Goal: Transaction & Acquisition: Purchase product/service

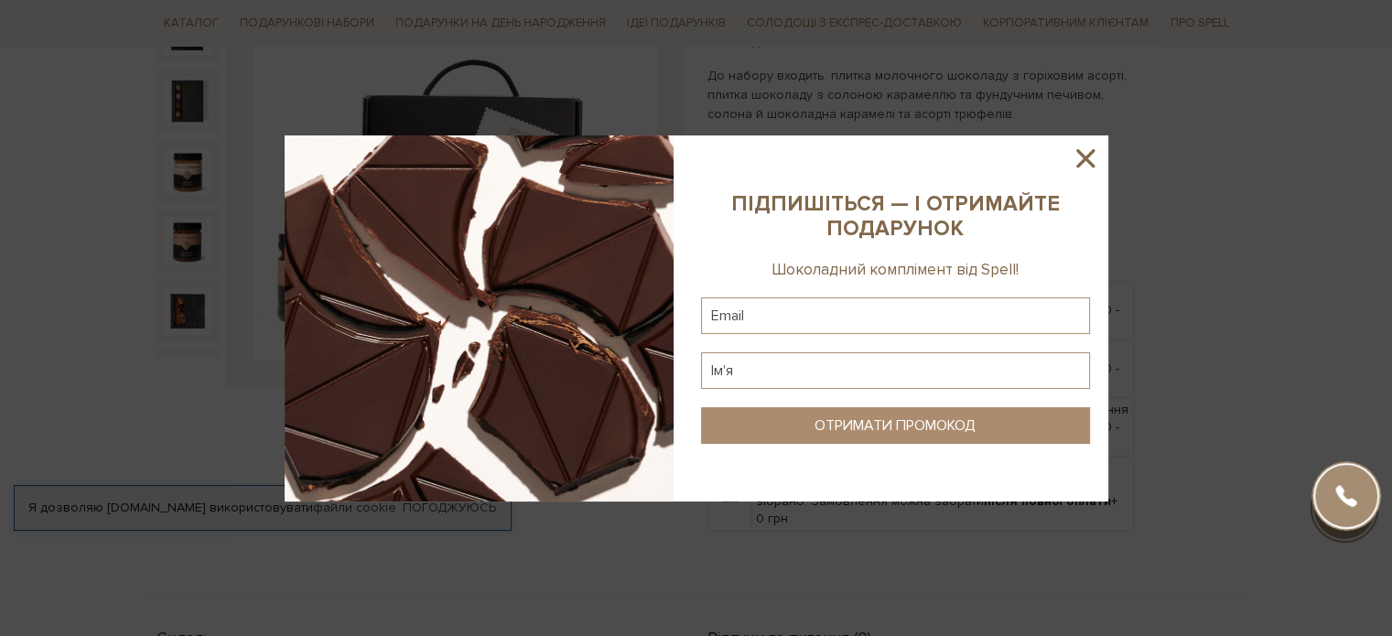
scroll to position [313, 0]
click at [931, 318] on input "text" at bounding box center [895, 315] width 389 height 37
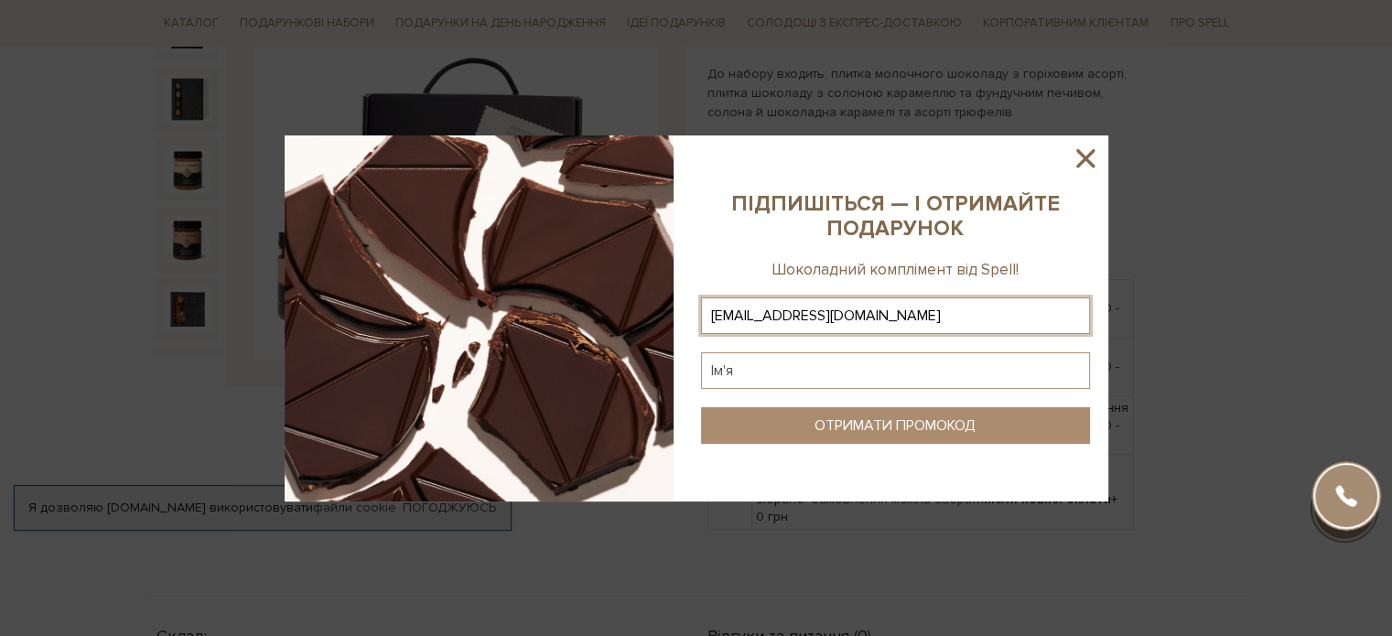
type input "liubamamatova@gmail.com"
click at [878, 356] on input "text" at bounding box center [895, 370] width 389 height 37
type input "Любов"
click at [857, 423] on div "ОТРИМАТИ ПРОМОКОД" at bounding box center [894, 425] width 161 height 17
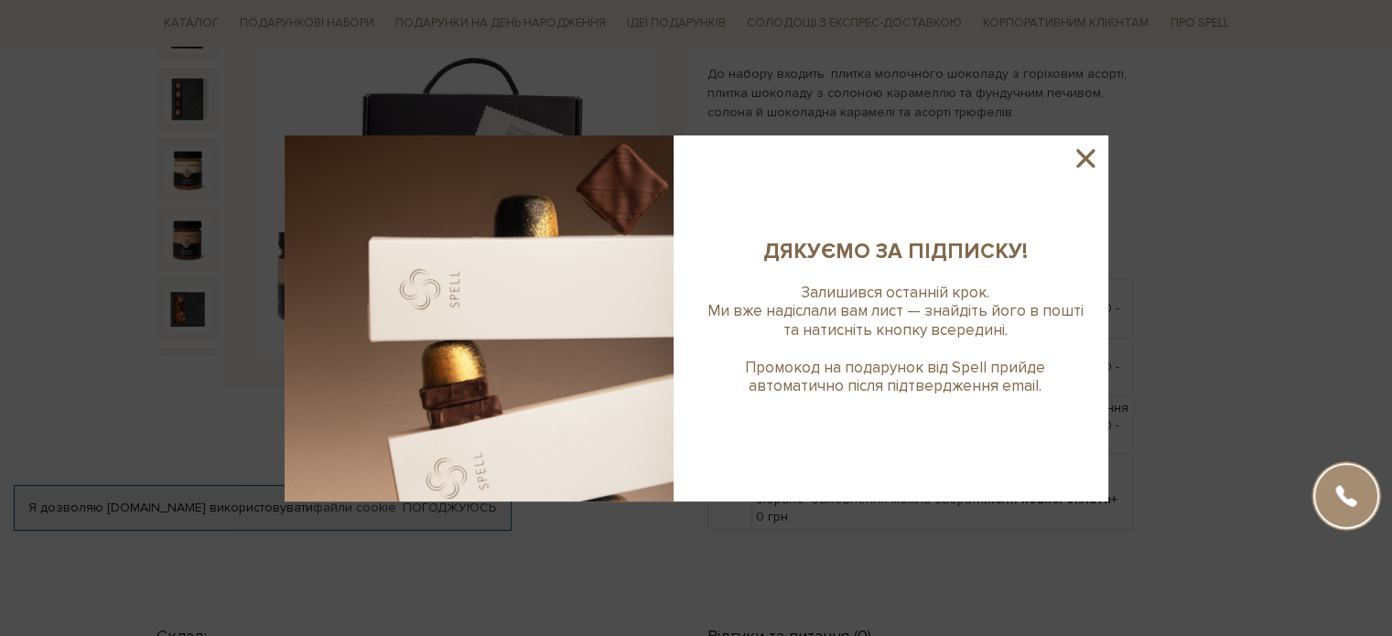
drag, startPoint x: 1109, startPoint y: 140, endPoint x: 1084, endPoint y: 150, distance: 26.7
click at [1084, 150] on div at bounding box center [696, 318] width 1392 height 636
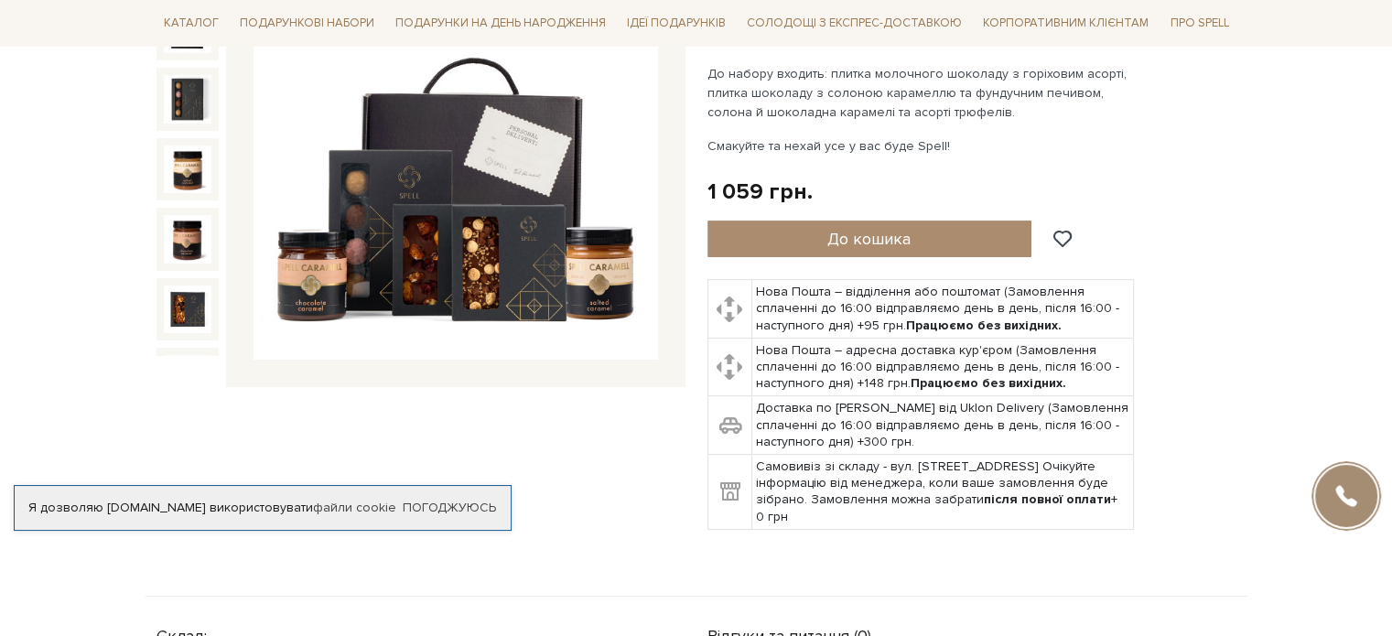
scroll to position [0, 0]
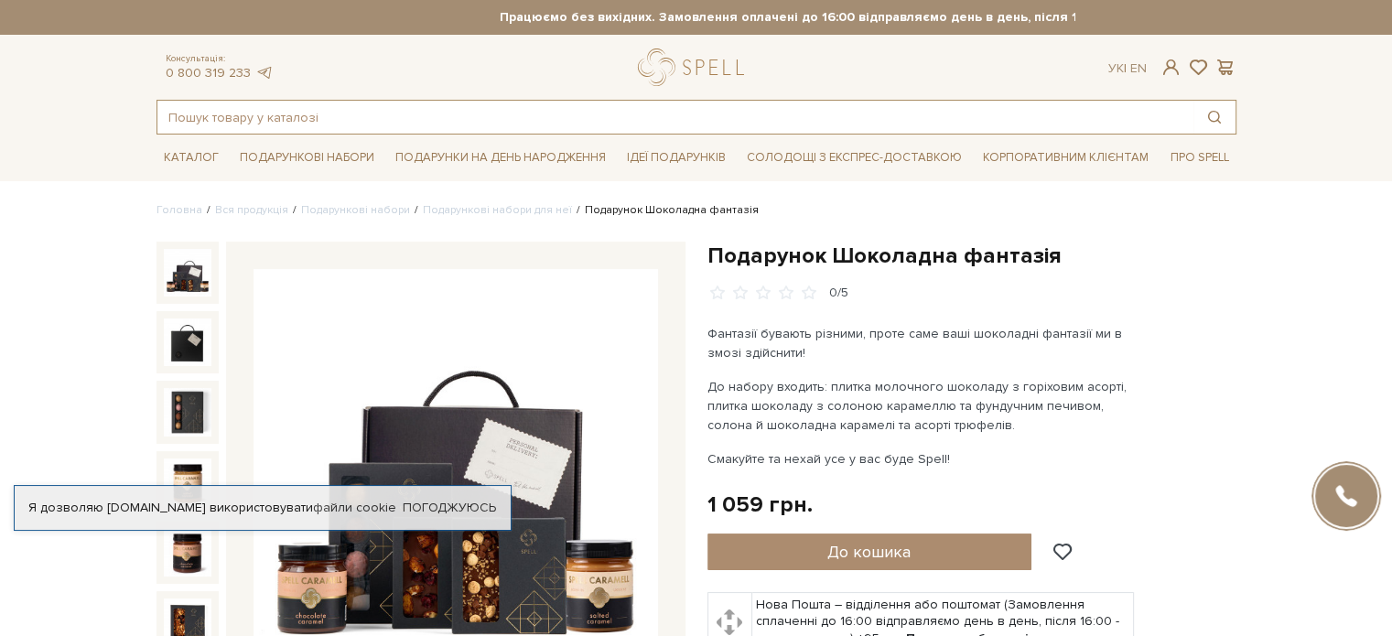
click at [396, 119] on input "text" at bounding box center [675, 117] width 1036 height 33
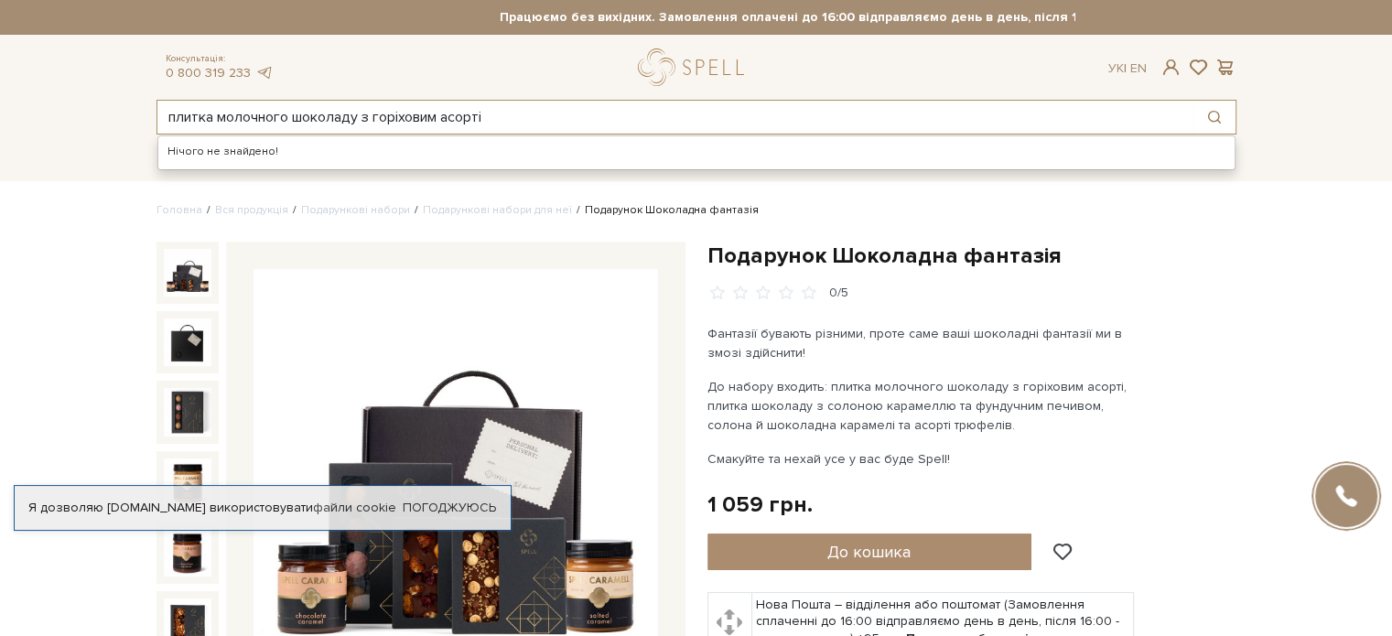
type input "плитка молочного шоколаду з горіховим асорті"
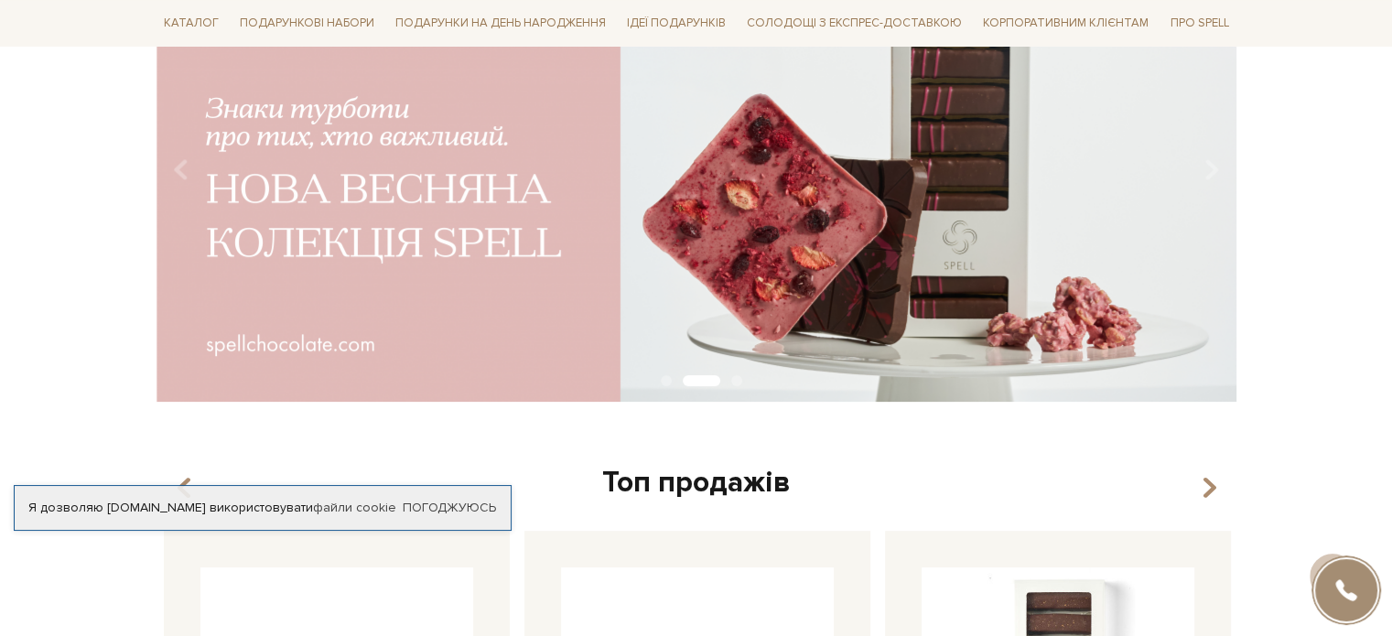
scroll to position [277, 0]
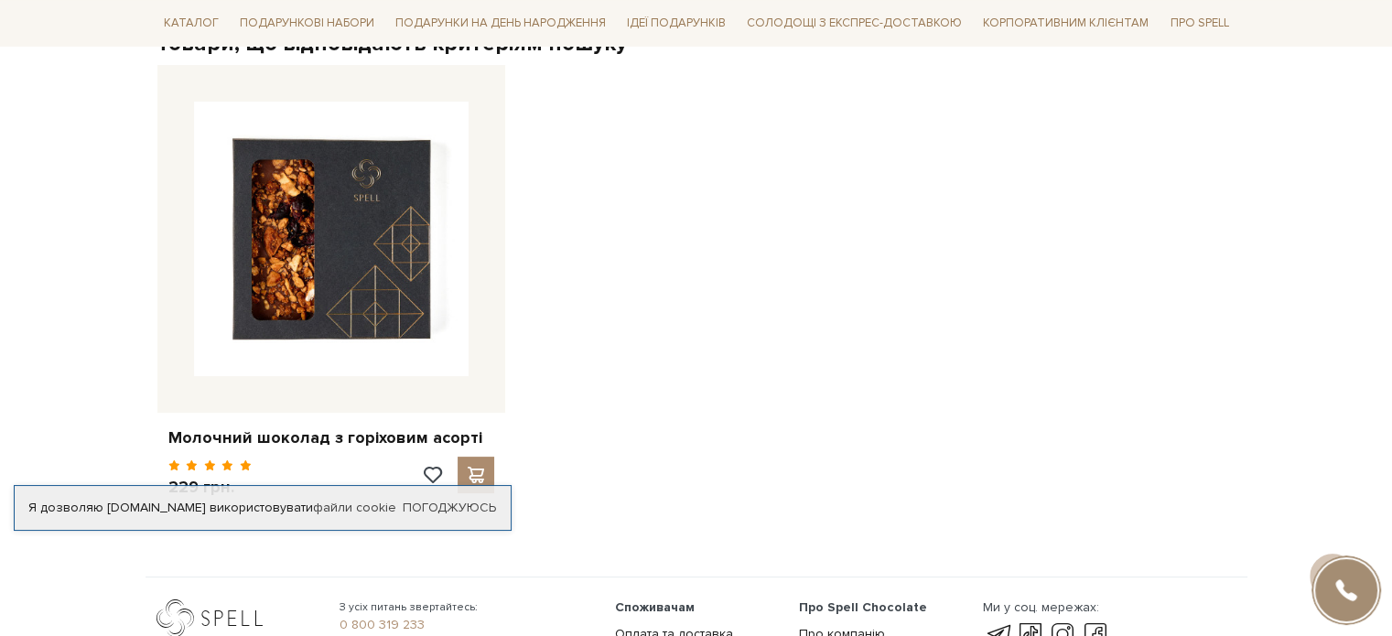
scroll to position [343, 0]
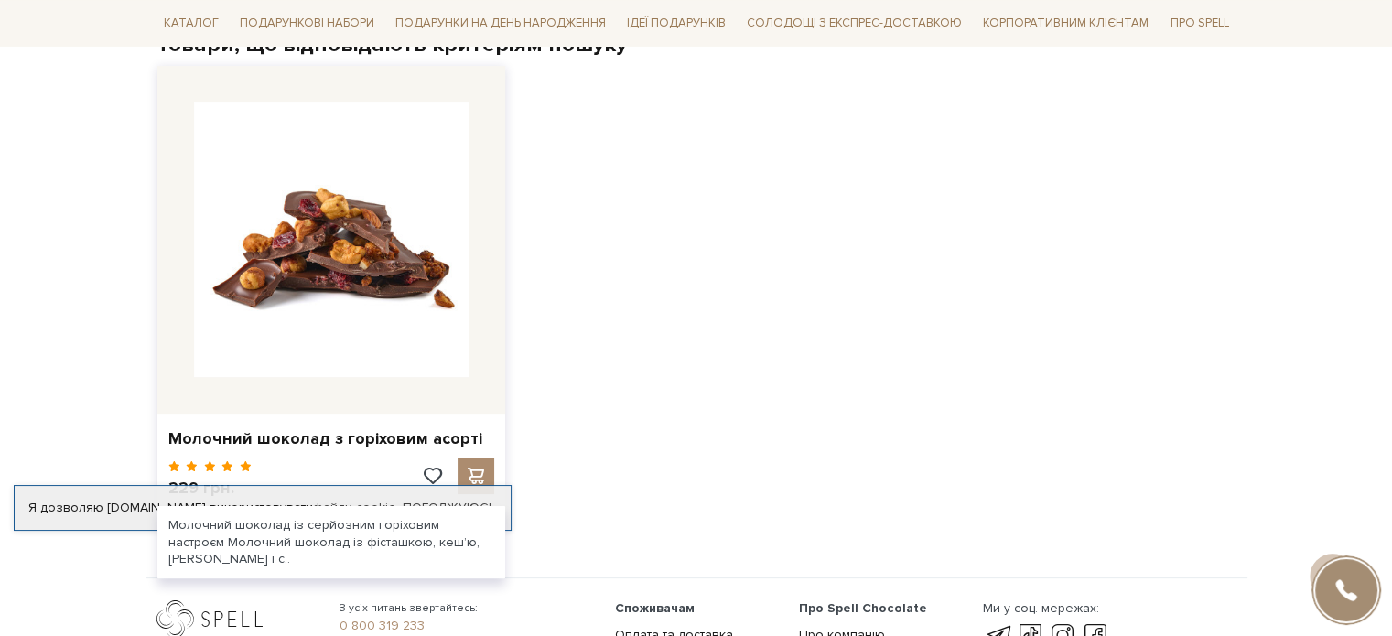
click at [419, 297] on img at bounding box center [331, 239] width 275 height 275
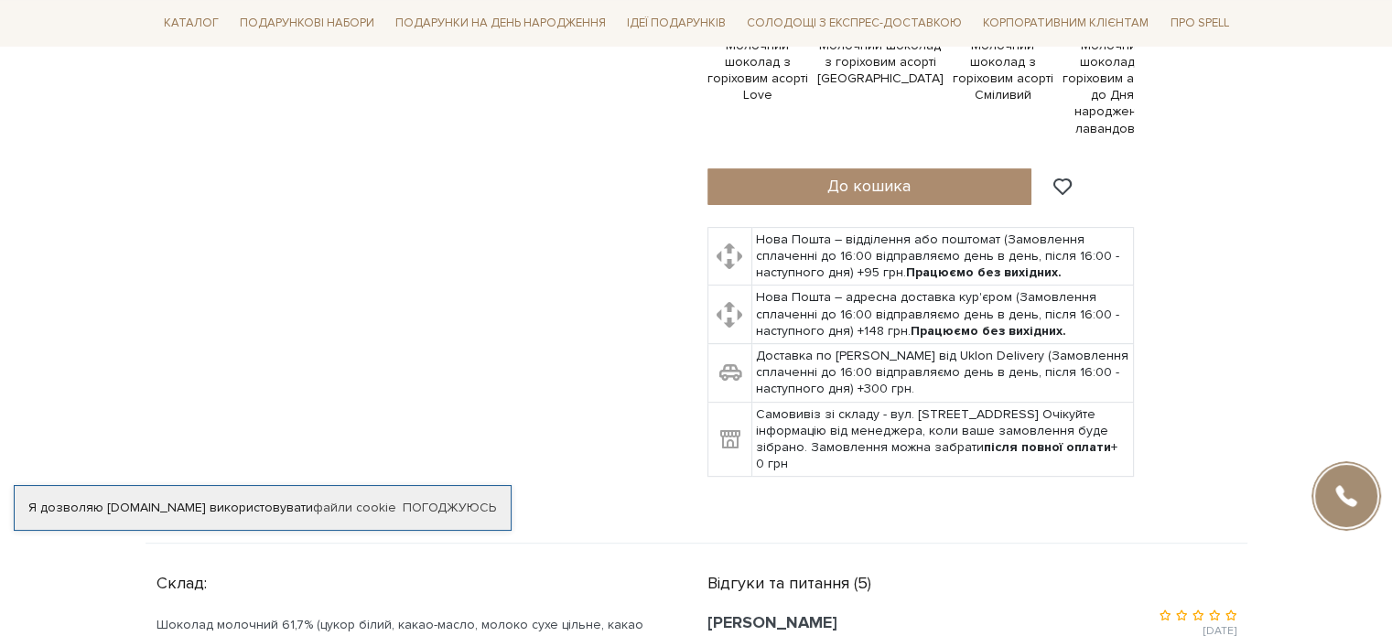
scroll to position [652, 0]
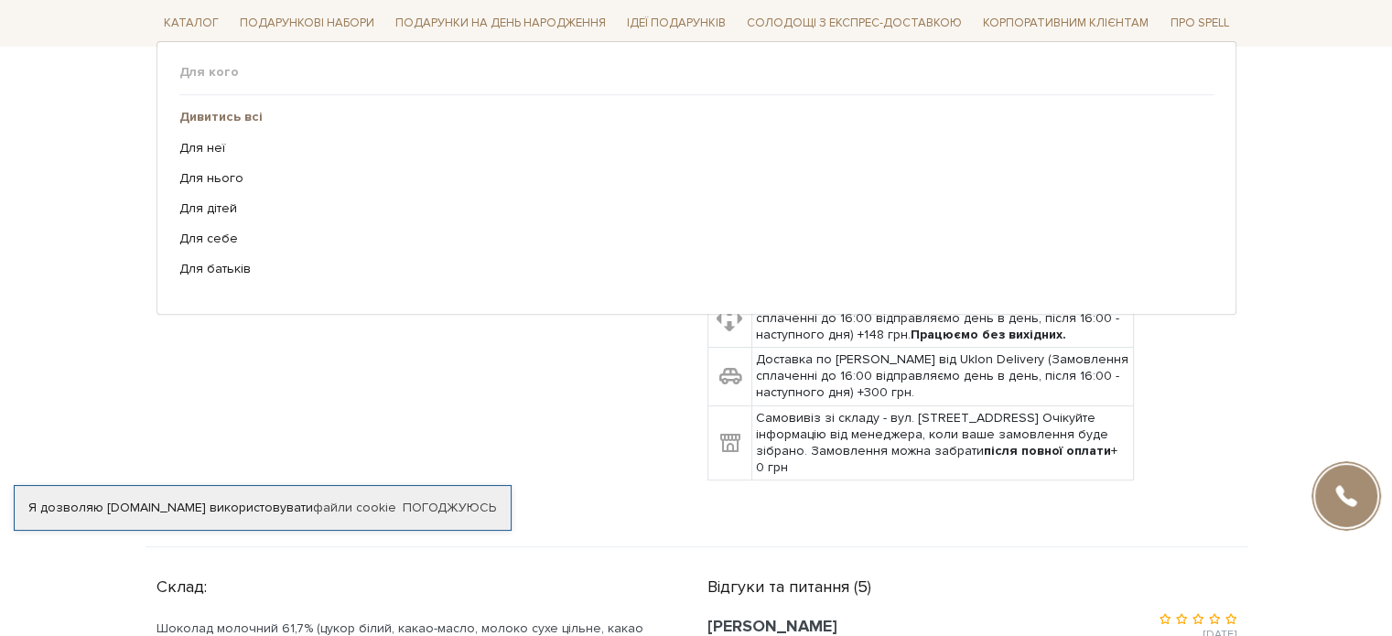
click at [205, 120] on b "Дивитись всі" at bounding box center [220, 117] width 83 height 16
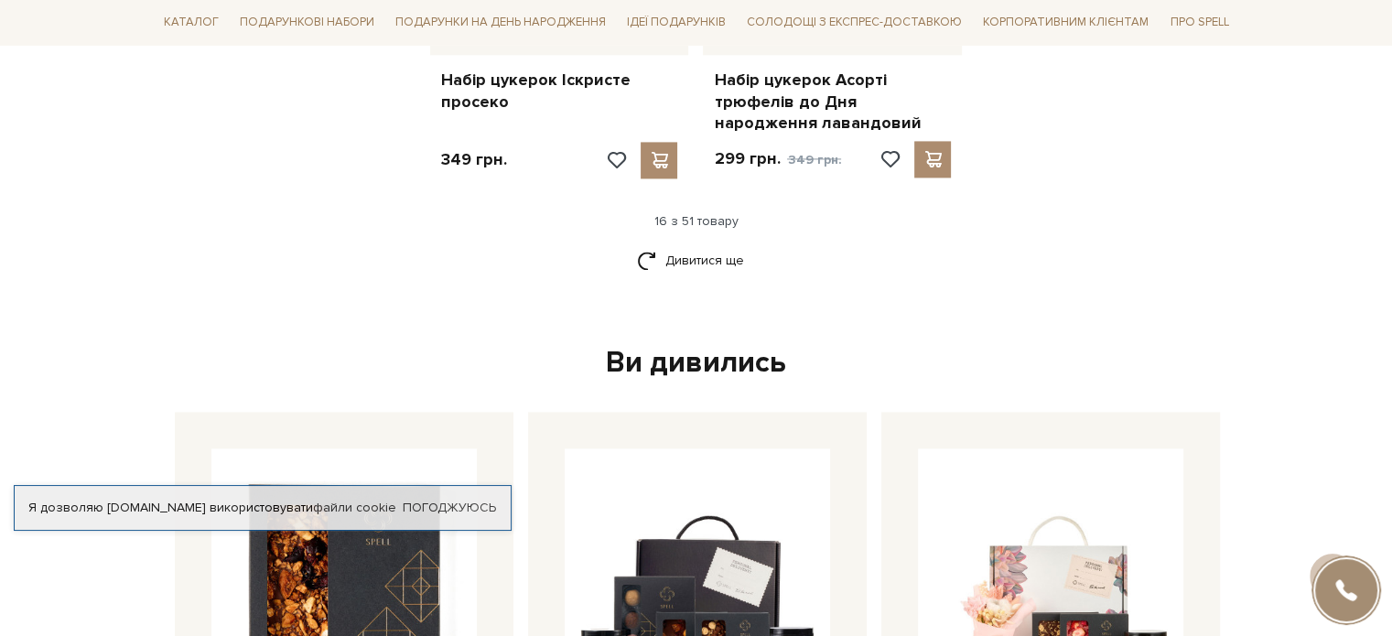
scroll to position [2683, 0]
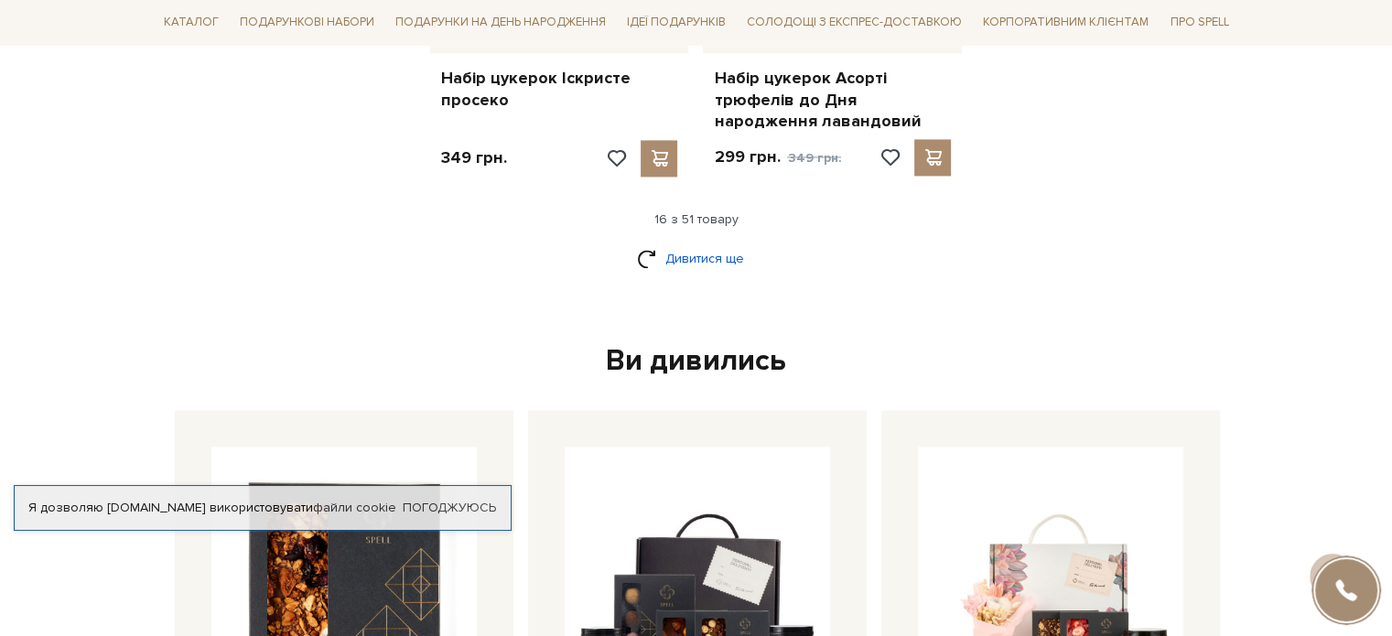
click at [731, 244] on link "Дивитися ще" at bounding box center [696, 258] width 119 height 32
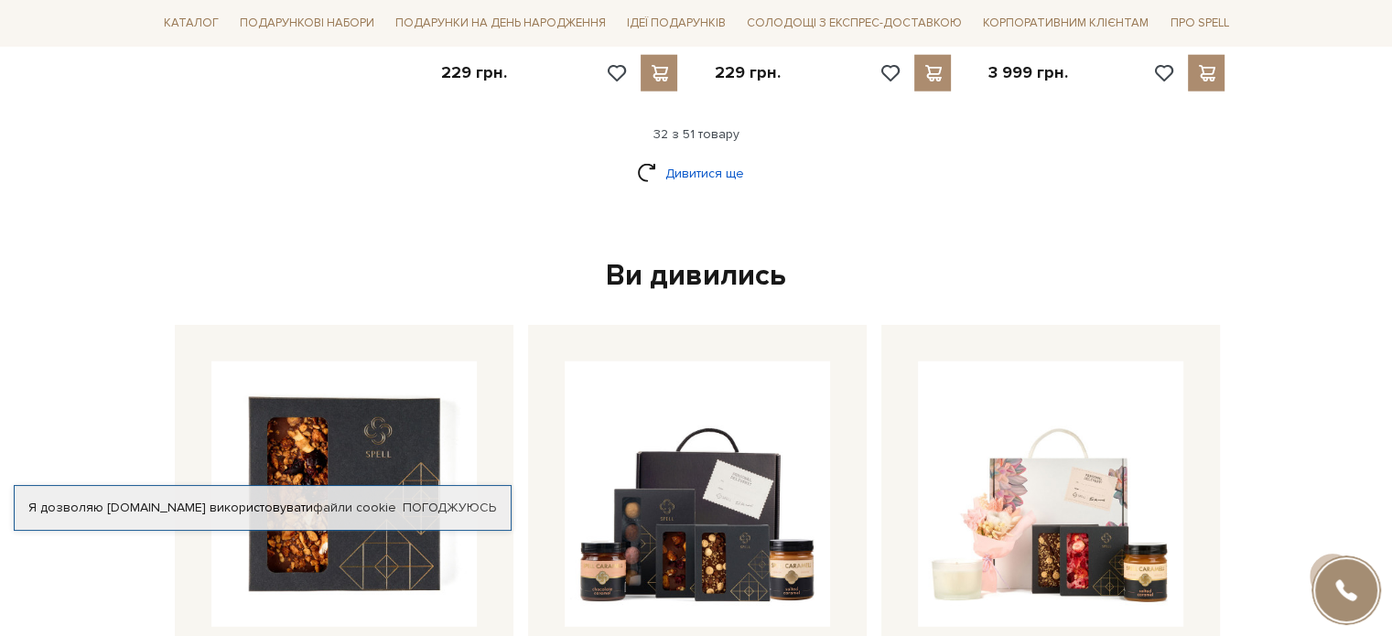
scroll to position [4817, 0]
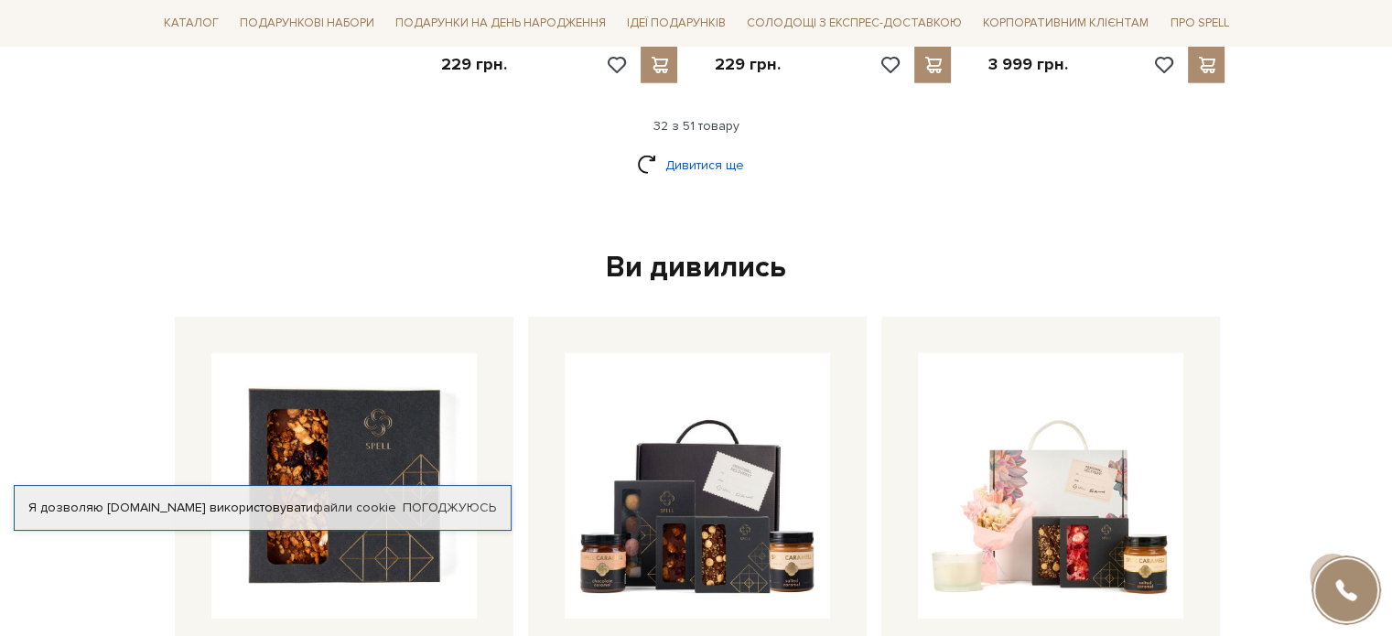
click at [715, 149] on link "Дивитися ще" at bounding box center [696, 165] width 119 height 32
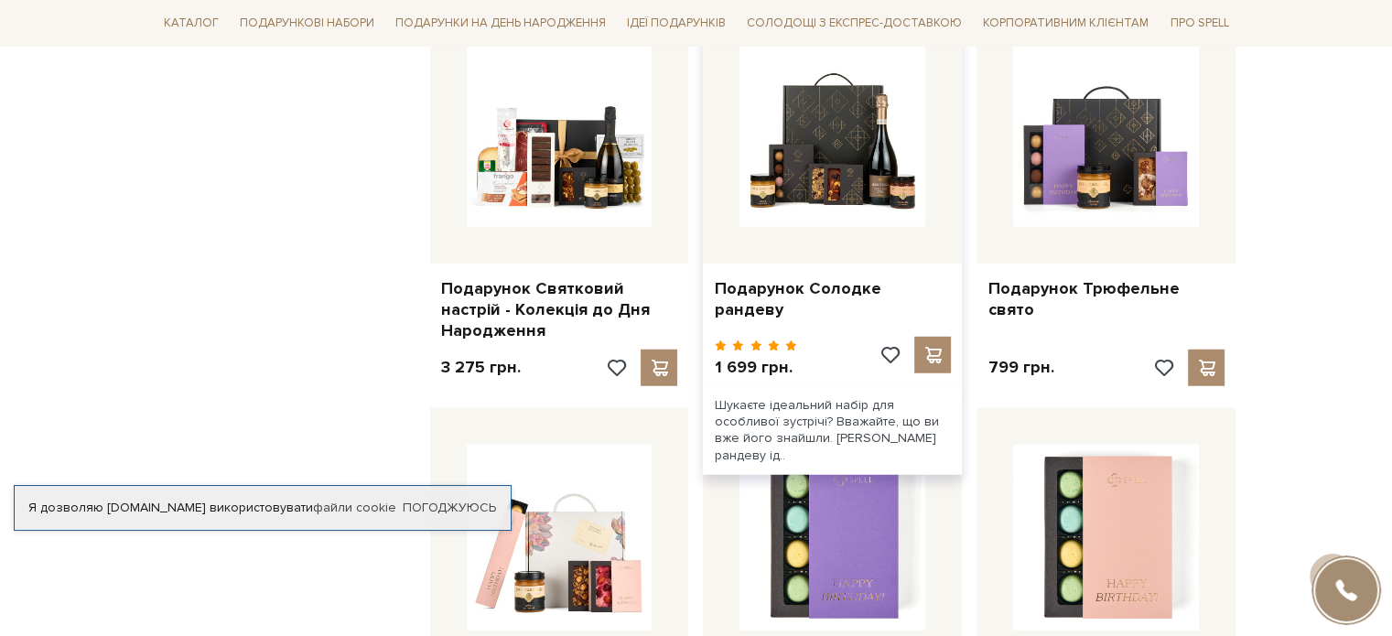
scroll to position [4910, 0]
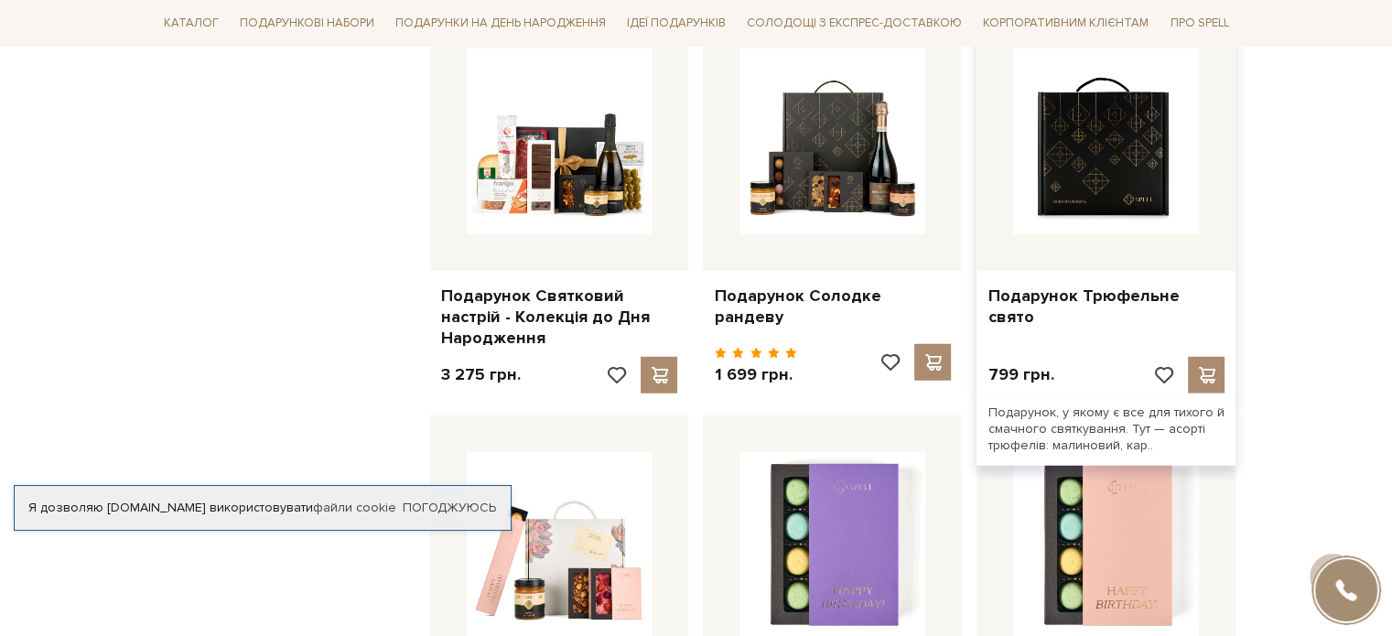
click at [1104, 133] on img at bounding box center [1106, 141] width 186 height 186
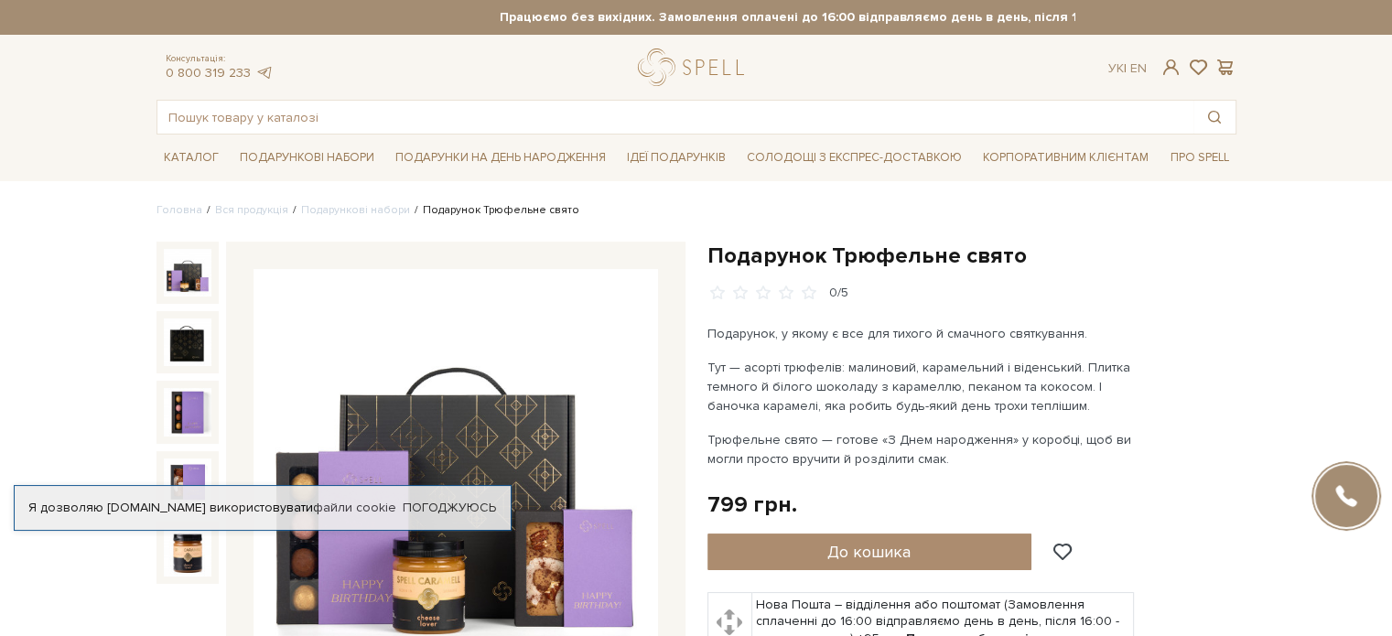
scroll to position [209, 0]
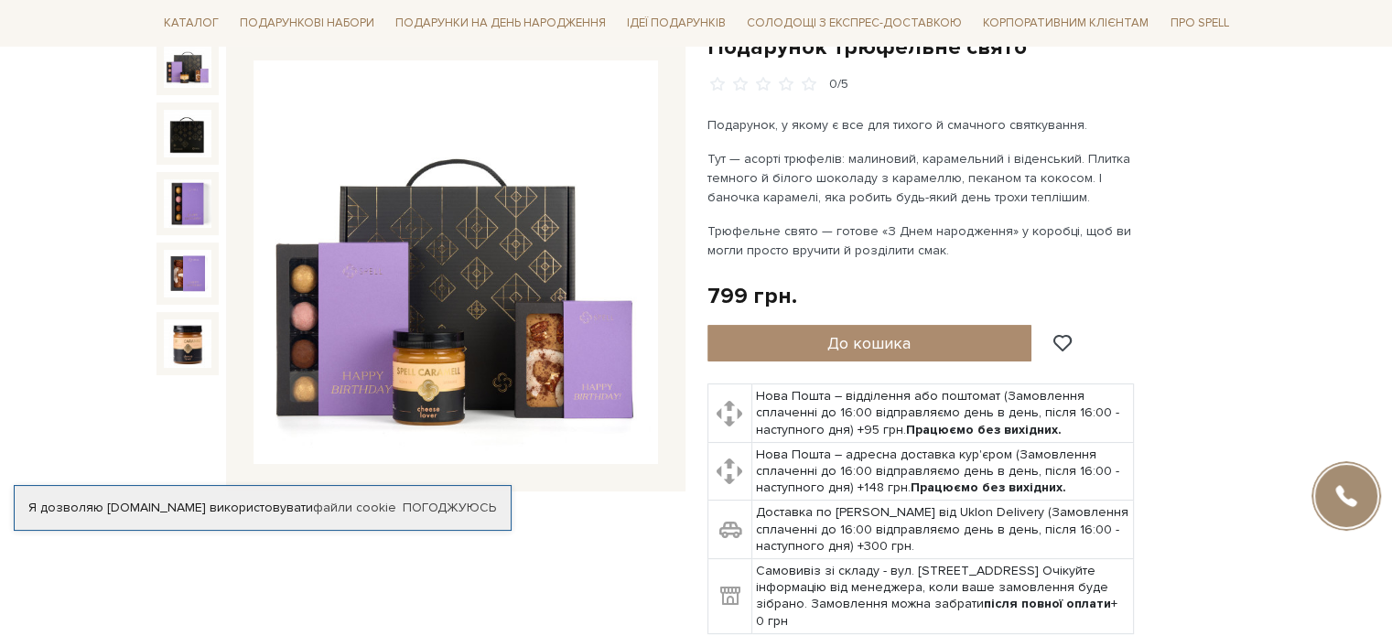
click at [453, 304] on img at bounding box center [455, 262] width 404 height 404
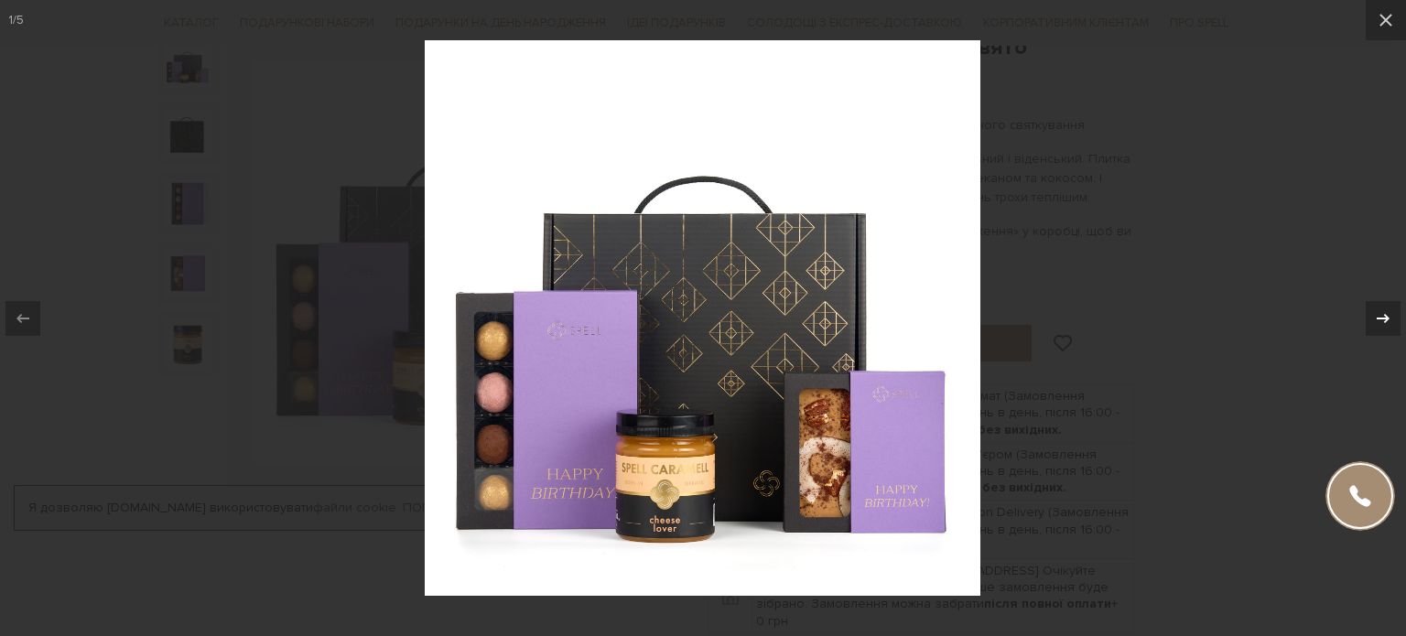
click at [1391, 313] on div at bounding box center [1382, 318] width 35 height 35
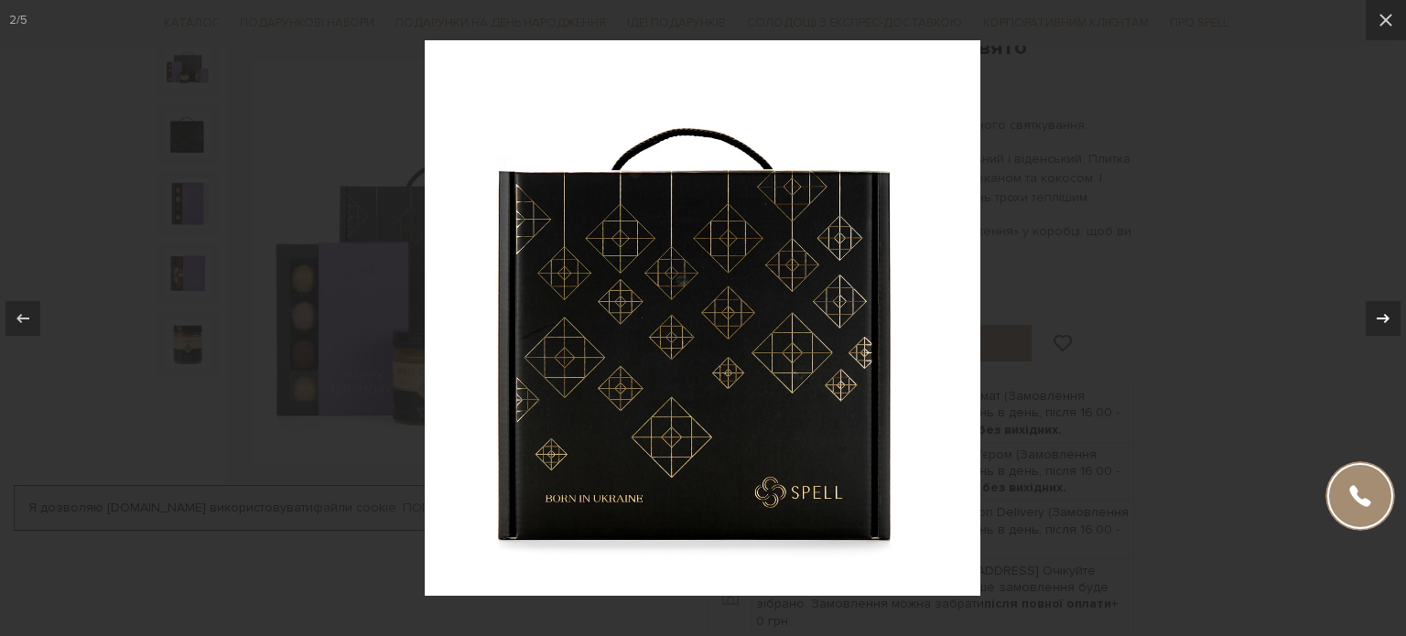
click at [1391, 313] on div at bounding box center [1382, 318] width 35 height 35
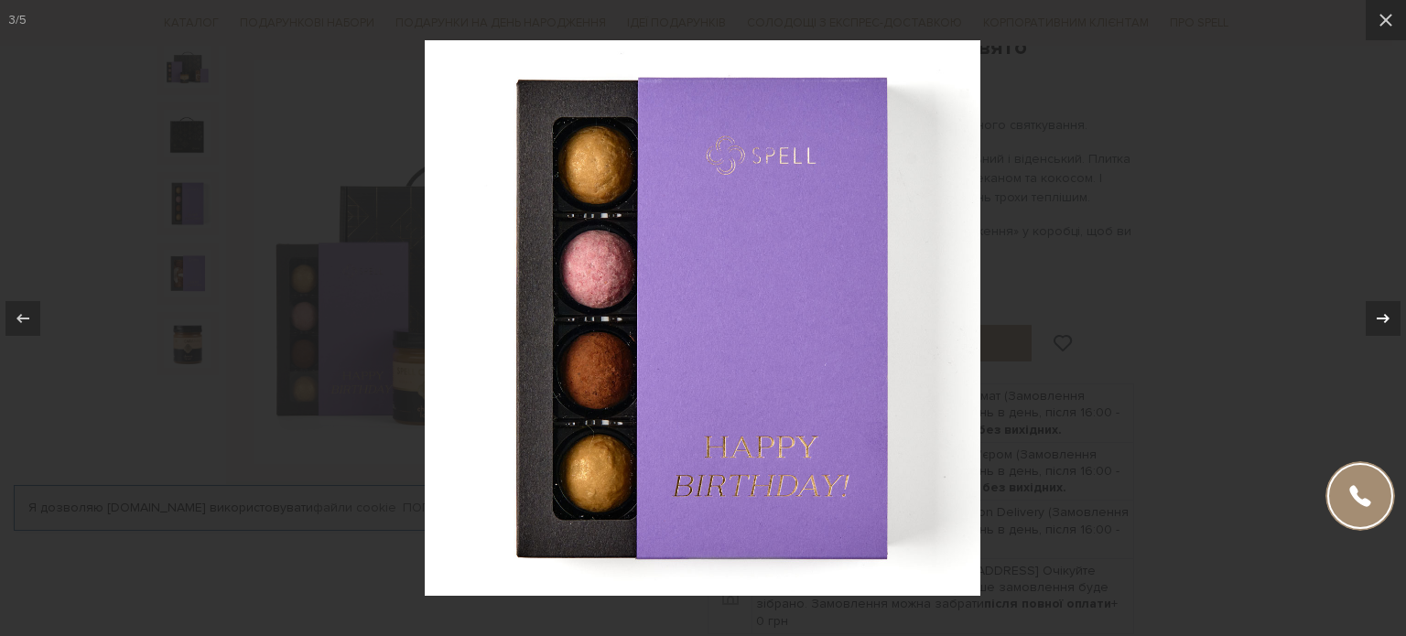
click at [1391, 313] on div at bounding box center [1382, 318] width 35 height 35
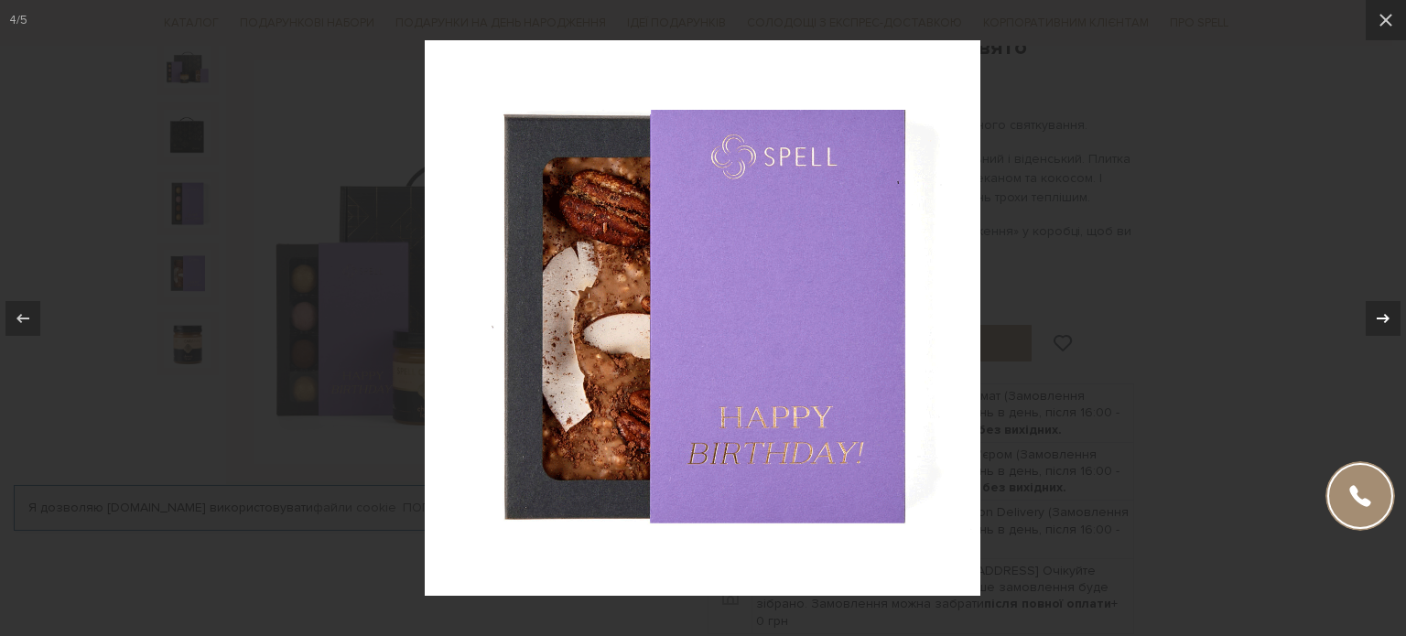
click at [1391, 313] on div at bounding box center [1382, 318] width 35 height 35
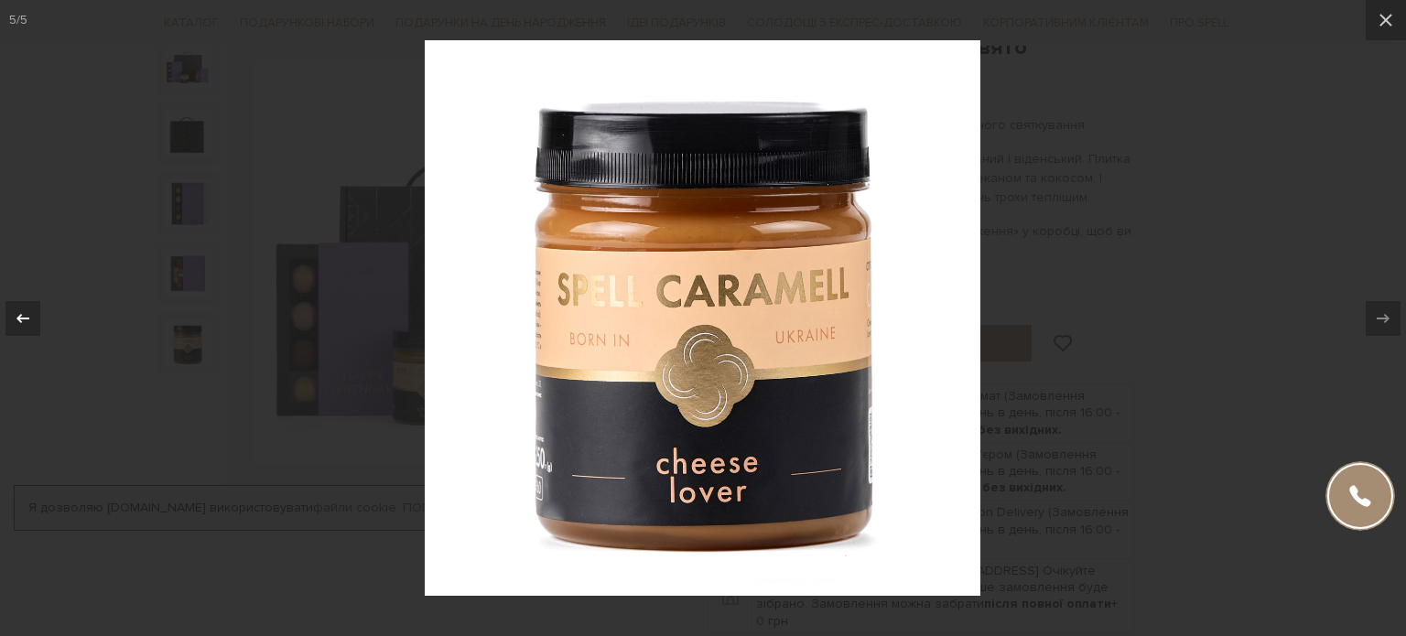
click at [4, 318] on button at bounding box center [32, 319] width 64 height 92
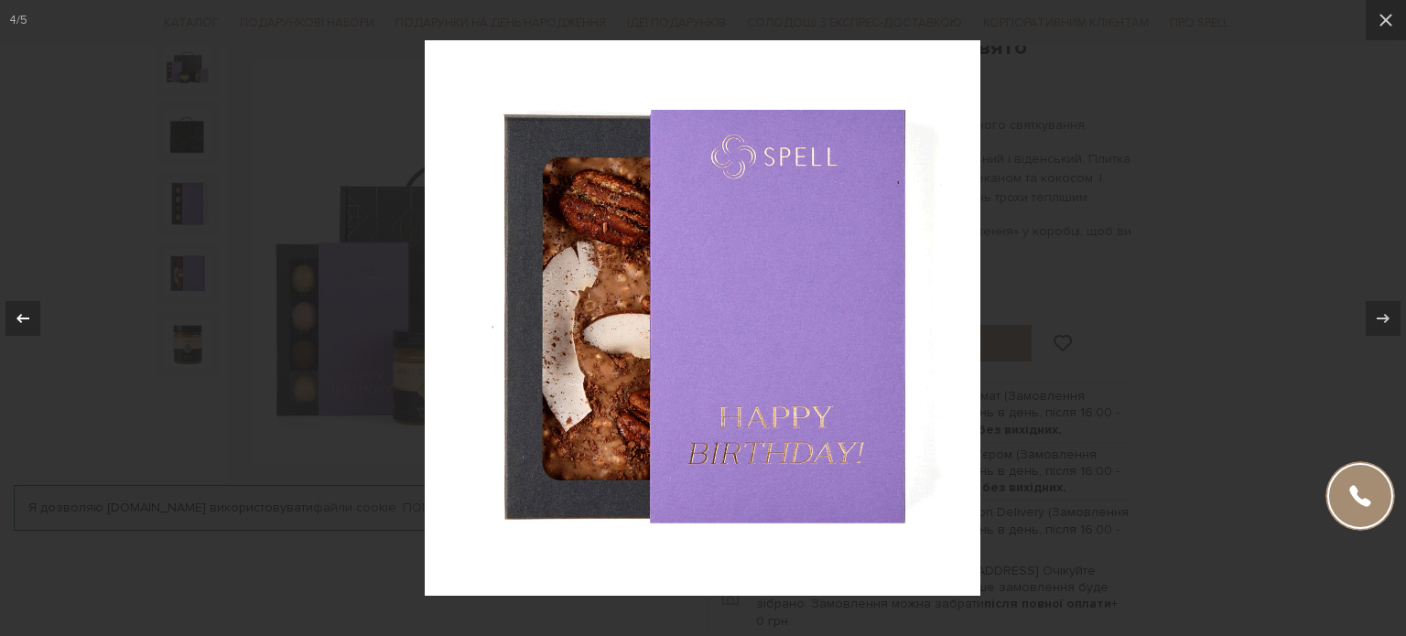
click at [4, 318] on button at bounding box center [32, 319] width 64 height 92
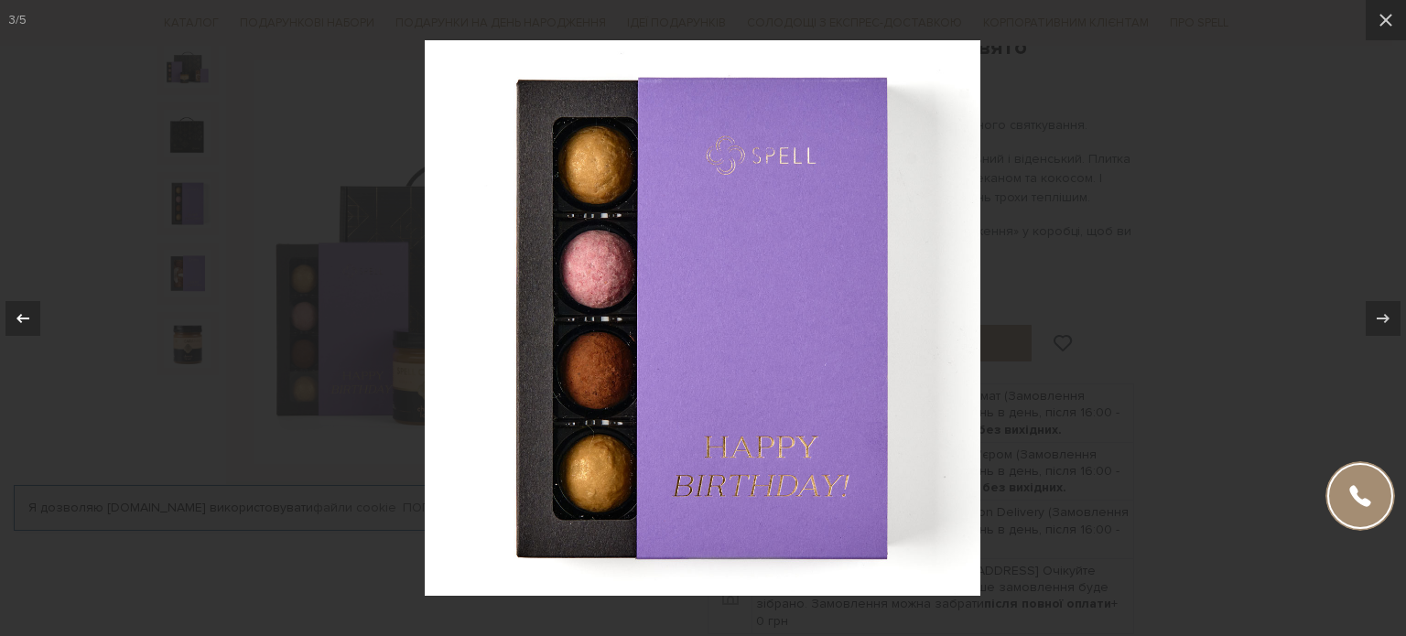
click at [4, 318] on button at bounding box center [32, 319] width 64 height 92
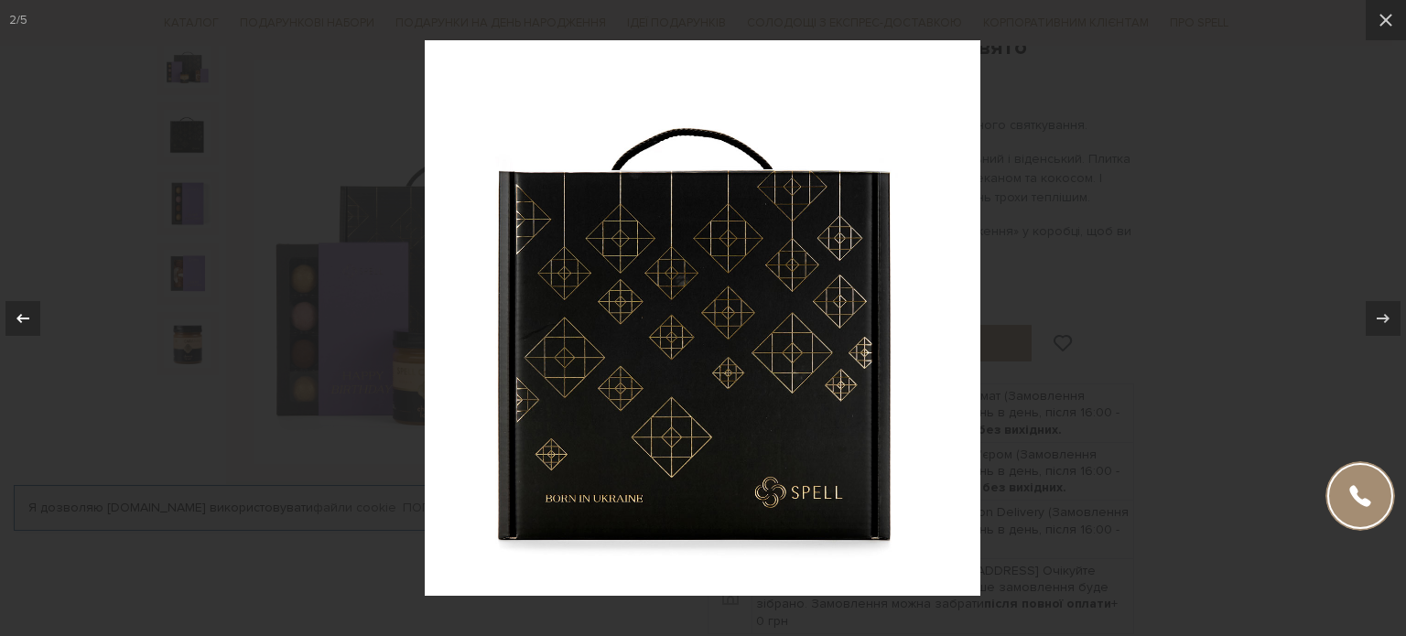
click at [4, 318] on div "2 / 5" at bounding box center [703, 318] width 1406 height 636
click at [20, 303] on div at bounding box center [22, 318] width 35 height 35
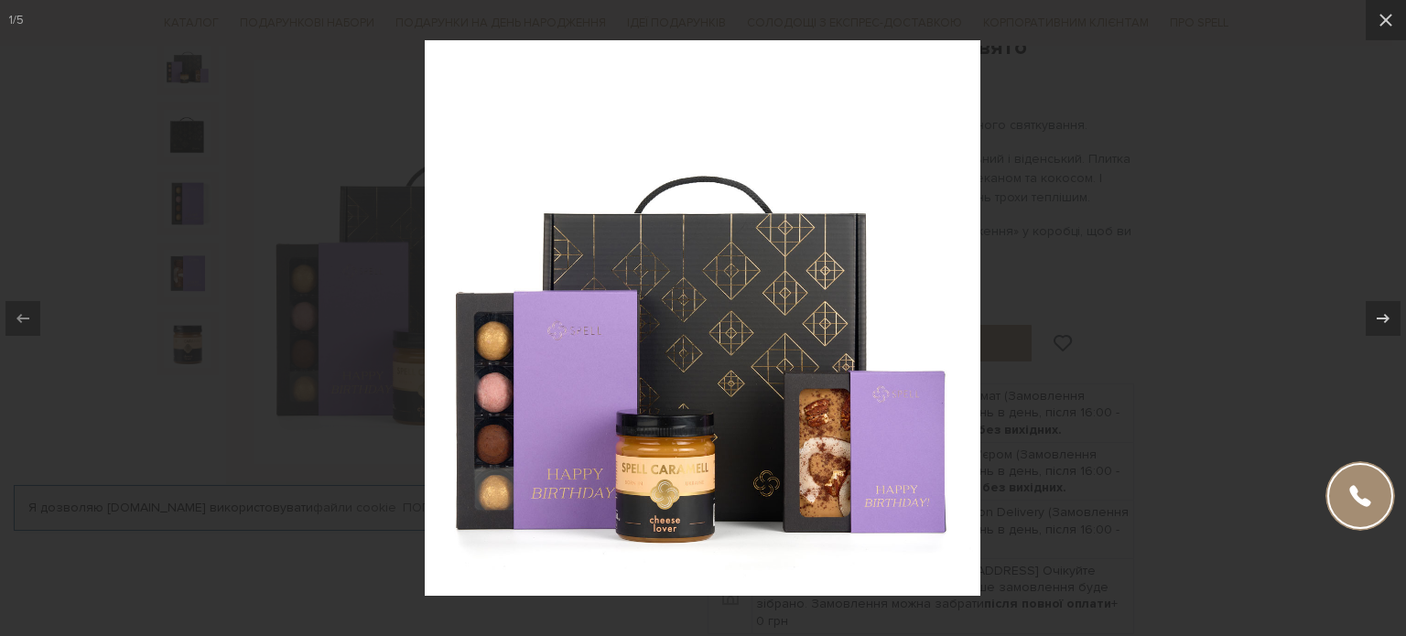
click at [1131, 157] on div at bounding box center [703, 318] width 1406 height 636
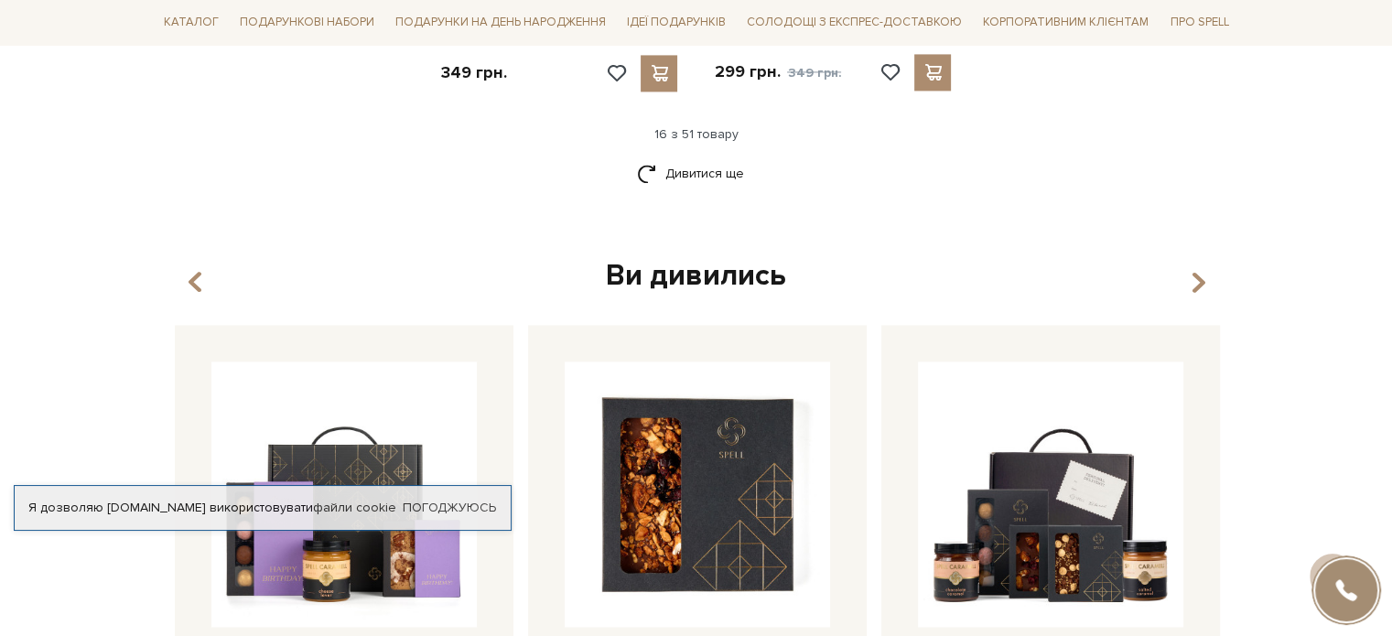
scroll to position [2449, 0]
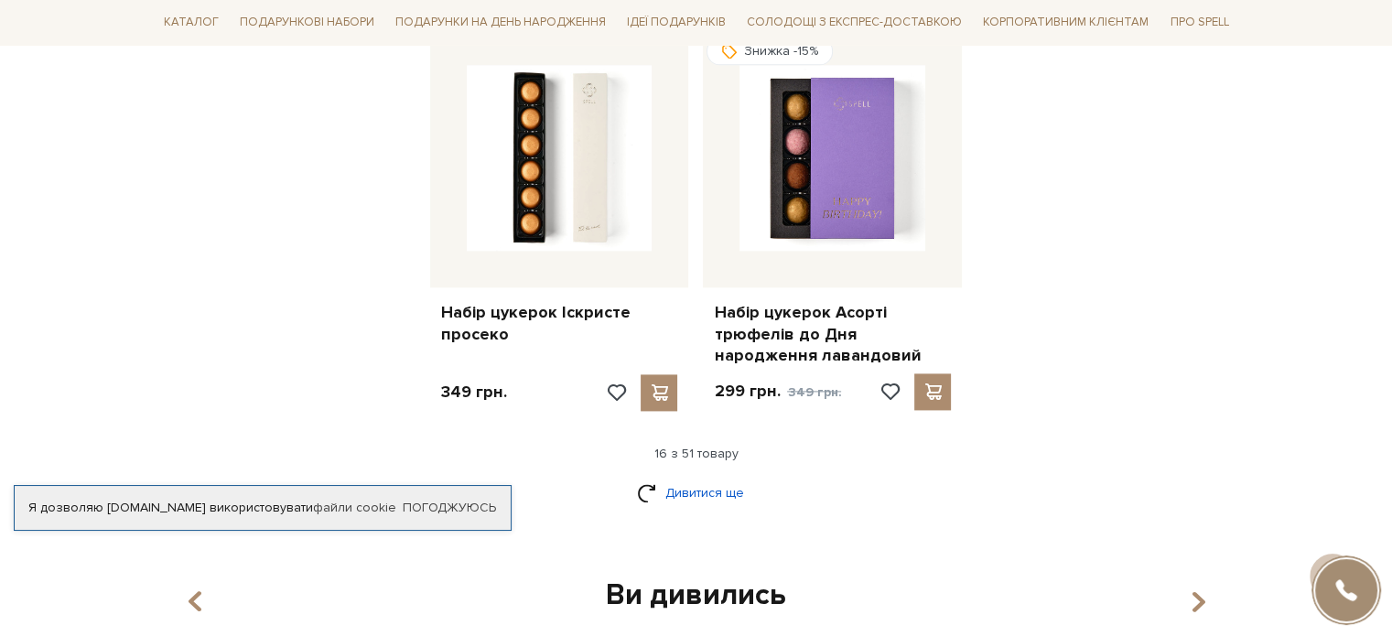
click at [665, 477] on link "Дивитися ще" at bounding box center [696, 493] width 119 height 32
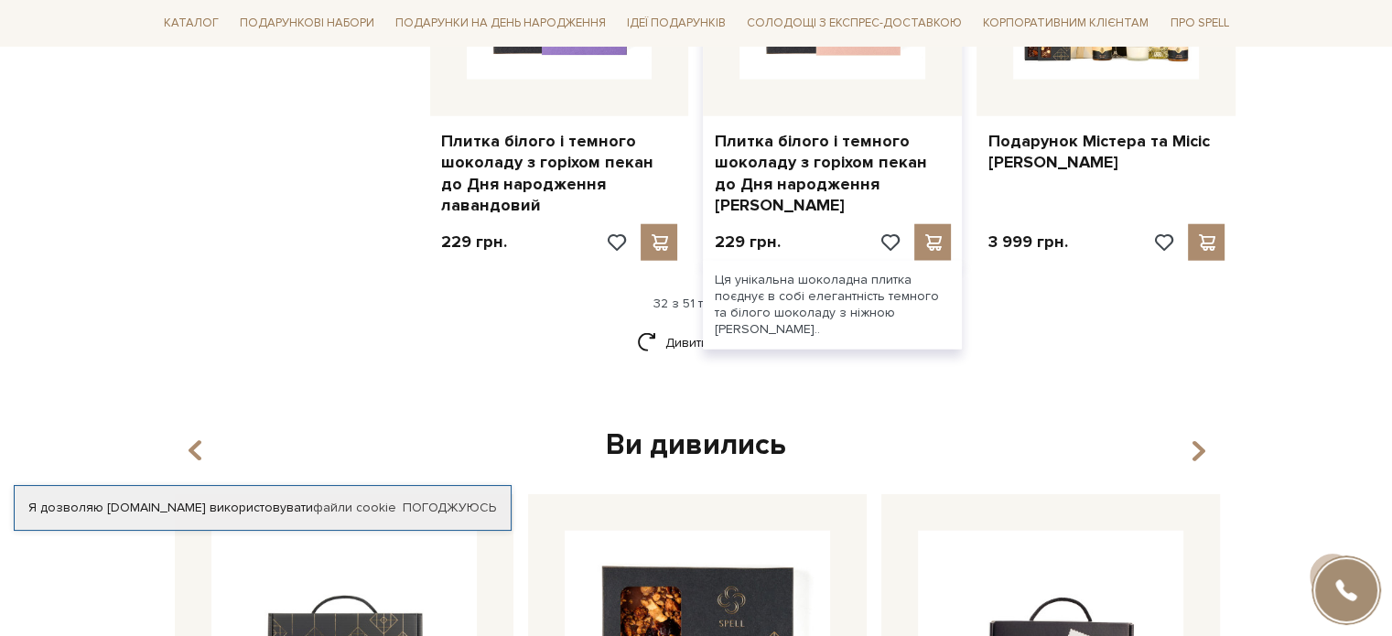
scroll to position [4685, 0]
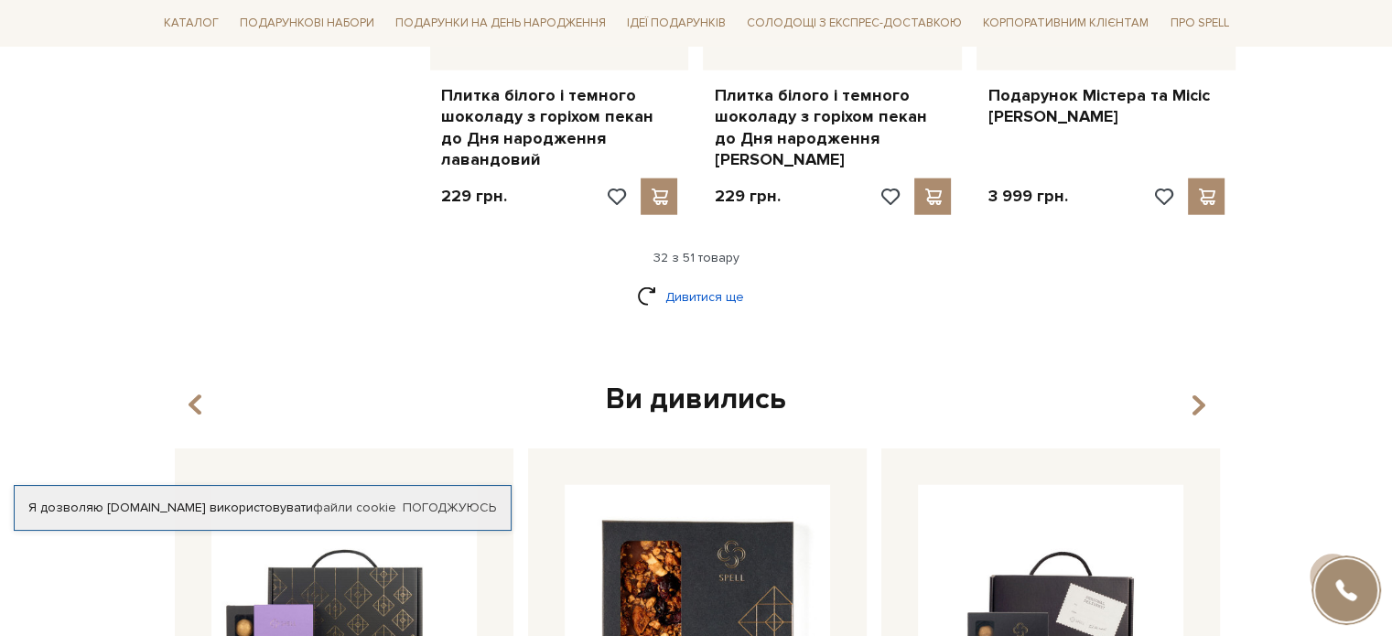
click at [725, 281] on link "Дивитися ще" at bounding box center [696, 297] width 119 height 32
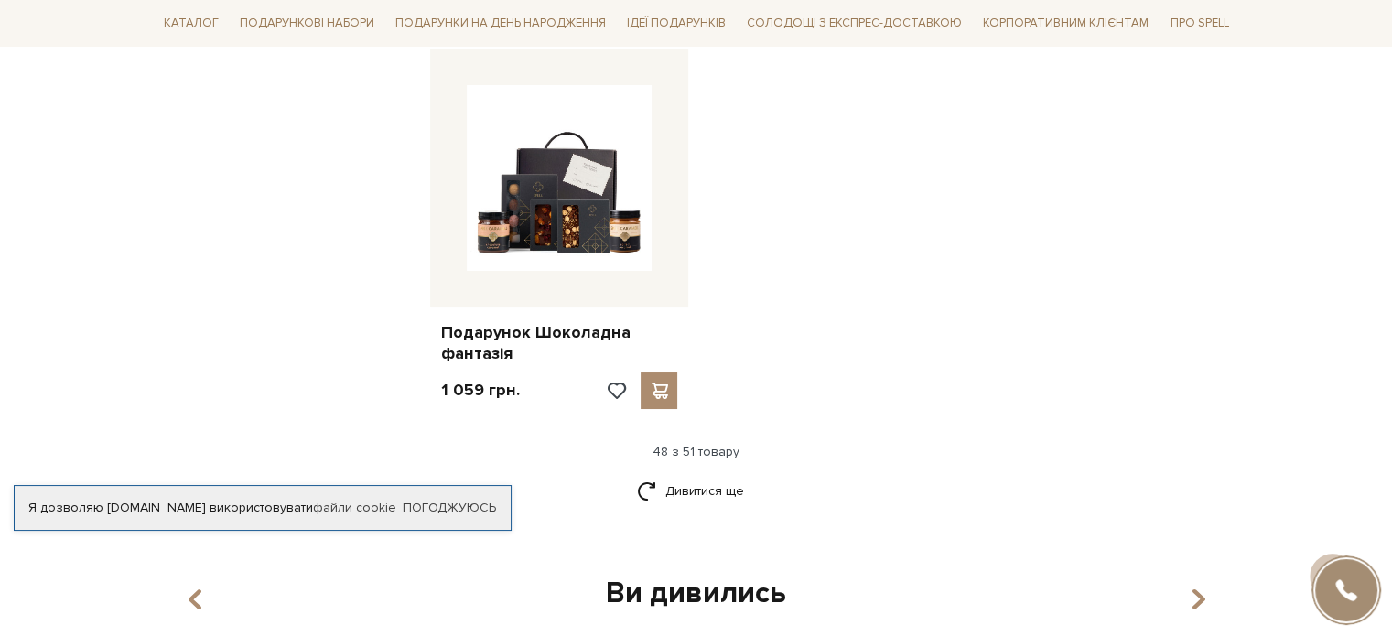
scroll to position [6841, 0]
click at [714, 474] on link "Дивитися ще" at bounding box center [696, 490] width 119 height 32
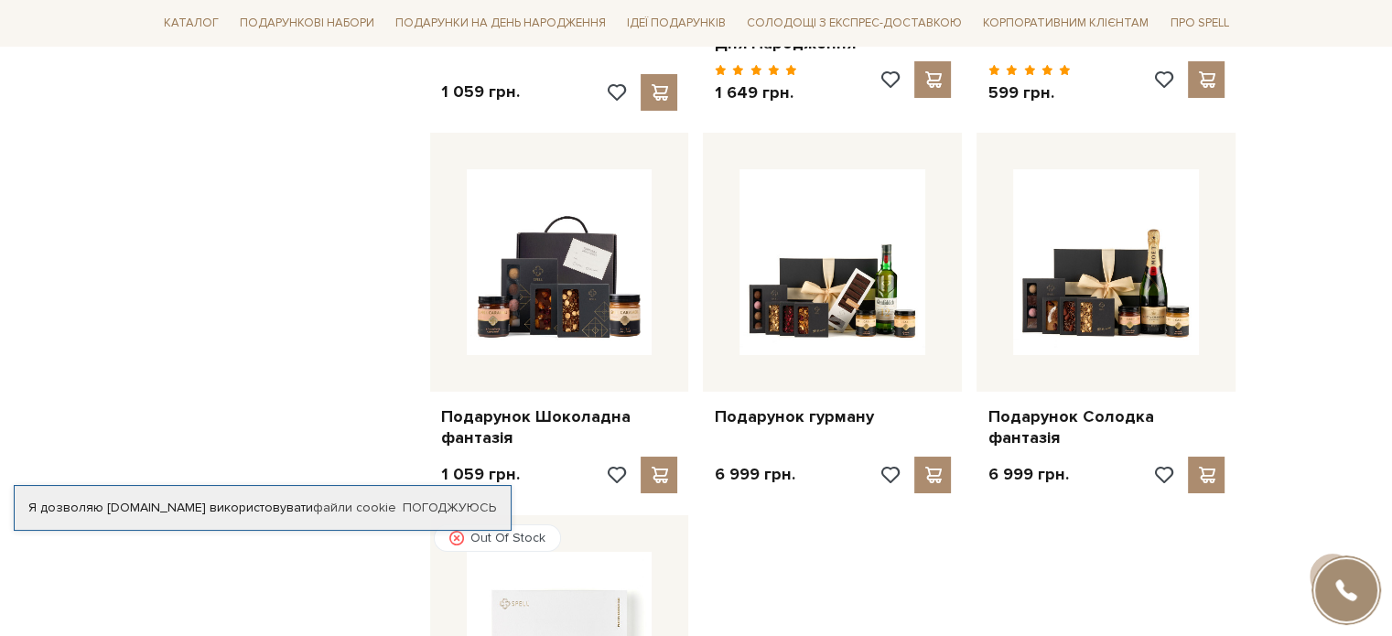
scroll to position [6755, 0]
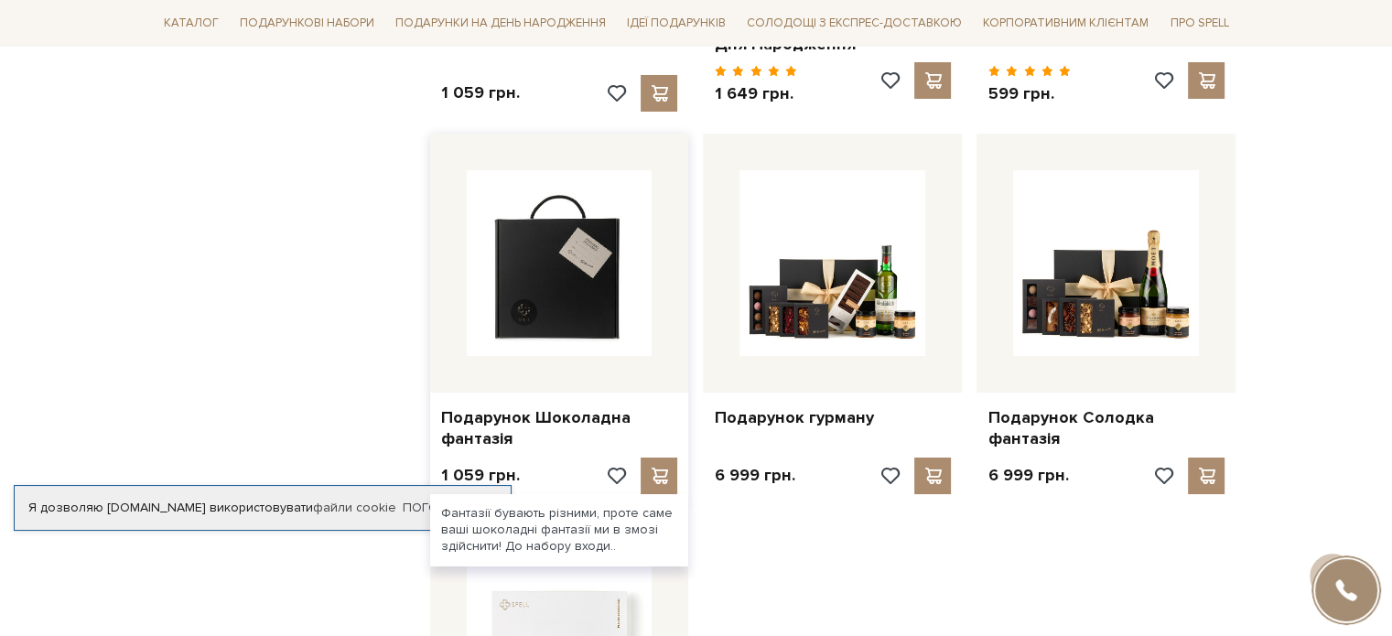
click at [593, 175] on img at bounding box center [560, 263] width 186 height 186
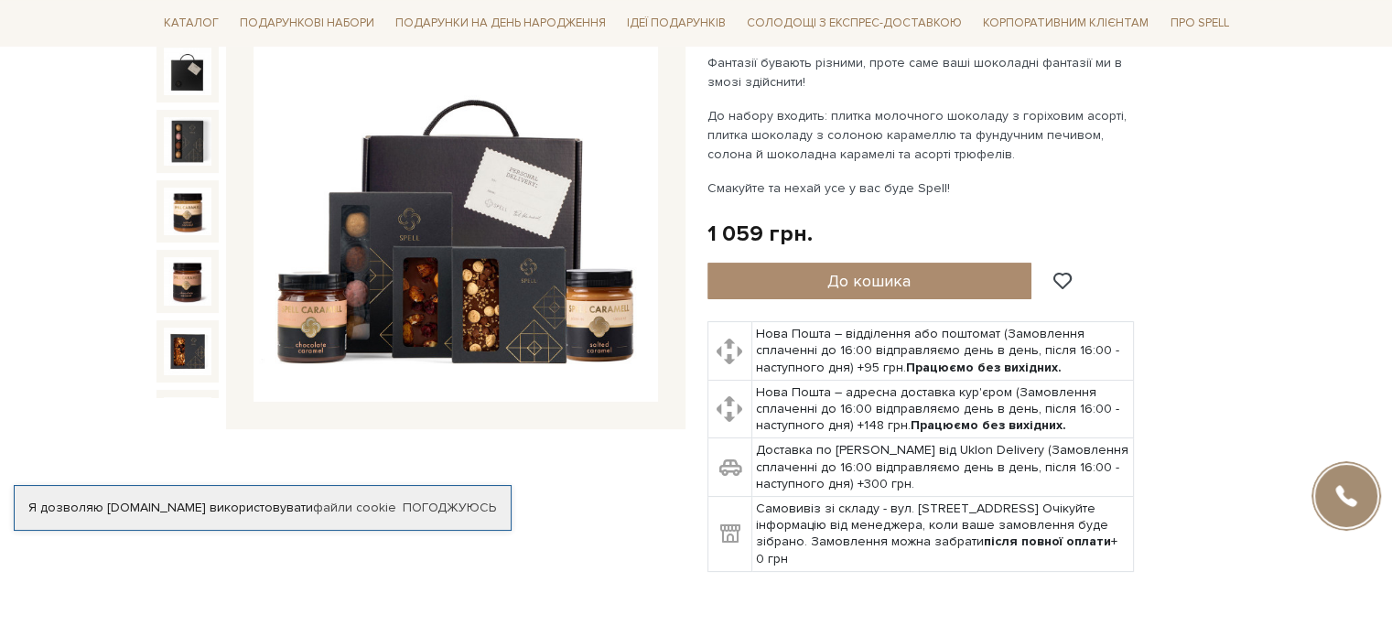
click at [571, 169] on img at bounding box center [455, 200] width 404 height 404
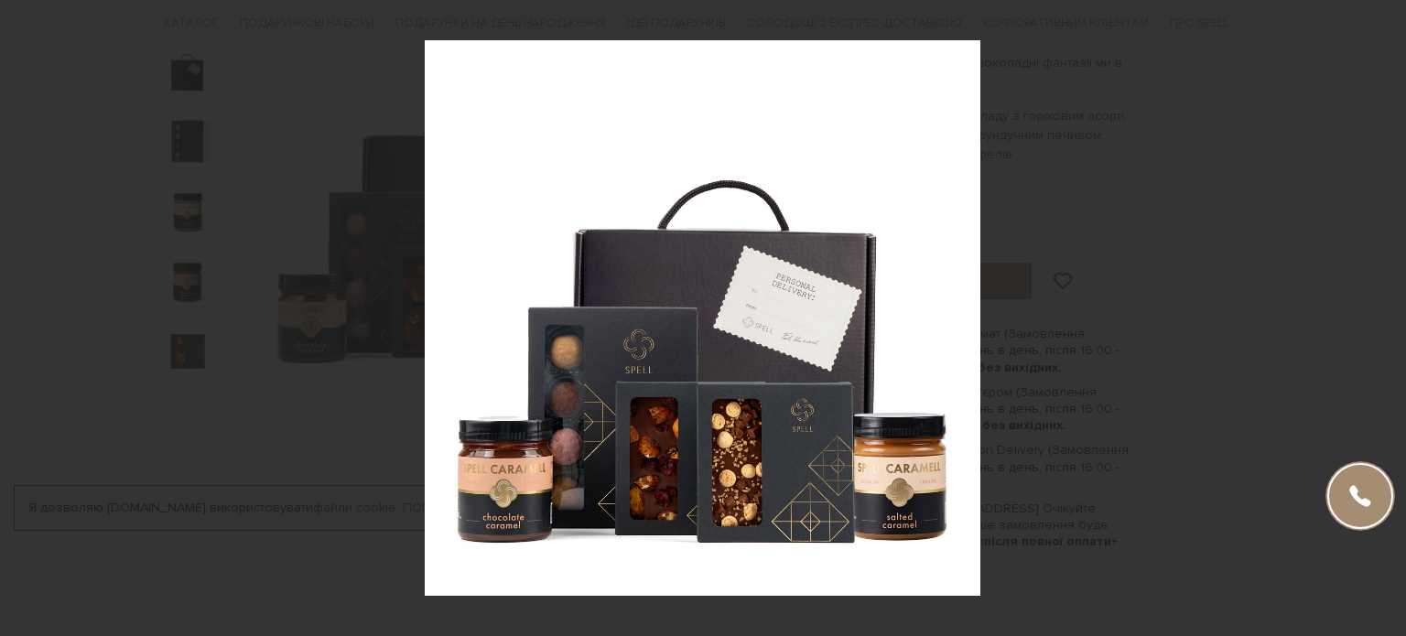
click at [1388, 316] on div "1 / 7" at bounding box center [703, 318] width 1406 height 636
click at [1388, 316] on icon at bounding box center [1383, 318] width 22 height 22
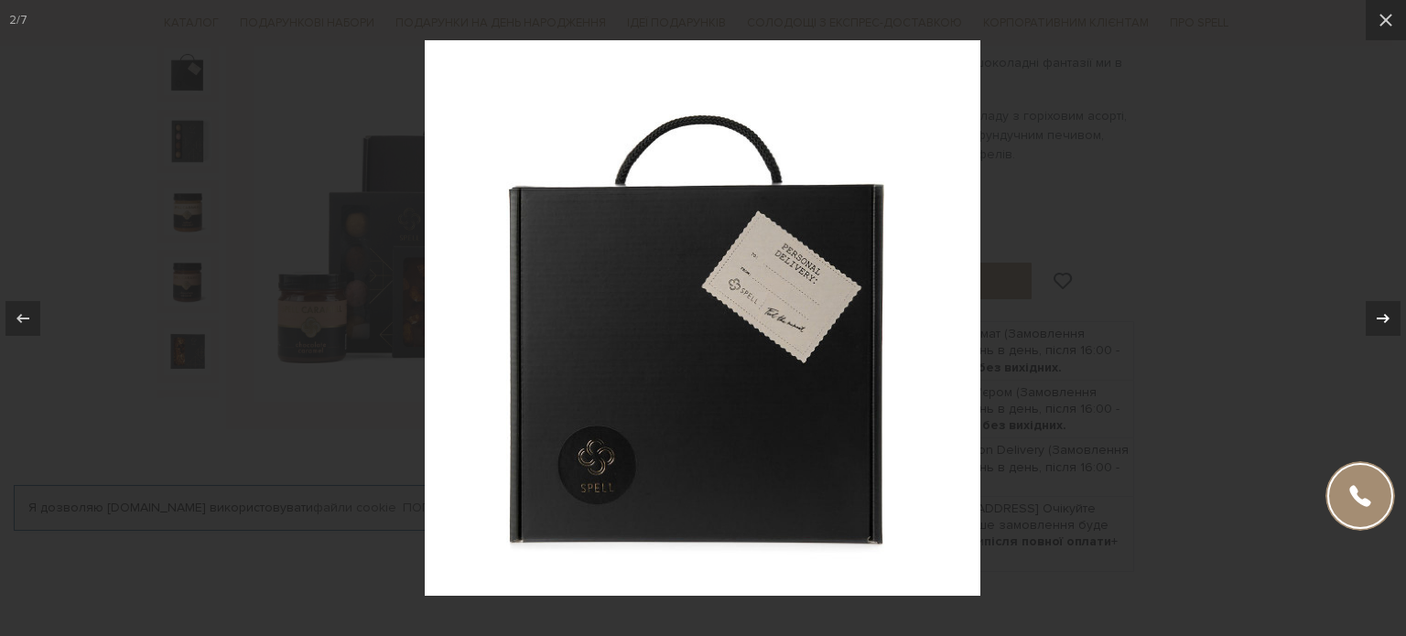
click at [1388, 316] on icon at bounding box center [1383, 318] width 22 height 22
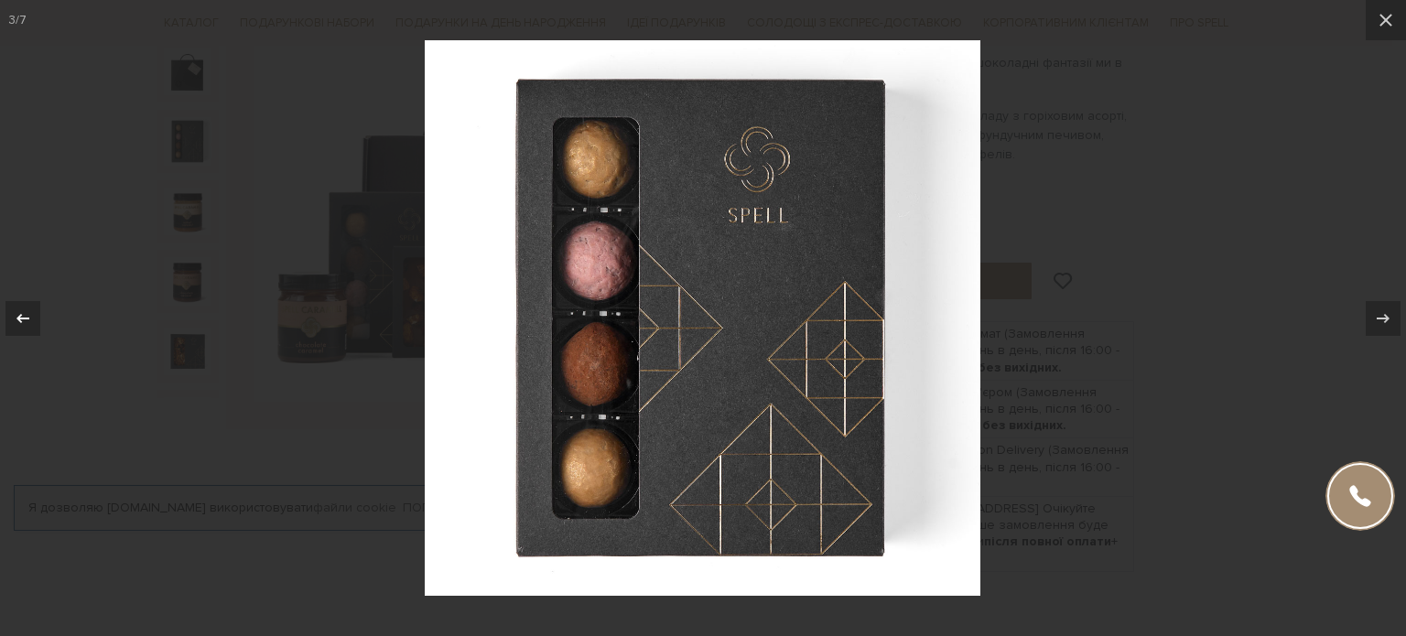
click at [27, 326] on icon at bounding box center [23, 318] width 22 height 22
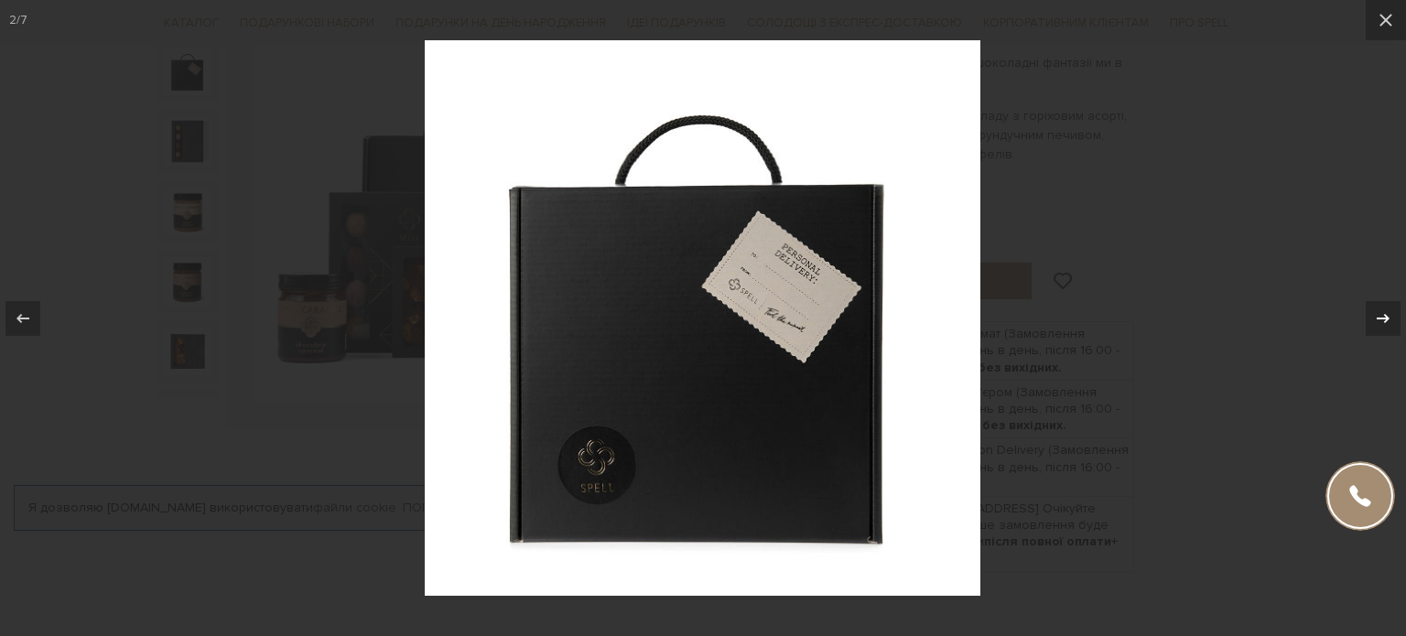
click at [1388, 309] on icon at bounding box center [1383, 318] width 22 height 22
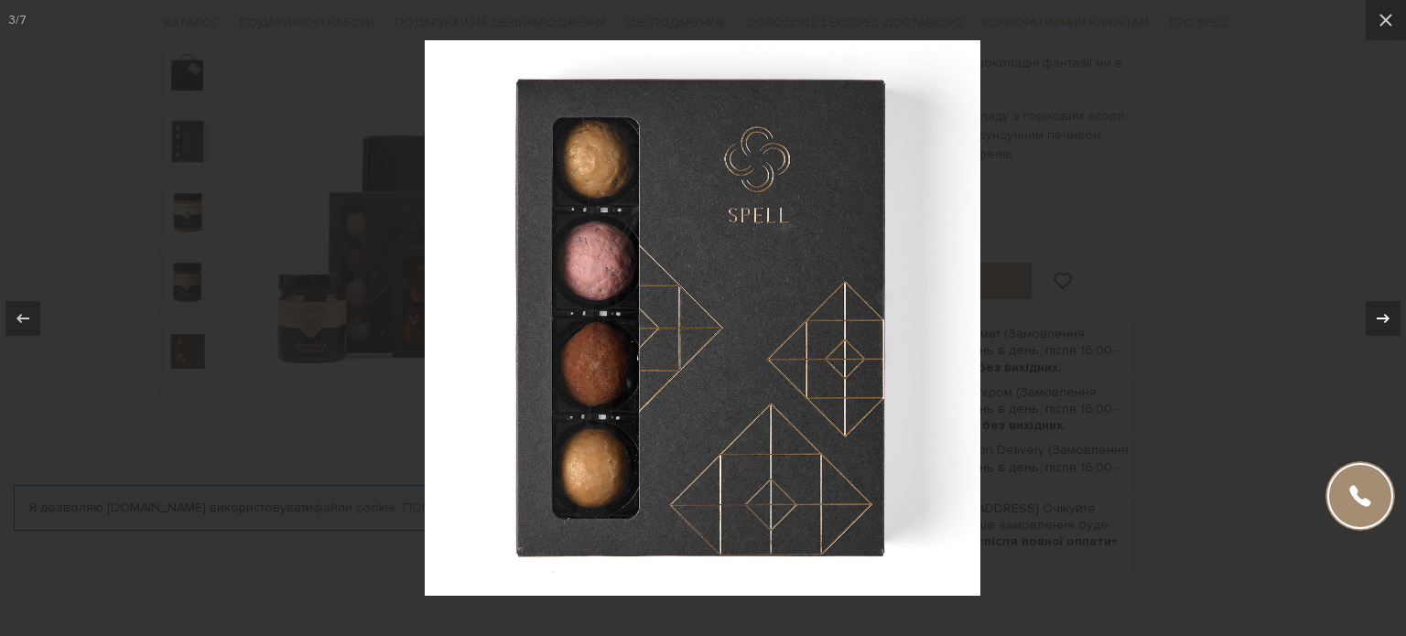
click at [1388, 309] on icon at bounding box center [1383, 318] width 22 height 22
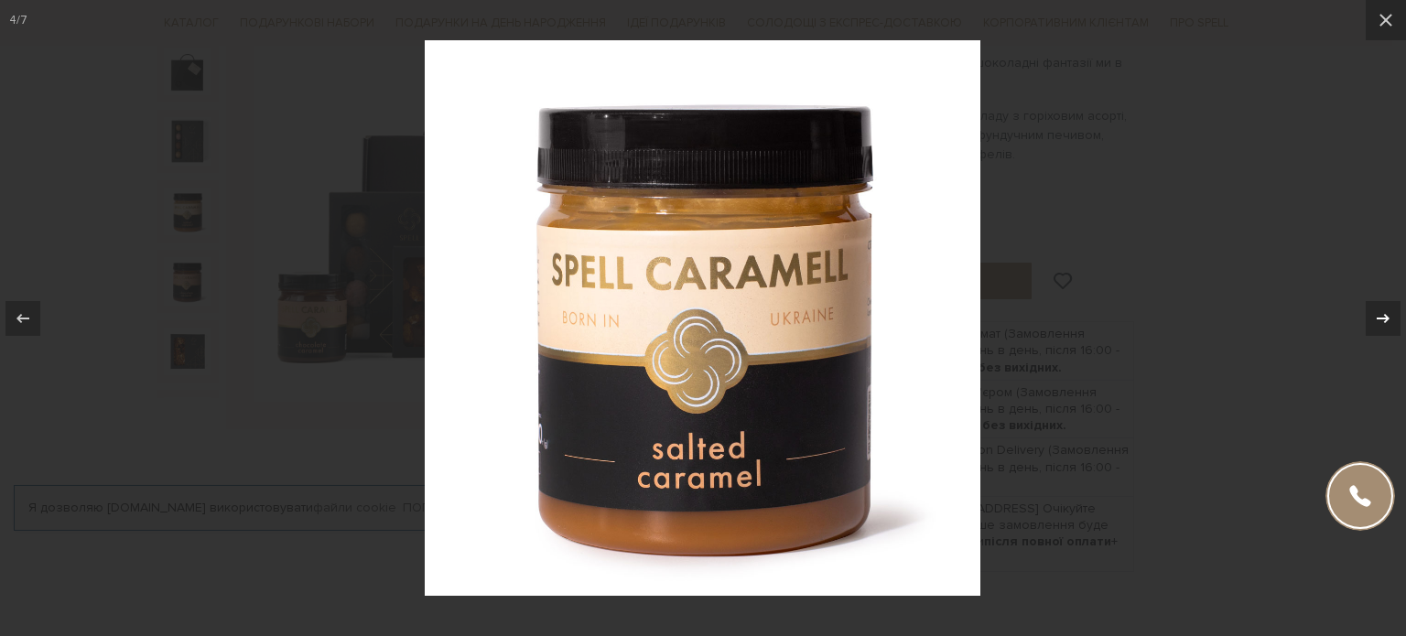
click at [1388, 309] on icon at bounding box center [1383, 318] width 22 height 22
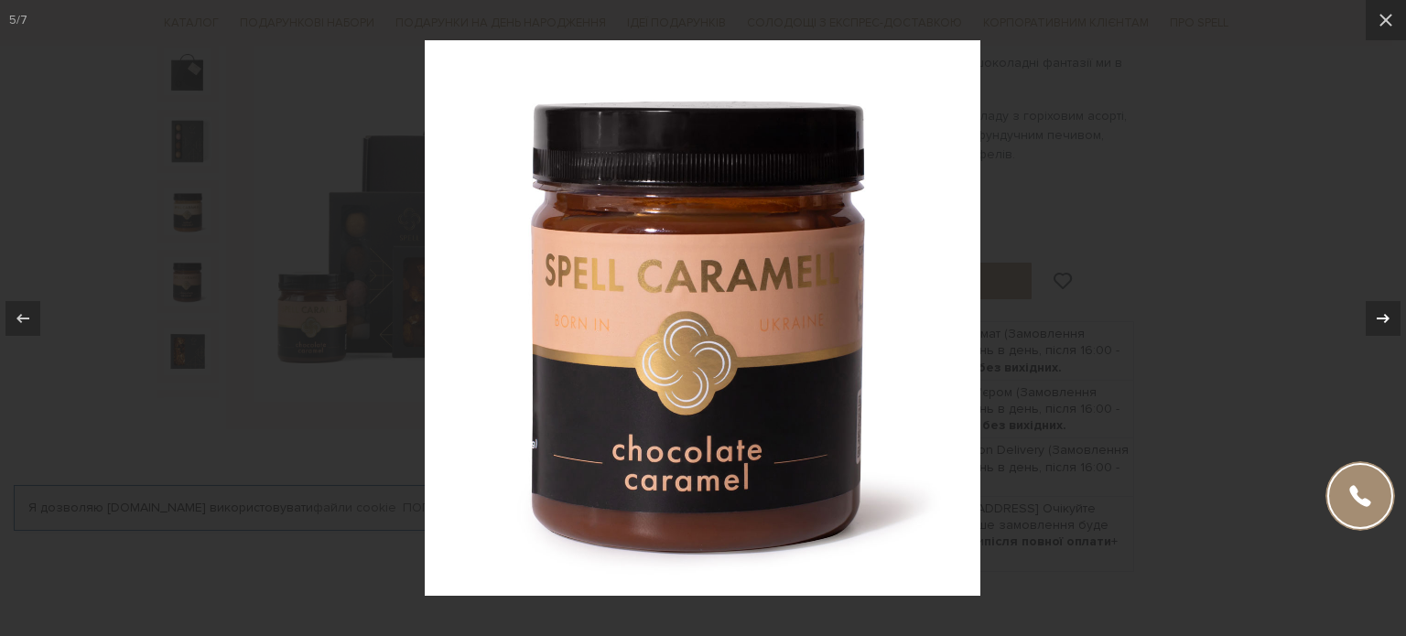
click at [1388, 309] on icon at bounding box center [1383, 318] width 22 height 22
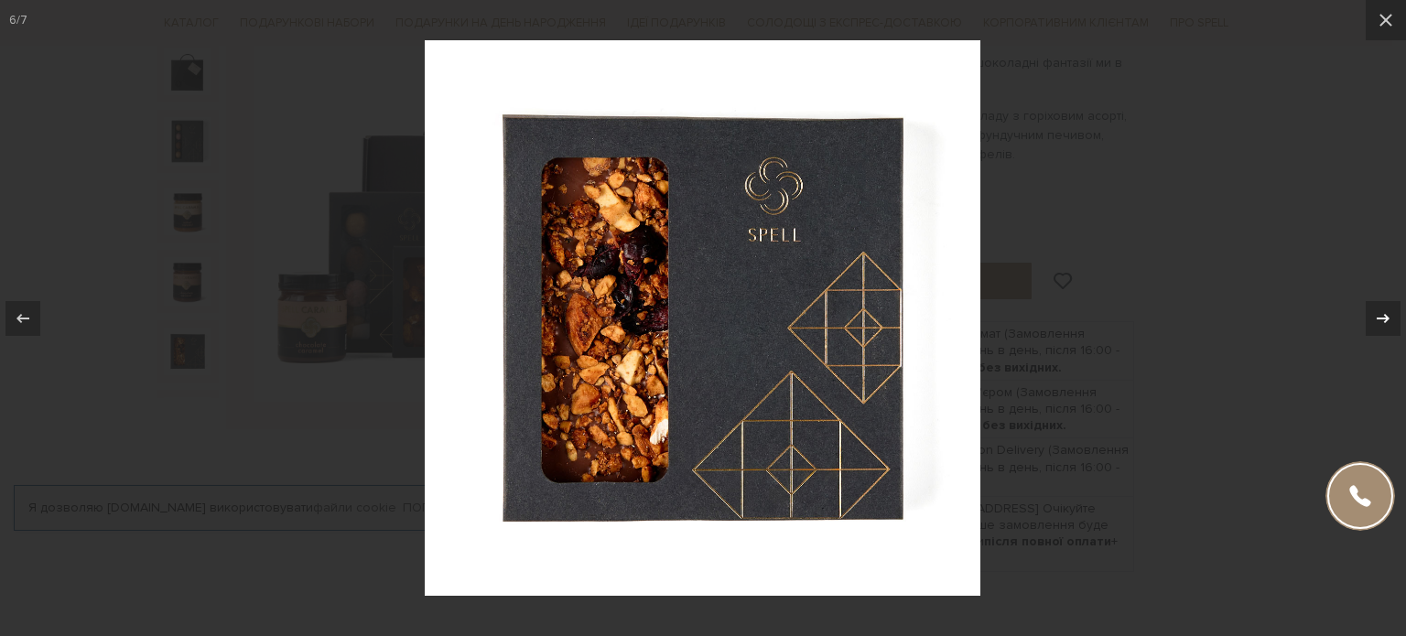
click at [1388, 309] on icon at bounding box center [1383, 318] width 22 height 22
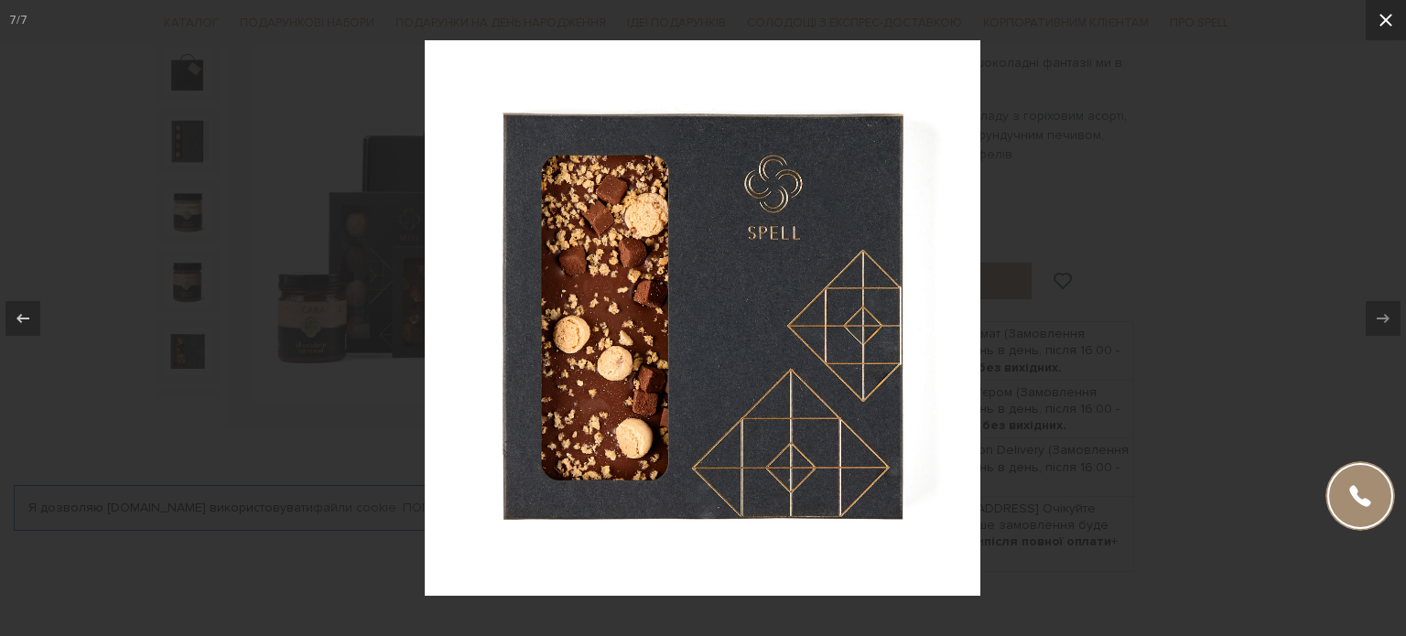
click at [1388, 26] on icon at bounding box center [1385, 20] width 22 height 22
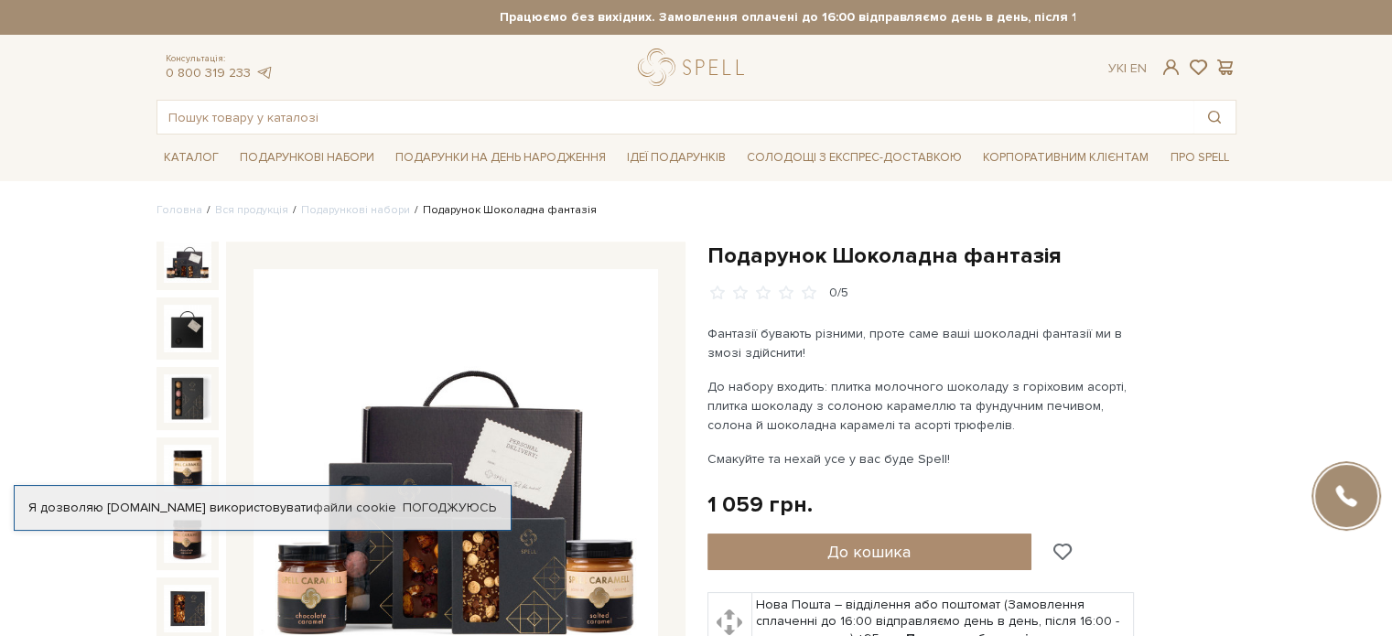
click at [1061, 544] on span at bounding box center [1061, 552] width 23 height 16
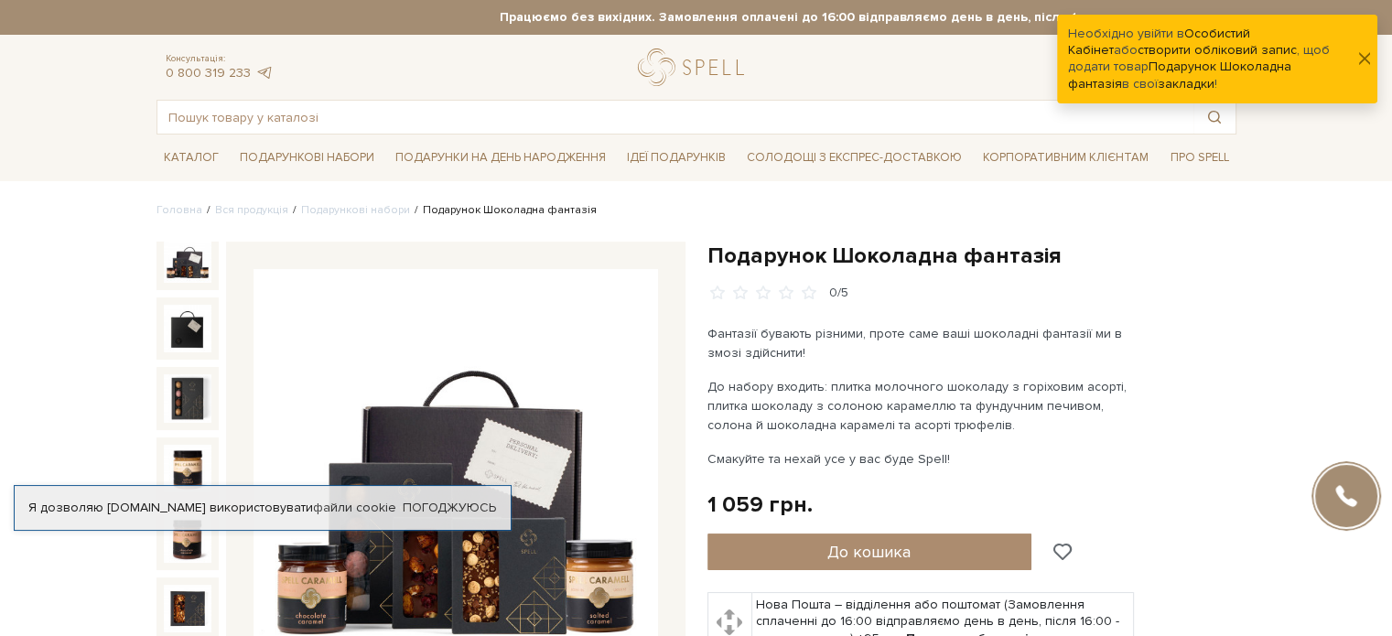
click at [1061, 544] on span at bounding box center [1061, 552] width 23 height 16
click at [1242, 30] on link "Особистий Кабінет" at bounding box center [1159, 42] width 182 height 32
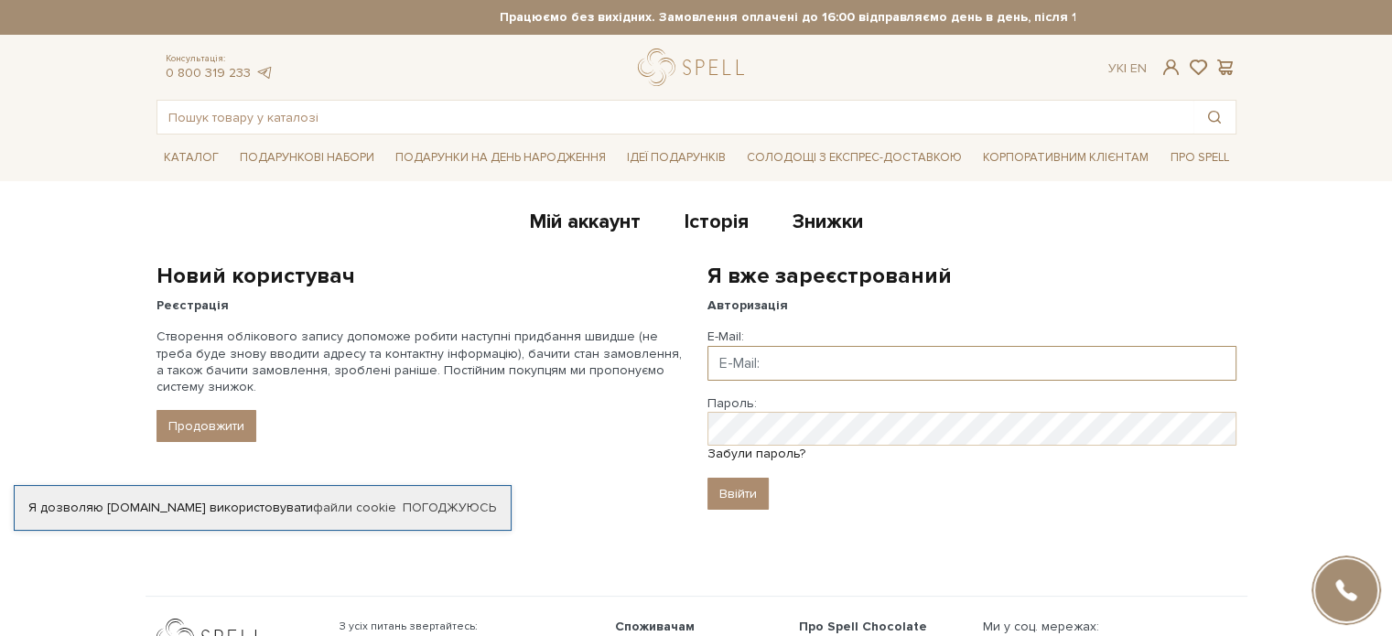
click at [764, 363] on input "Email" at bounding box center [971, 363] width 529 height 35
click at [232, 425] on link "Продовжити" at bounding box center [206, 426] width 100 height 32
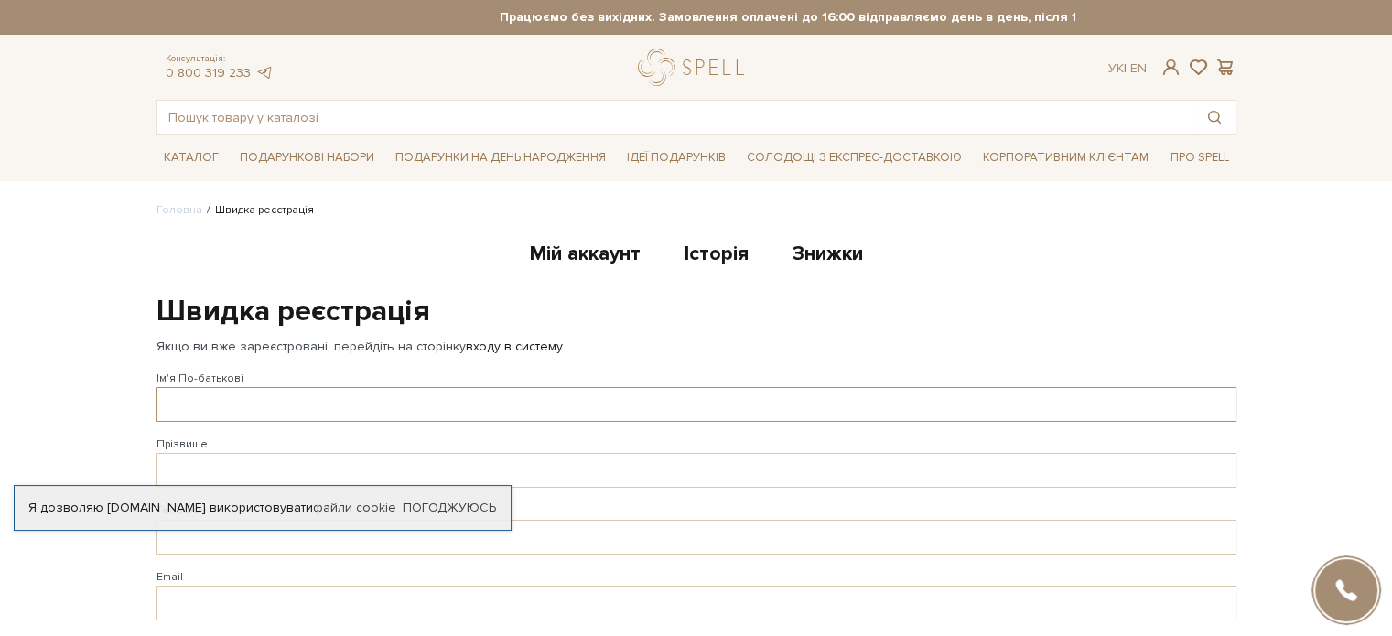
click at [279, 397] on input "Ім'я По-батькові" at bounding box center [696, 404] width 1080 height 35
type input "О"
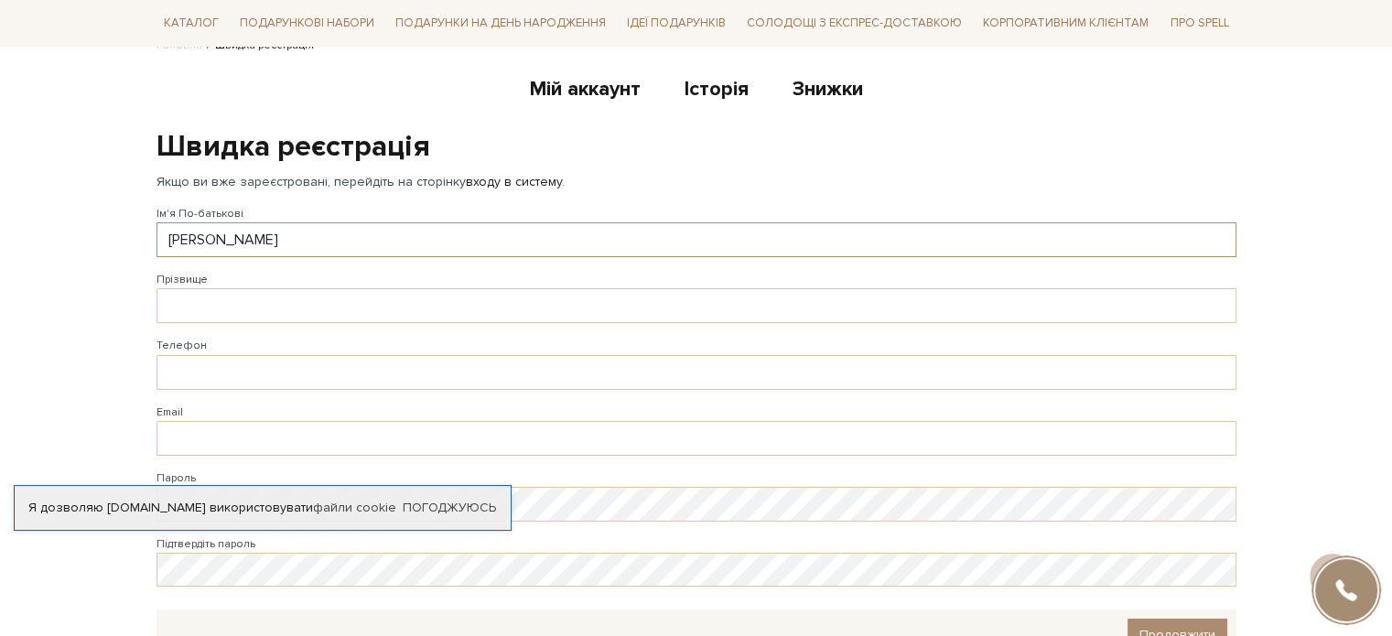
type input "Любов Іванівна"
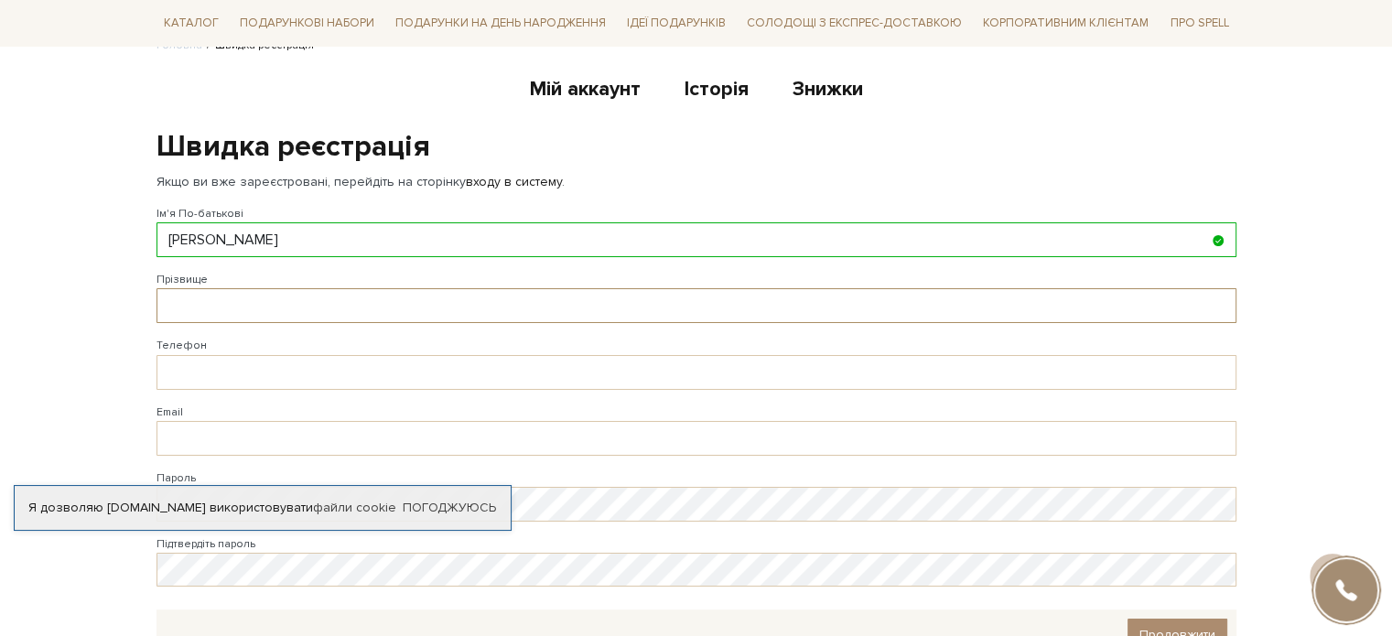
click at [295, 298] on input "Прізвище" at bounding box center [696, 305] width 1080 height 35
type input "Маматова"
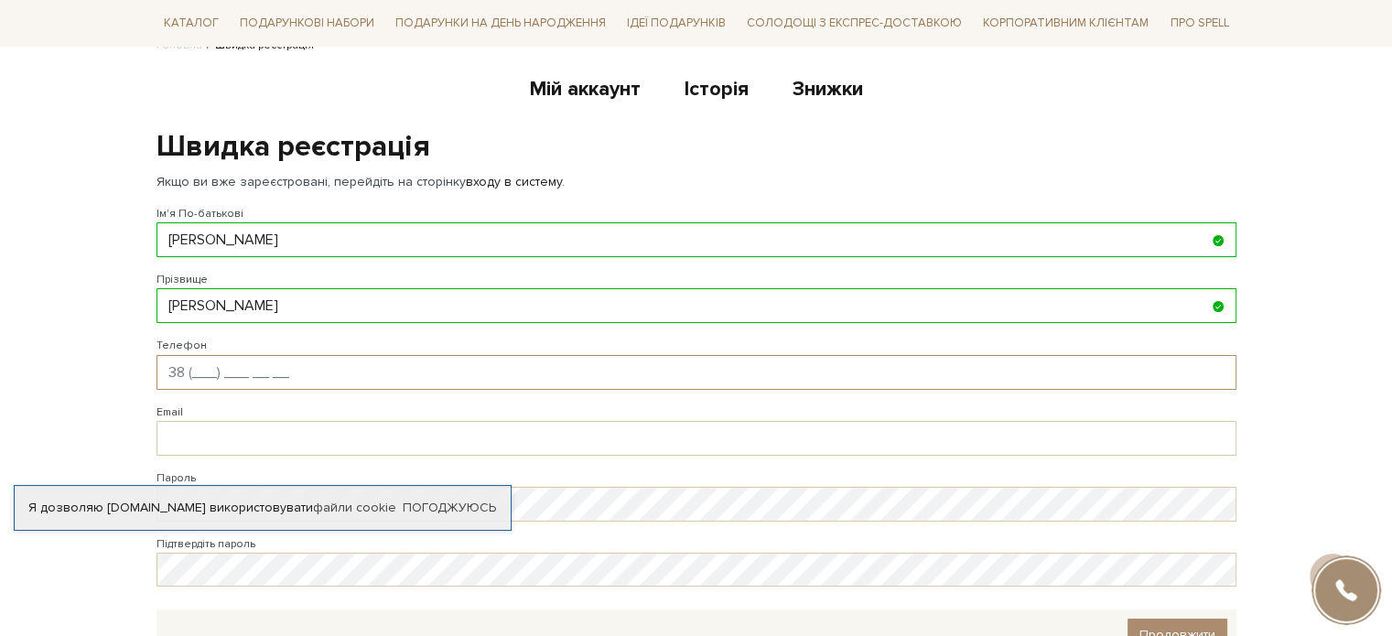
click at [278, 363] on input "Телефон" at bounding box center [696, 372] width 1080 height 35
type input "38 (097) 583 90 12"
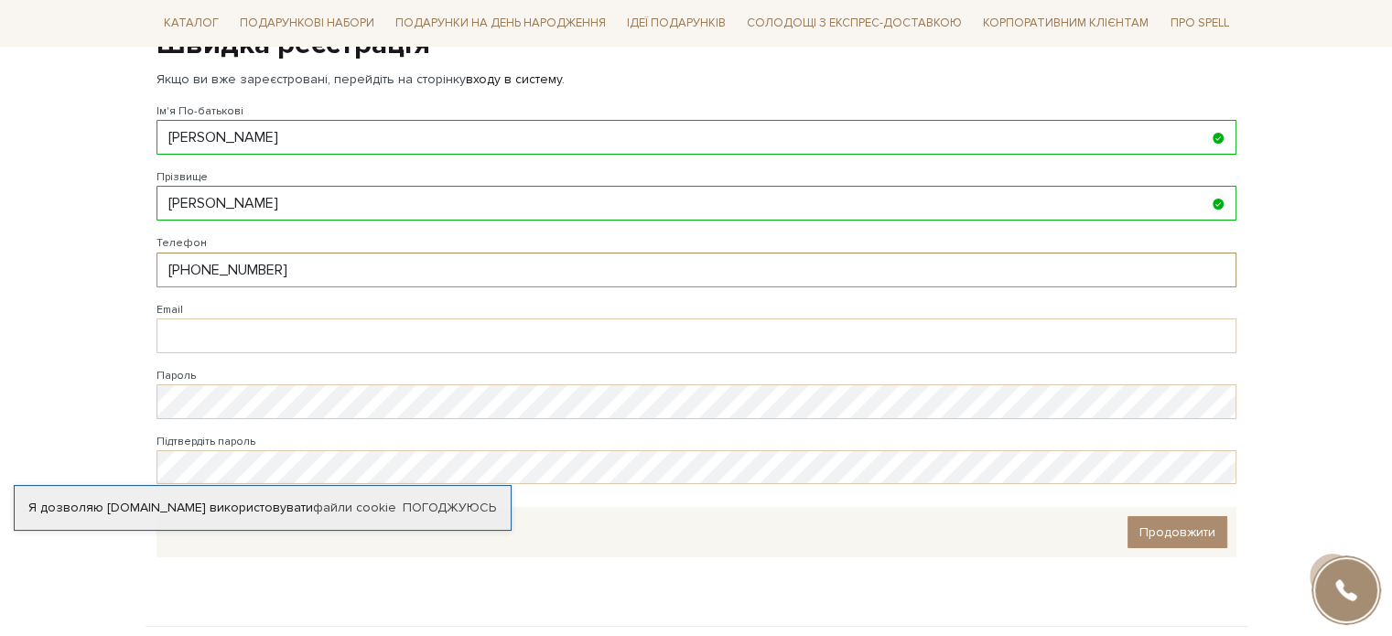
scroll to position [271, 0]
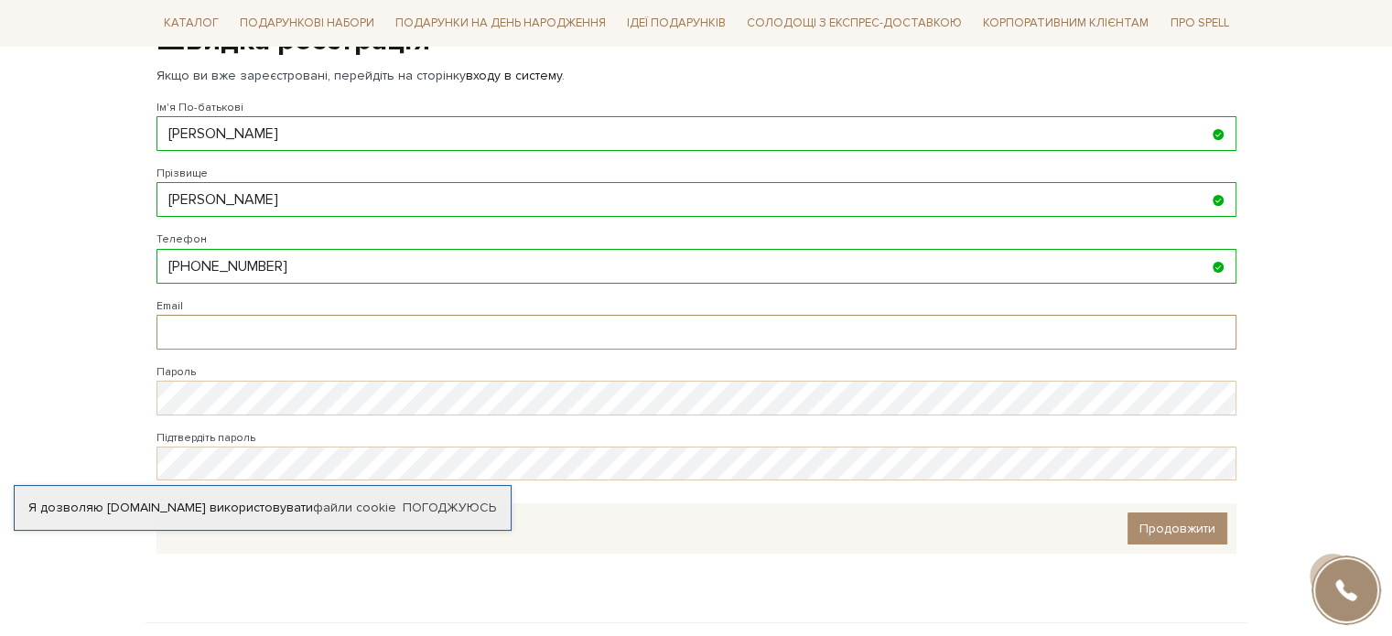
click at [288, 332] on input "Email" at bounding box center [696, 332] width 1080 height 35
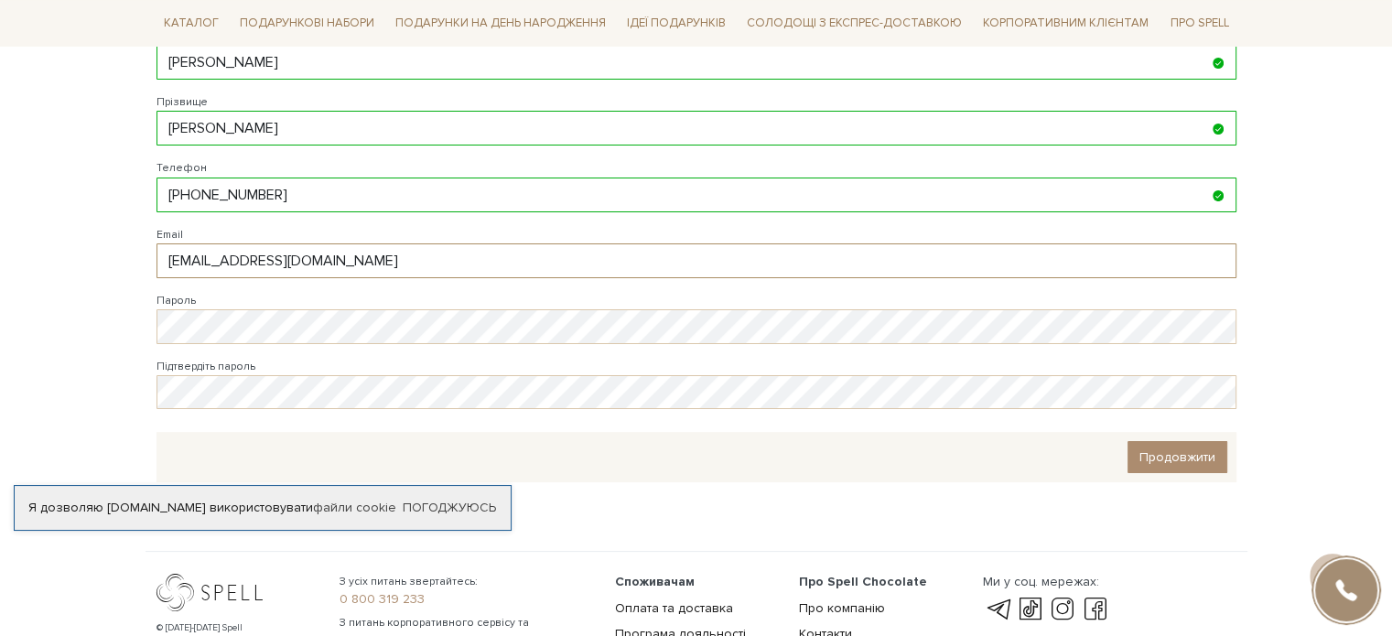
scroll to position [344, 0]
type input "[EMAIL_ADDRESS][DOMAIN_NAME]"
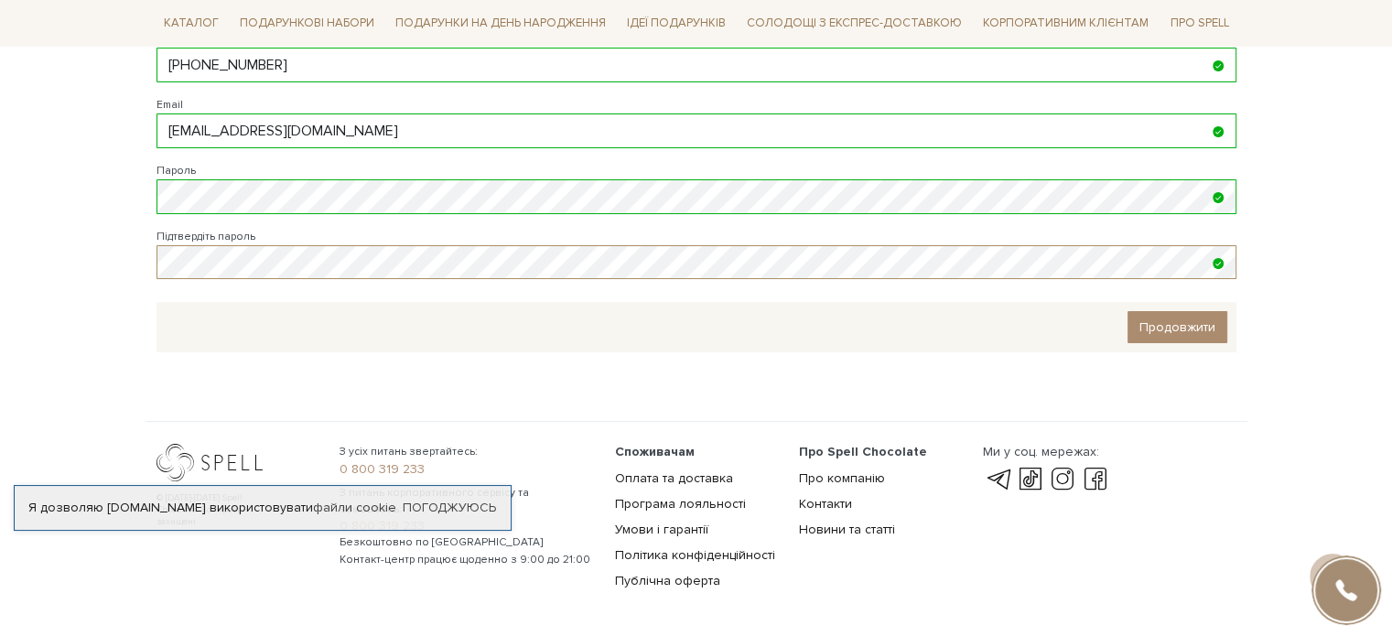
scroll to position [474, 0]
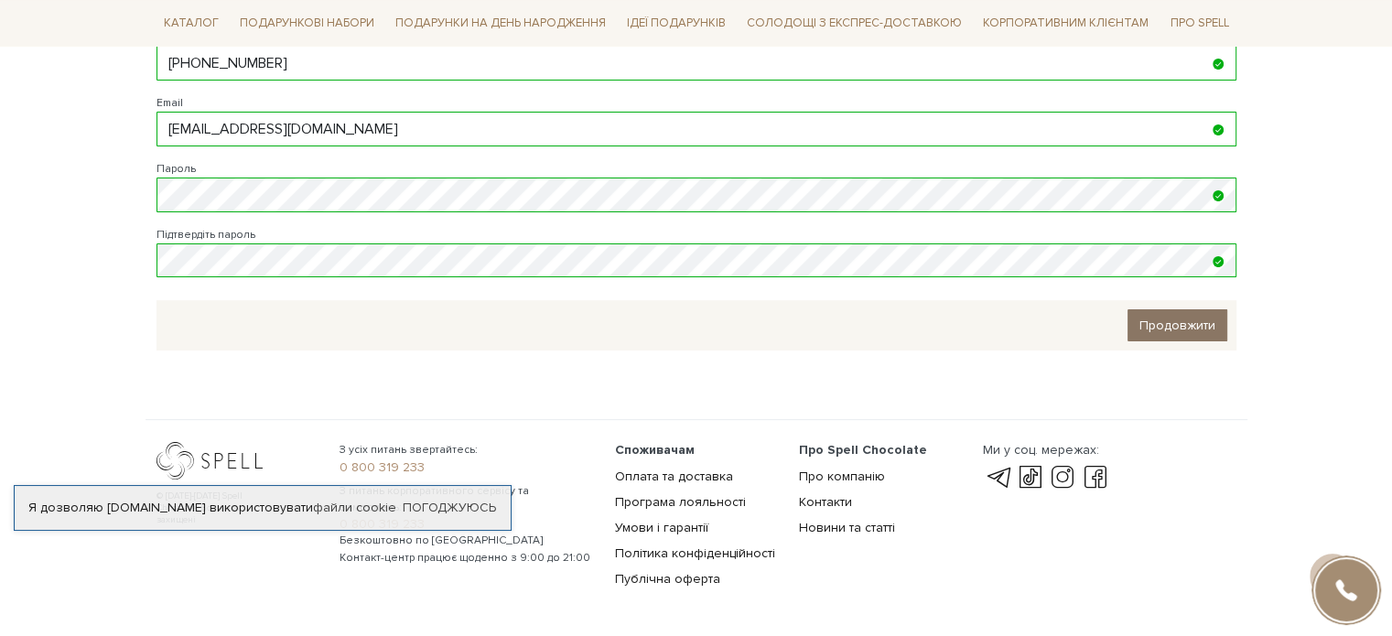
click at [1168, 318] on span "Продовжити" at bounding box center [1177, 326] width 76 height 16
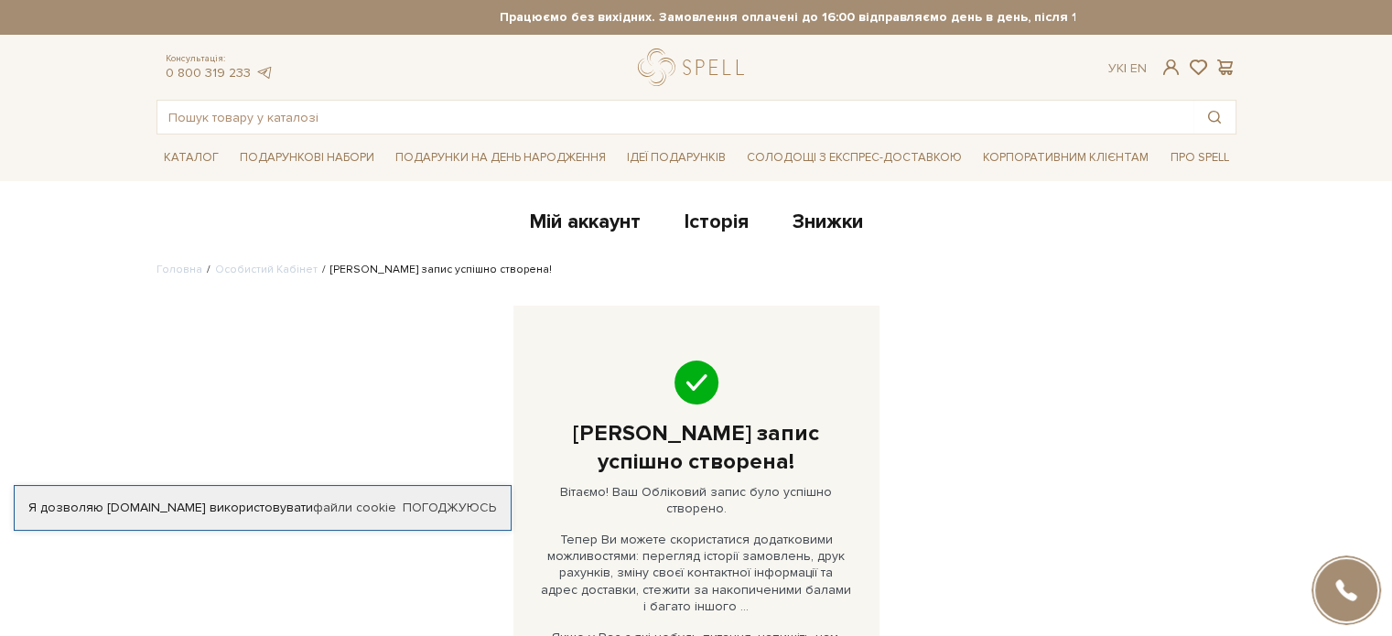
drag, startPoint x: 0, startPoint y: 0, endPoint x: 957, endPoint y: 354, distance: 1020.6
click at [957, 354] on div "Мій аккаунт Історія Знижки Головна Особистий Кабінет [PERSON_NAME] запис успішн…" at bounding box center [696, 520] width 1102 height 637
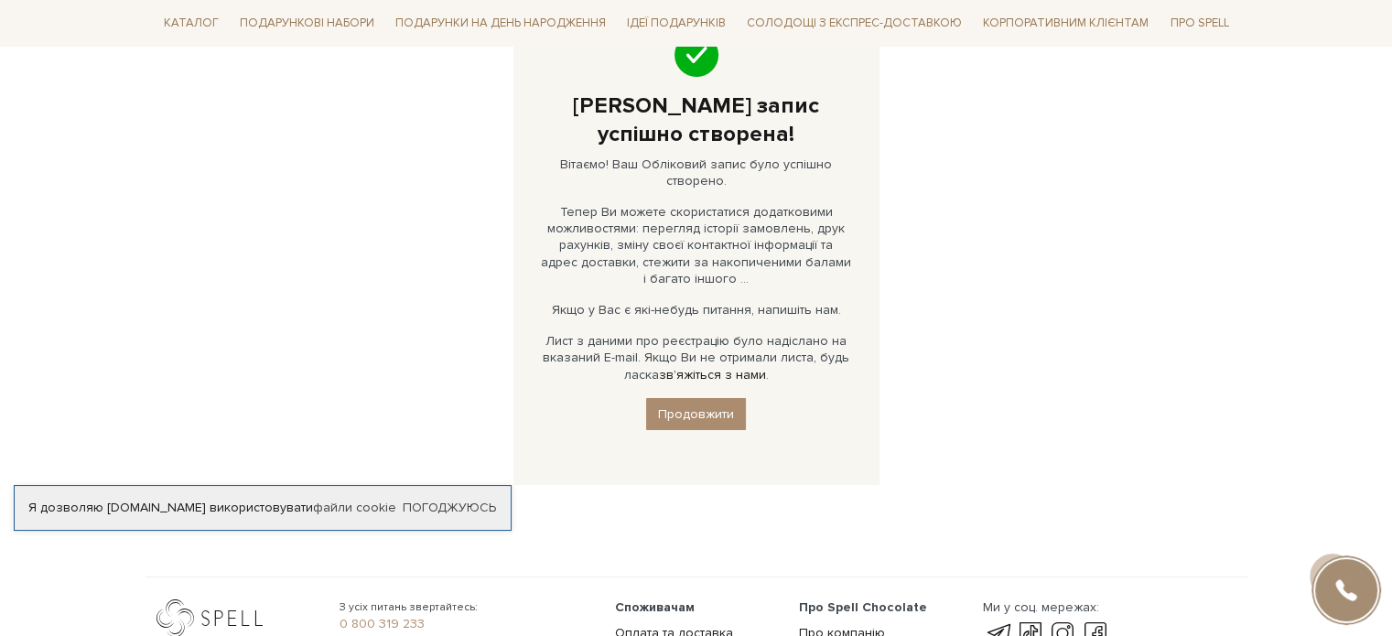
scroll to position [329, 0]
click at [702, 417] on link "Продовжити" at bounding box center [696, 412] width 100 height 32
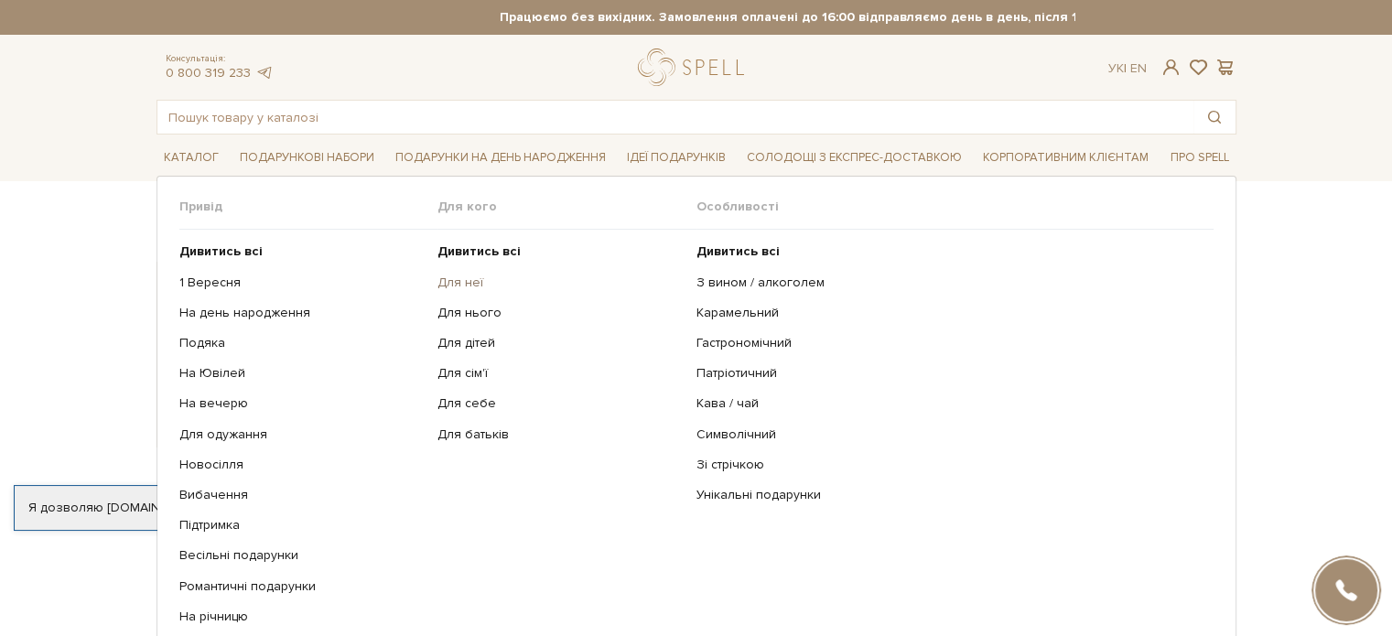
click at [461, 278] on link "Для неї" at bounding box center [559, 283] width 245 height 16
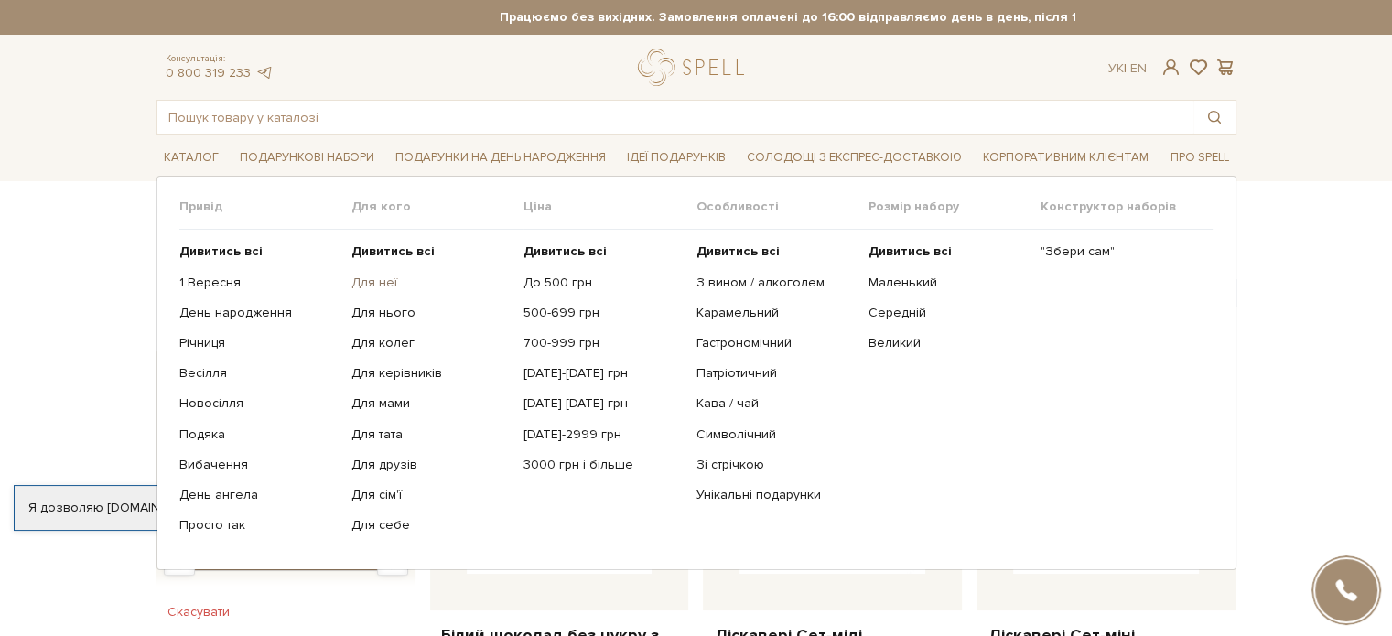
click at [384, 283] on link "Для неї" at bounding box center [430, 283] width 158 height 16
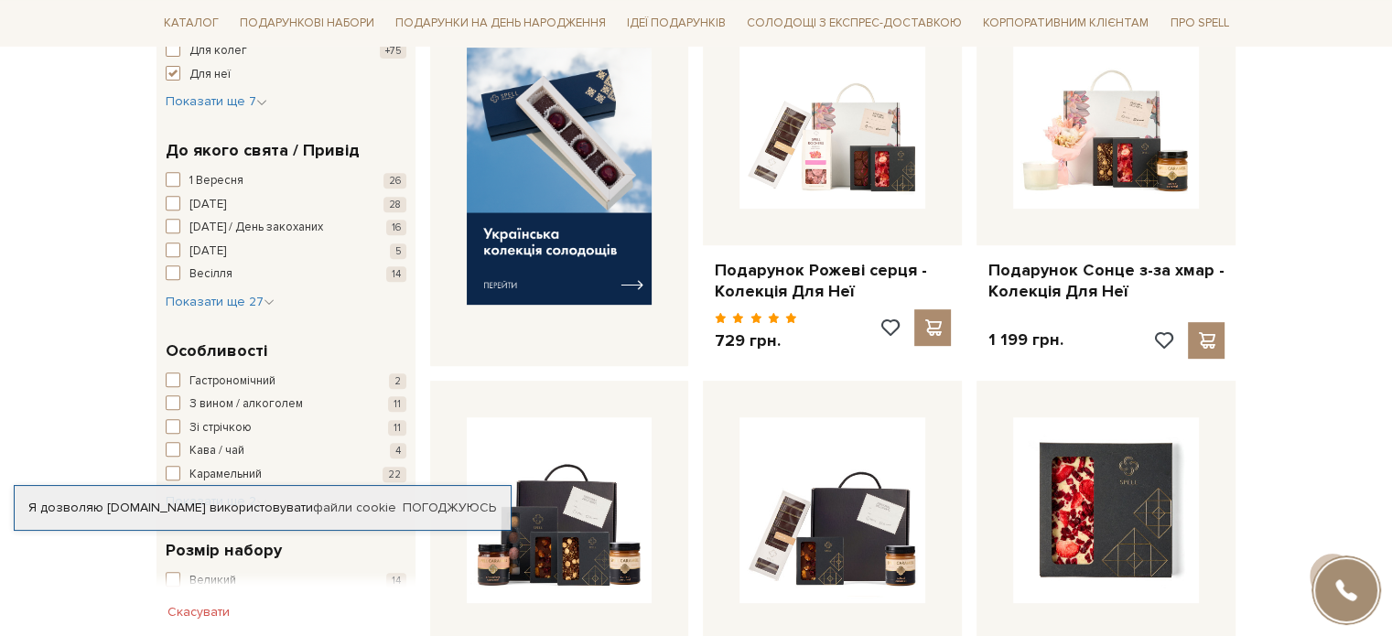
scroll to position [763, 0]
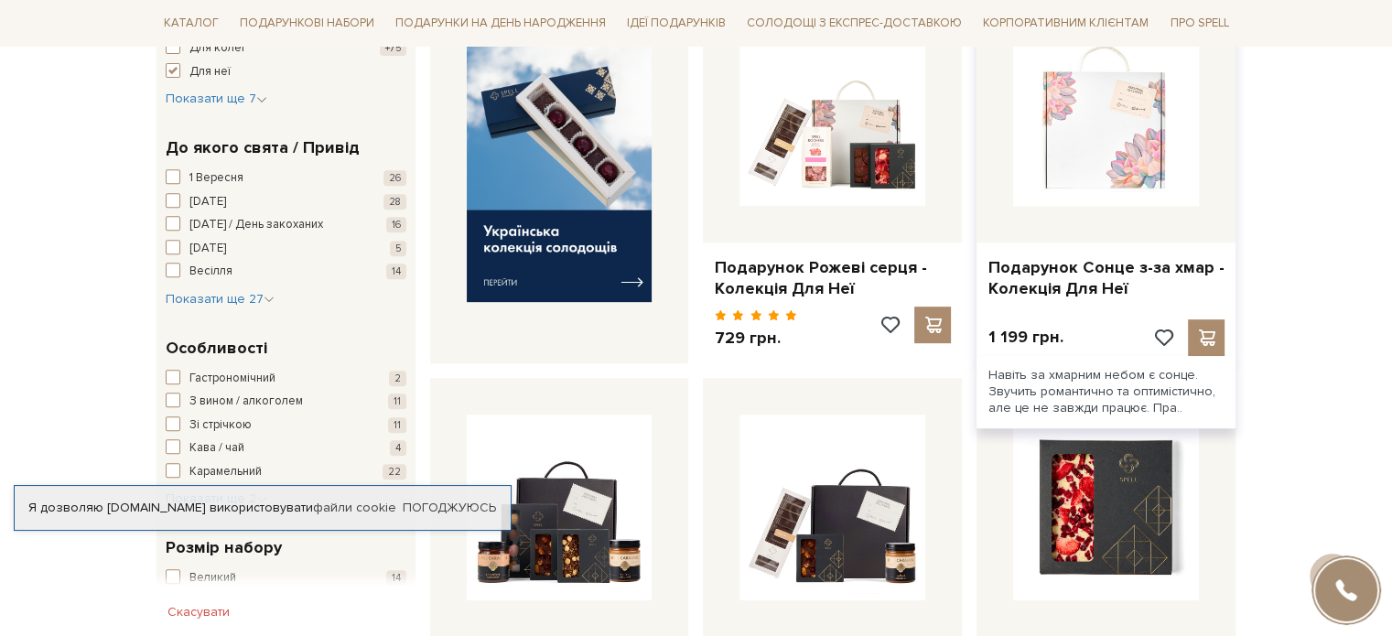
click at [1094, 165] on img at bounding box center [1106, 113] width 186 height 186
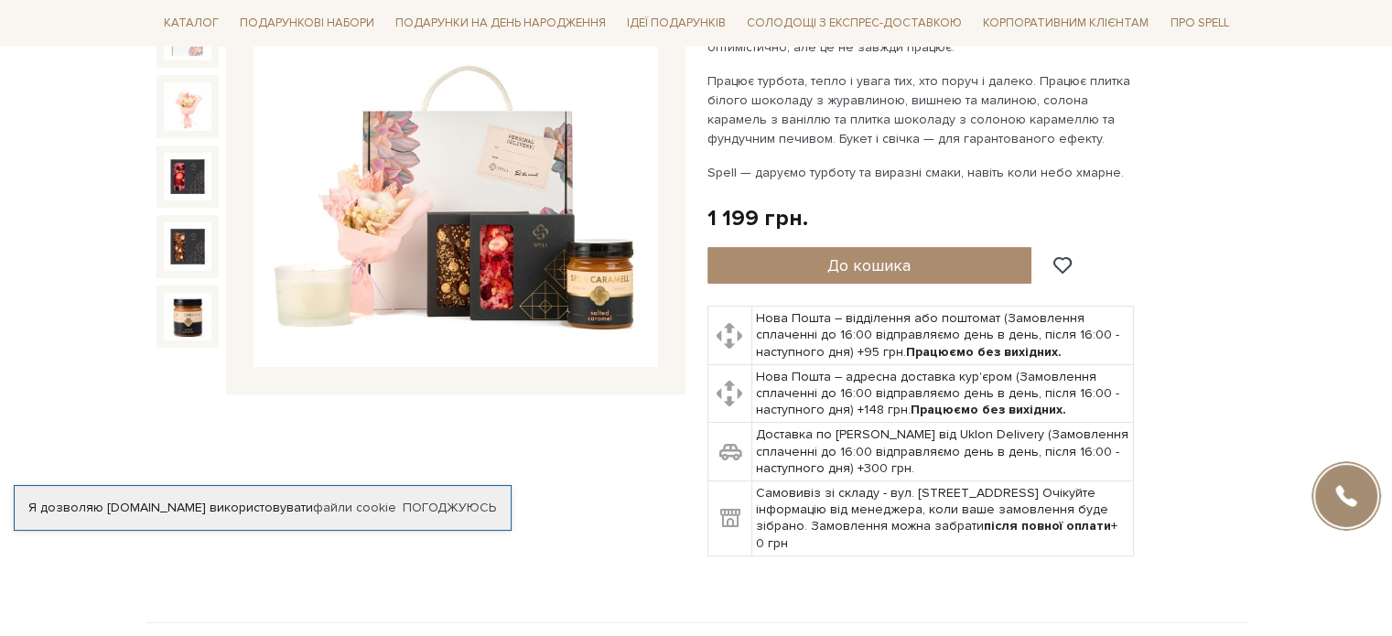
scroll to position [307, 0]
click at [576, 301] on img at bounding box center [455, 164] width 404 height 404
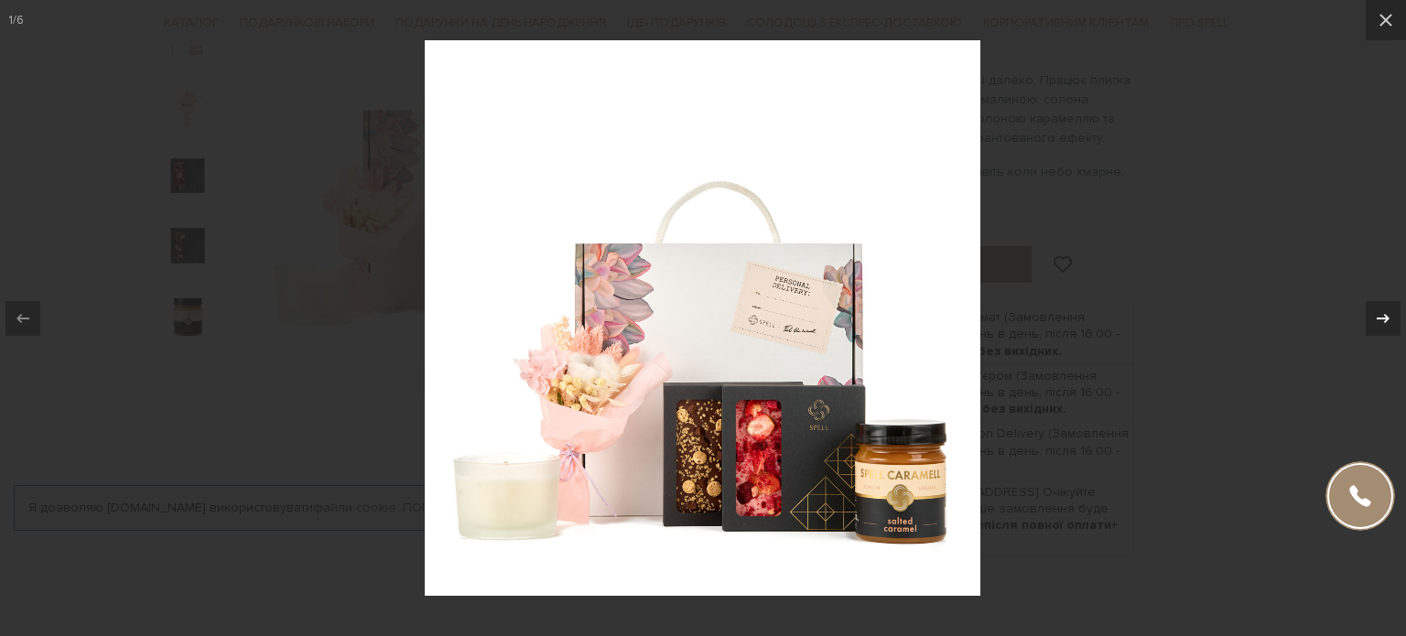
click at [1391, 307] on button at bounding box center [1373, 319] width 64 height 92
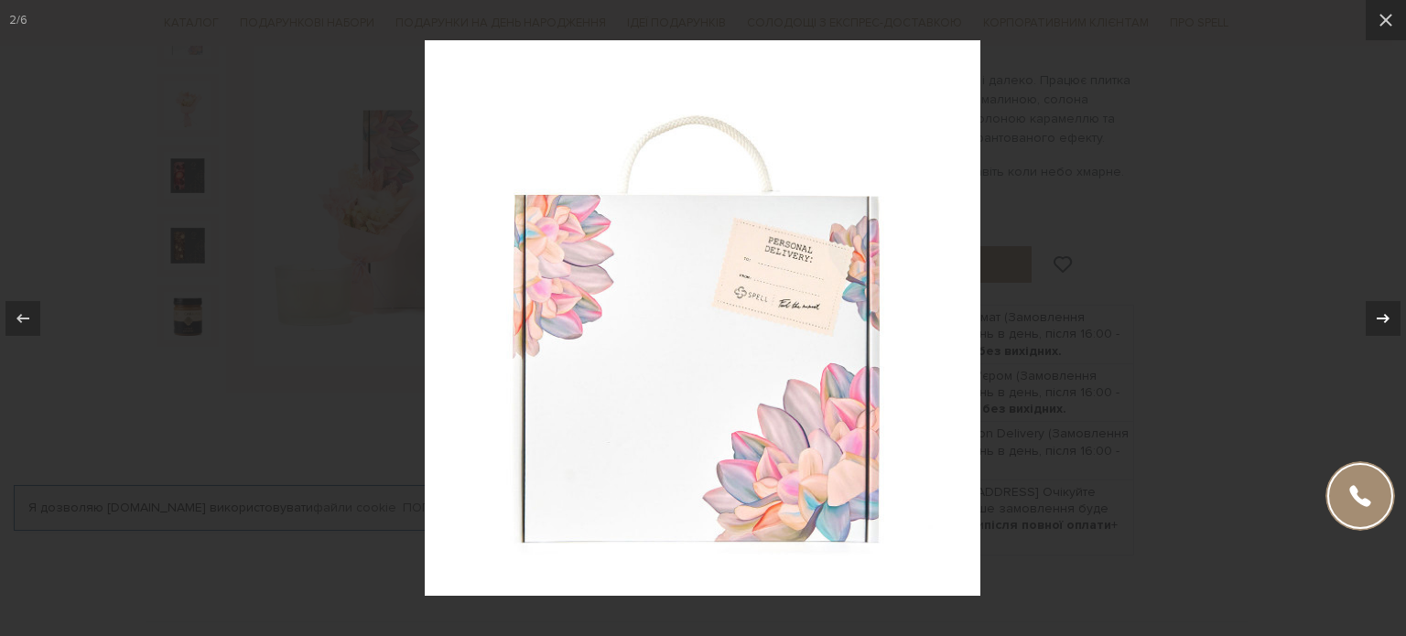
click at [1391, 307] on button at bounding box center [1373, 319] width 64 height 92
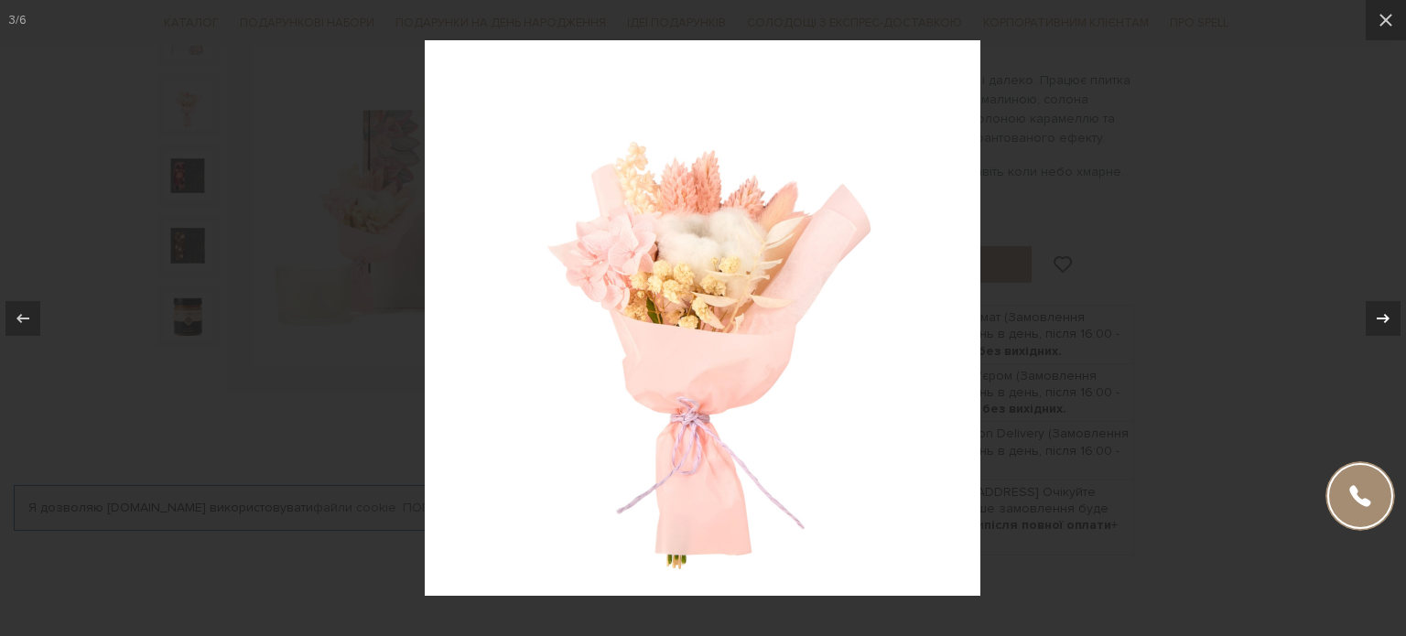
click at [1391, 307] on button at bounding box center [1373, 319] width 64 height 92
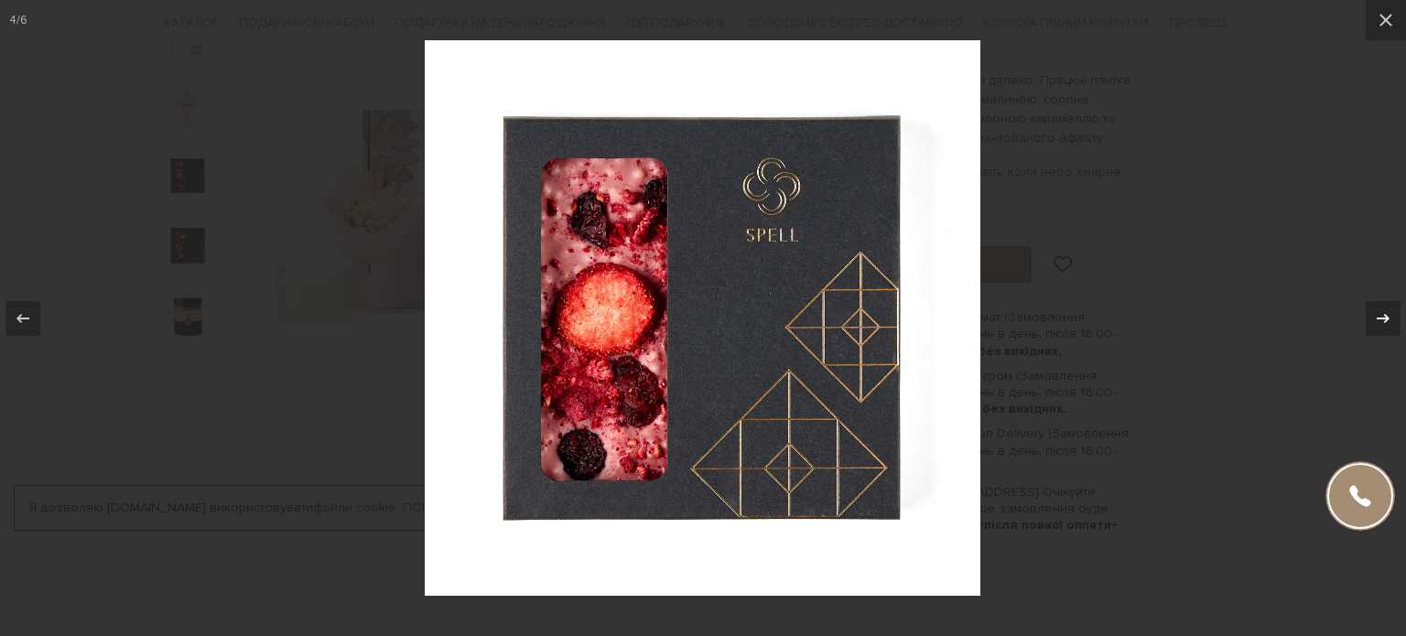
click at [1391, 307] on button at bounding box center [1373, 319] width 64 height 92
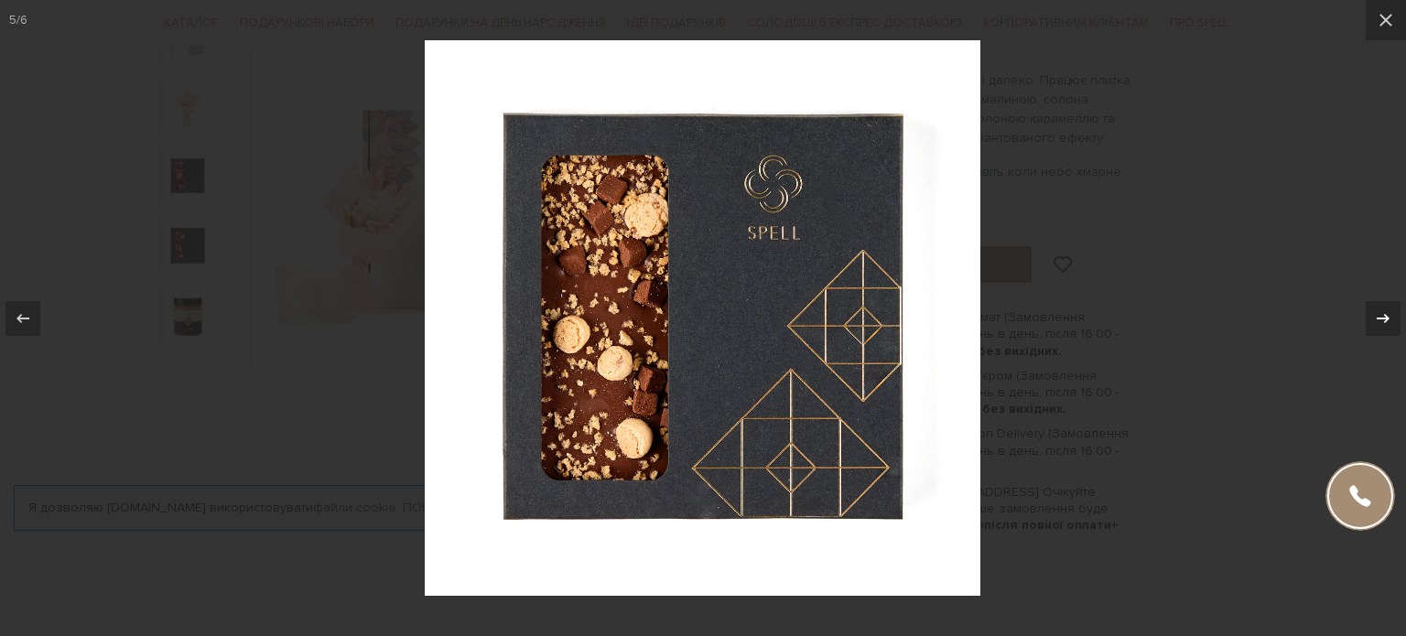
click at [1391, 307] on button at bounding box center [1373, 319] width 64 height 92
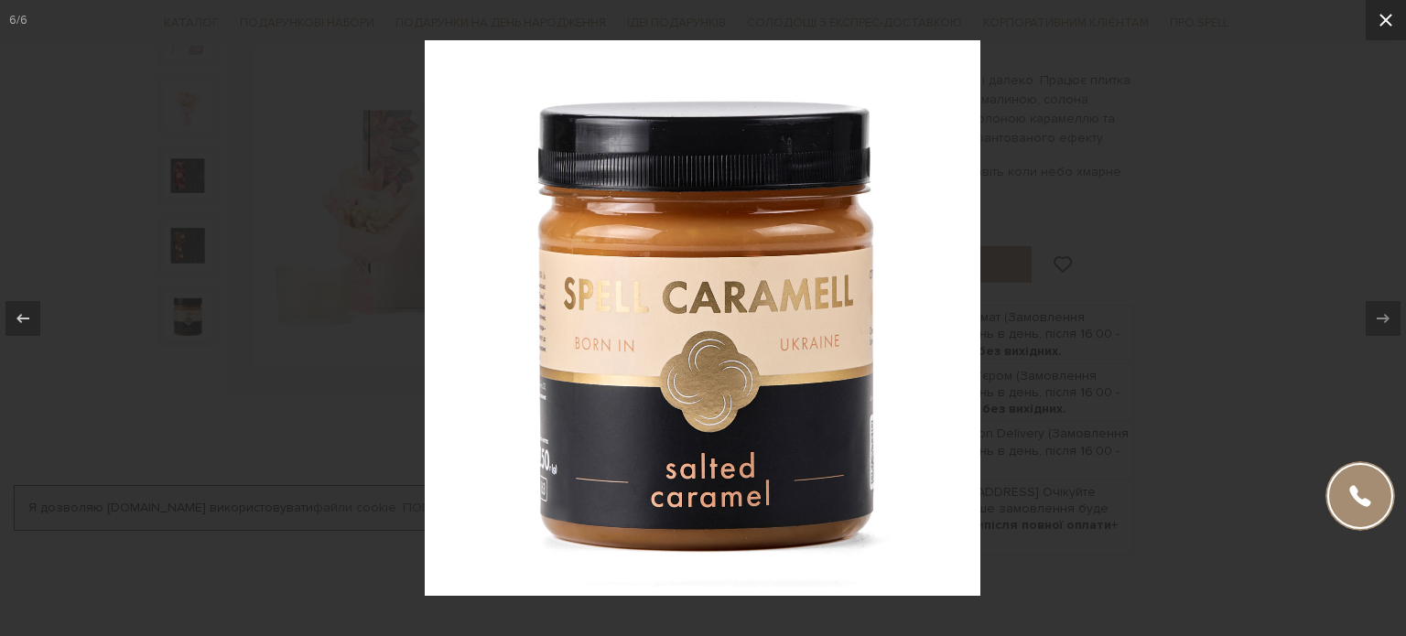
click at [1380, 39] on button at bounding box center [1385, 20] width 40 height 40
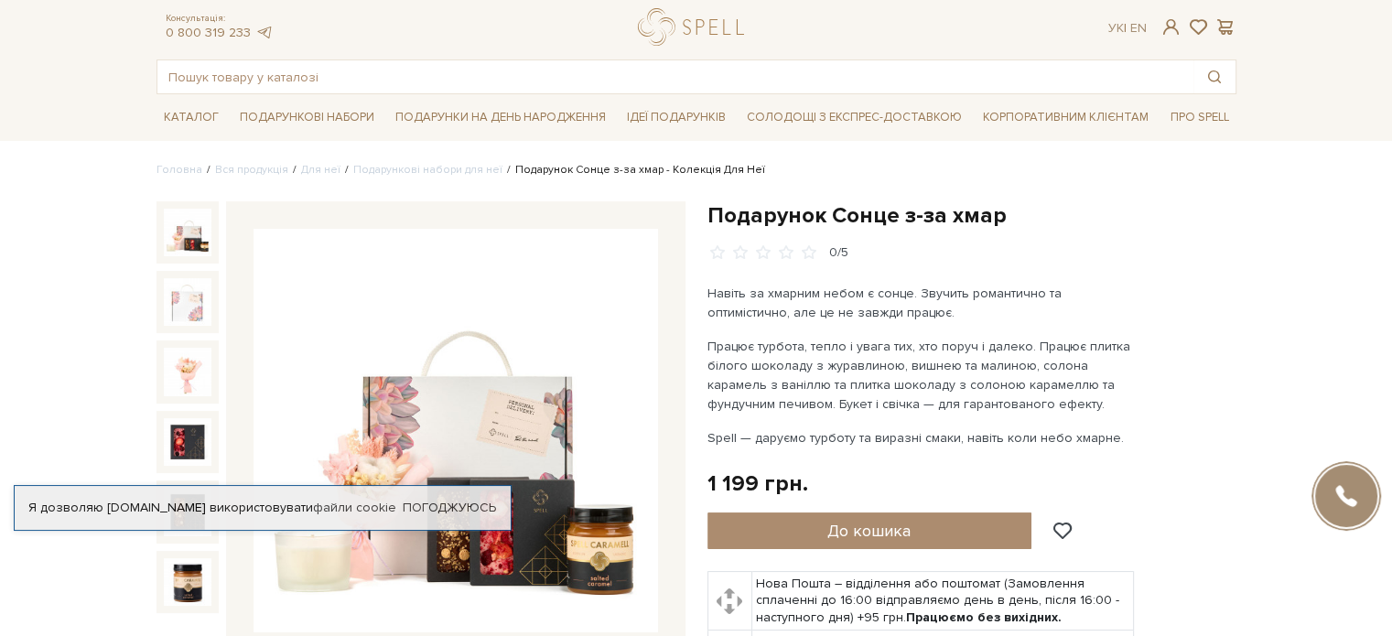
scroll to position [31, 0]
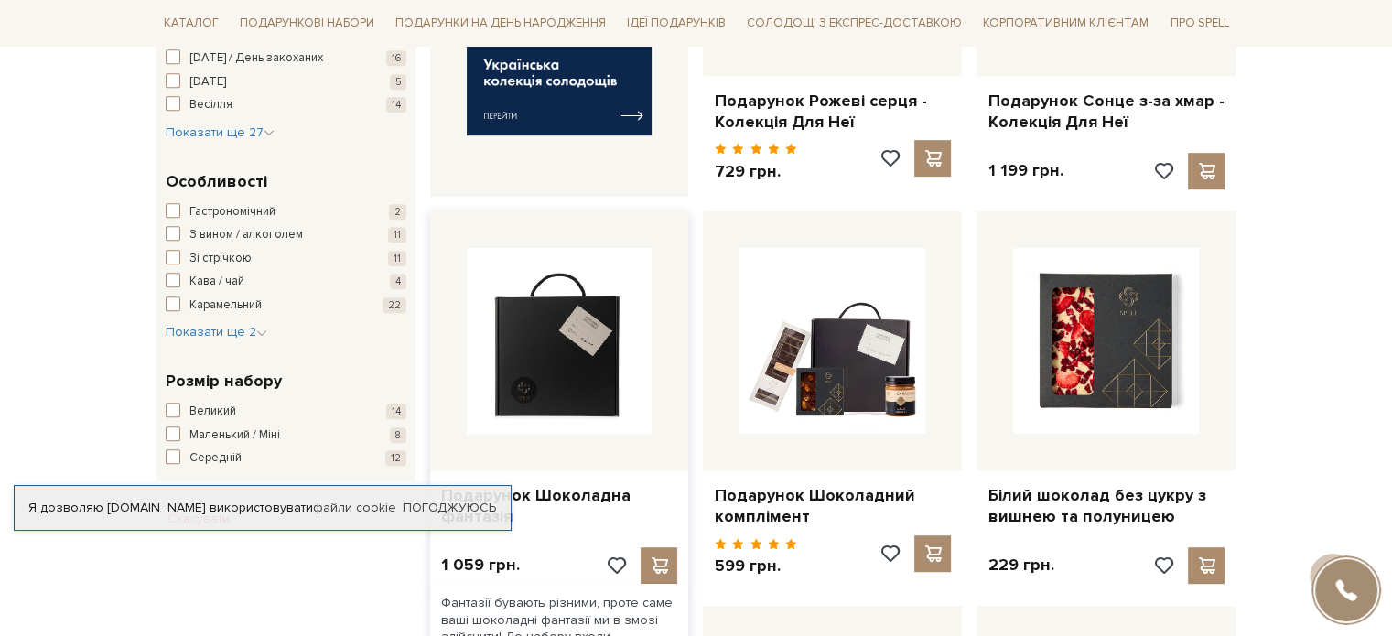
scroll to position [1043, 0]
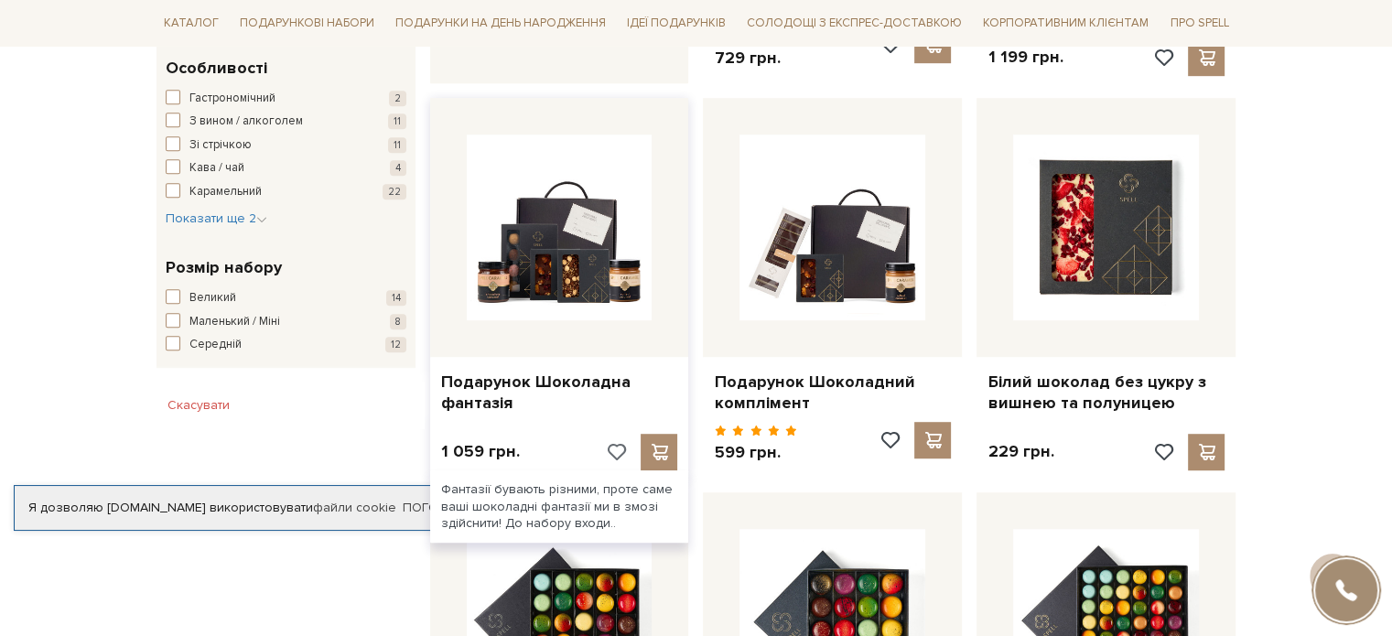
click at [625, 449] on span at bounding box center [615, 452] width 23 height 16
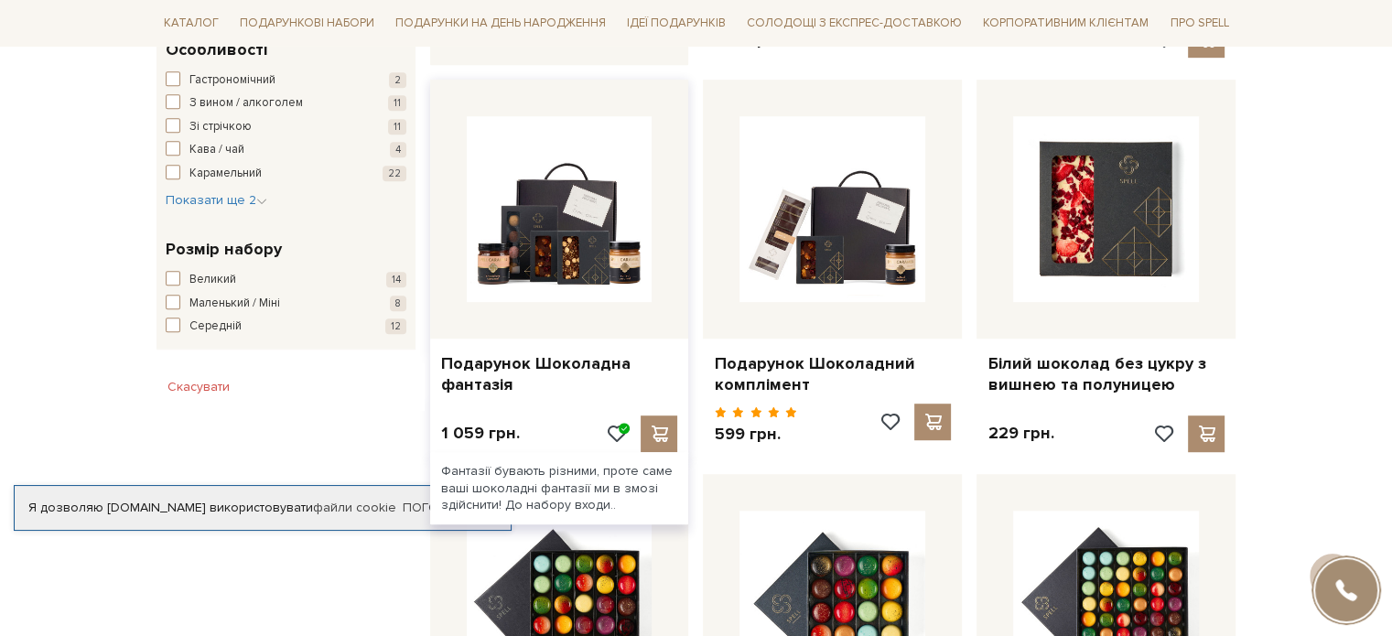
scroll to position [1062, 0]
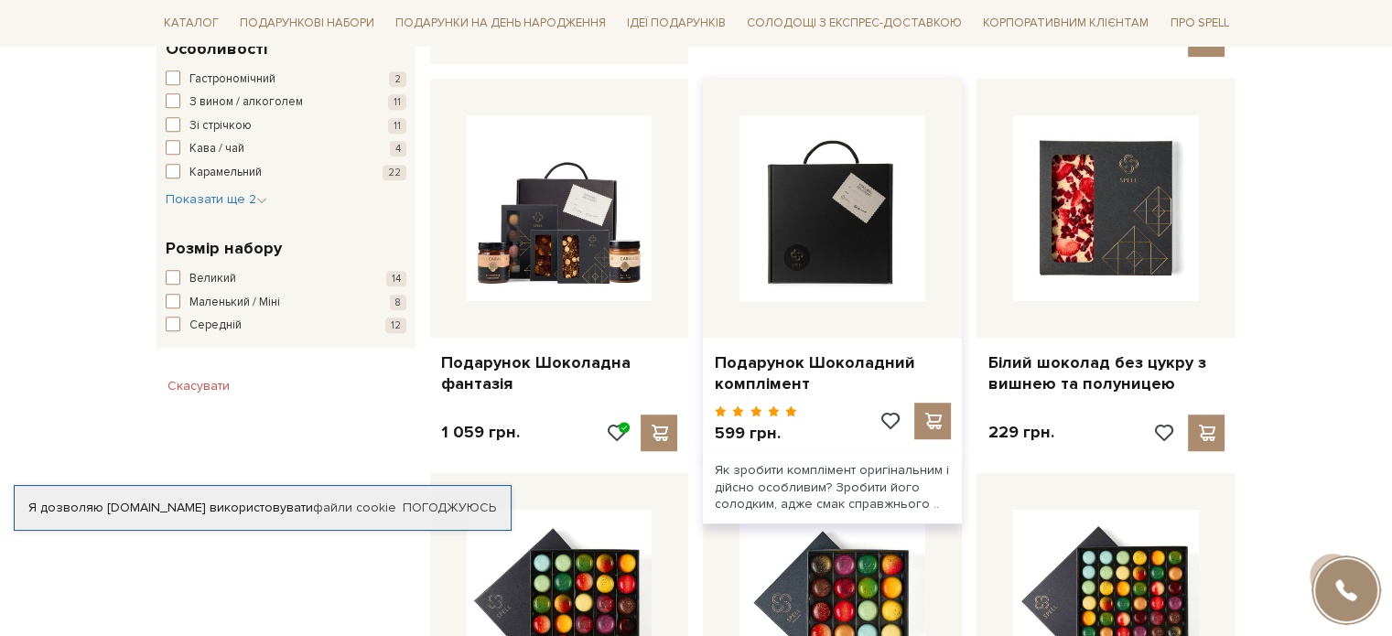
click at [806, 274] on img at bounding box center [832, 208] width 186 height 186
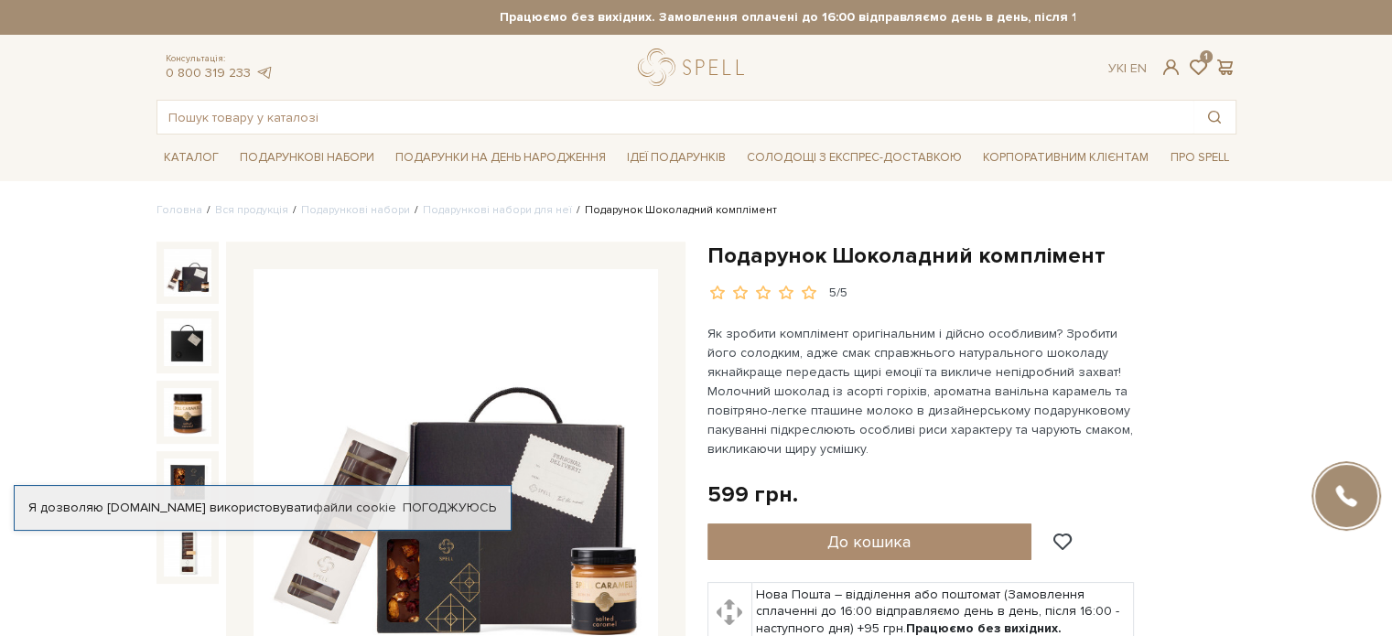
scroll to position [274, 0]
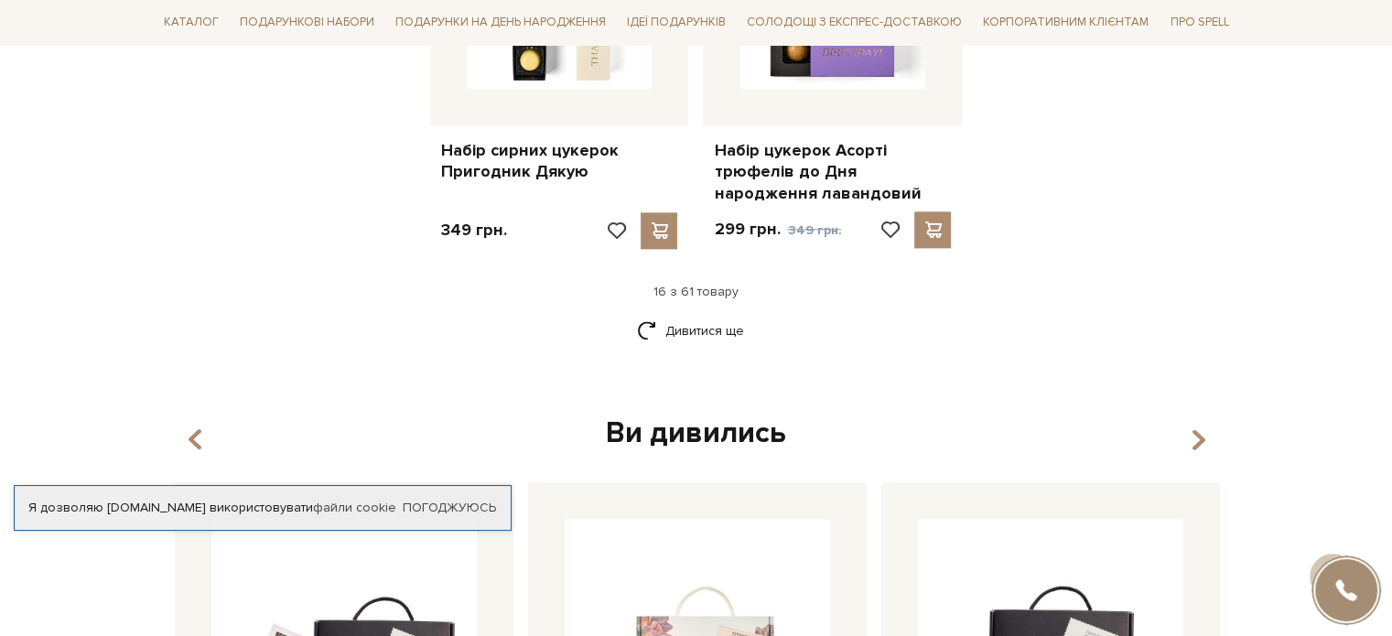
scroll to position [2432, 0]
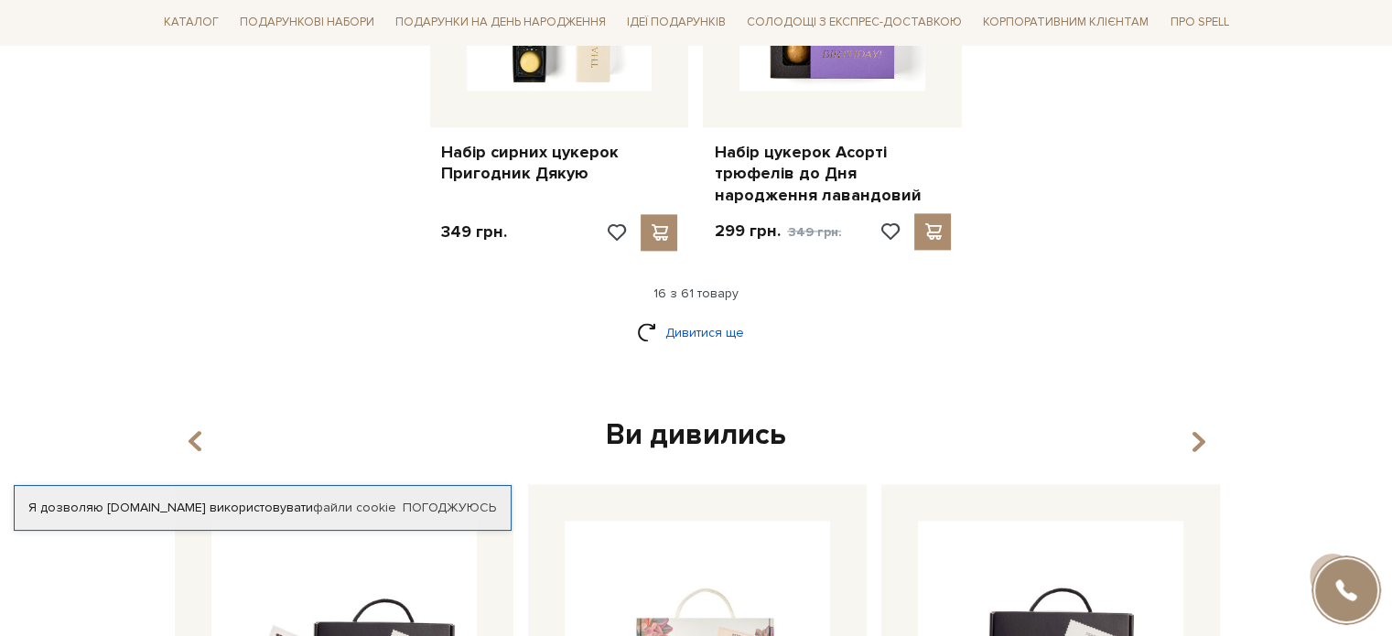
click at [688, 332] on link "Дивитися ще" at bounding box center [696, 333] width 119 height 32
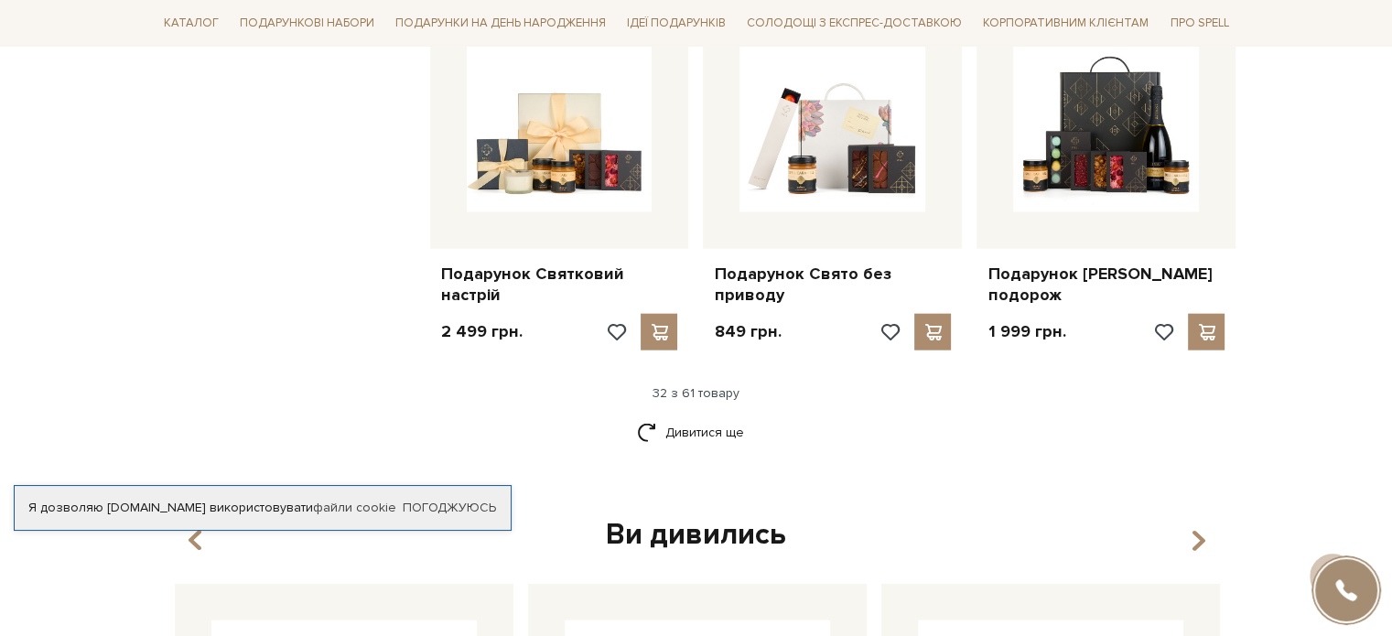
scroll to position [4304, 0]
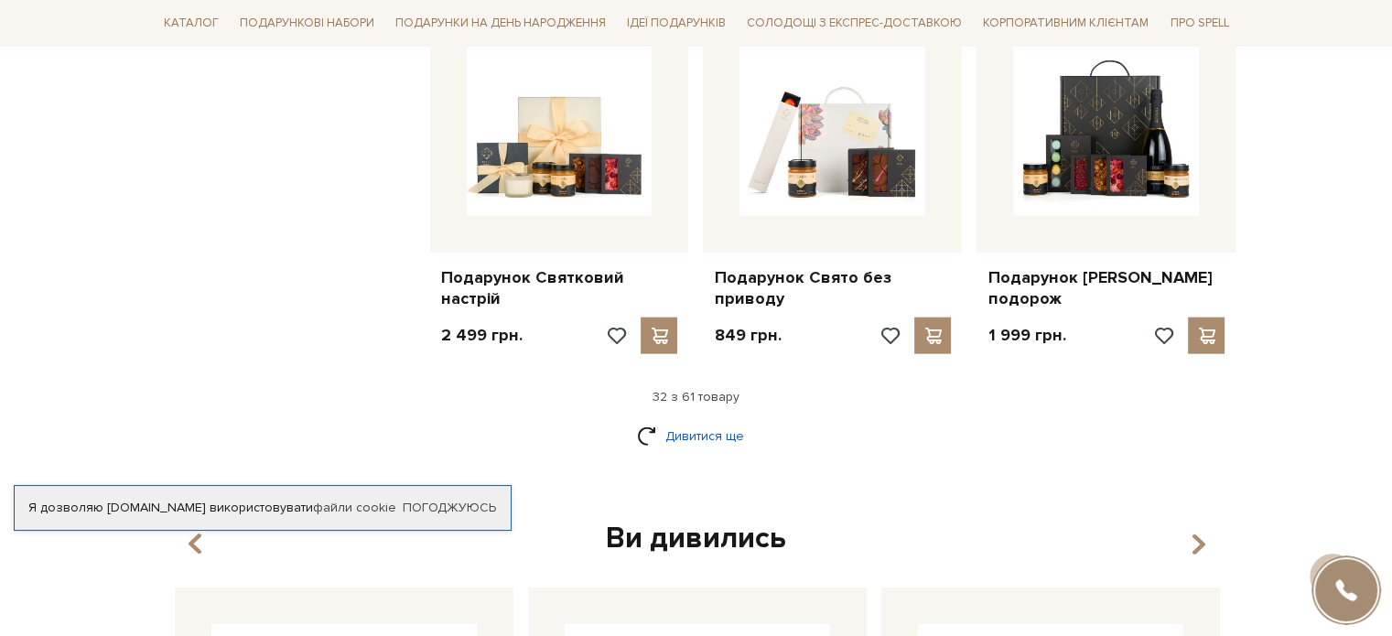
click at [686, 420] on link "Дивитися ще" at bounding box center [696, 436] width 119 height 32
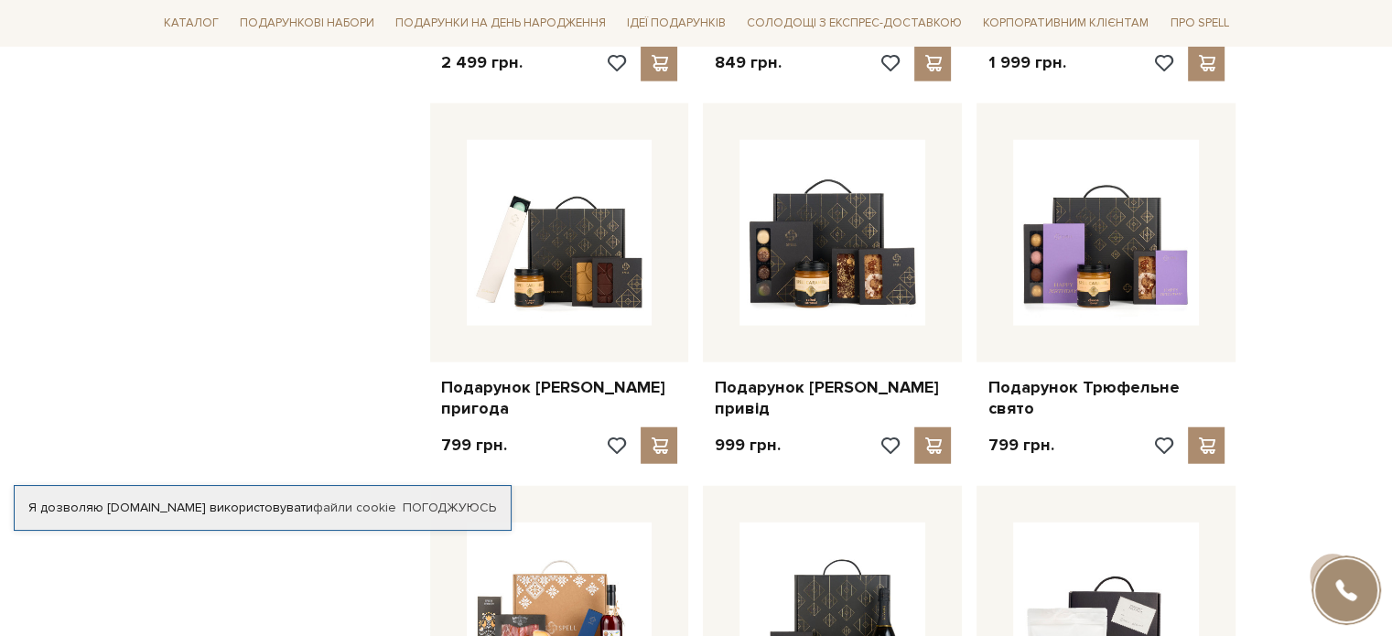
scroll to position [4576, 0]
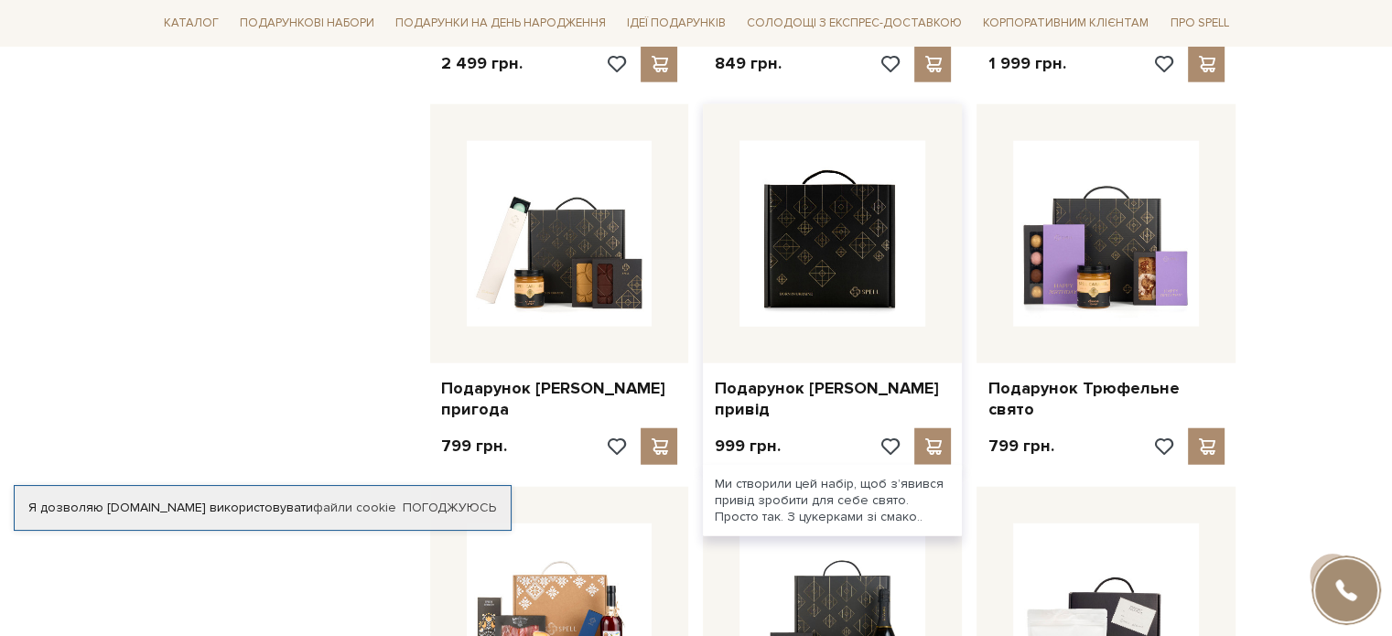
click at [847, 252] on img at bounding box center [832, 234] width 186 height 186
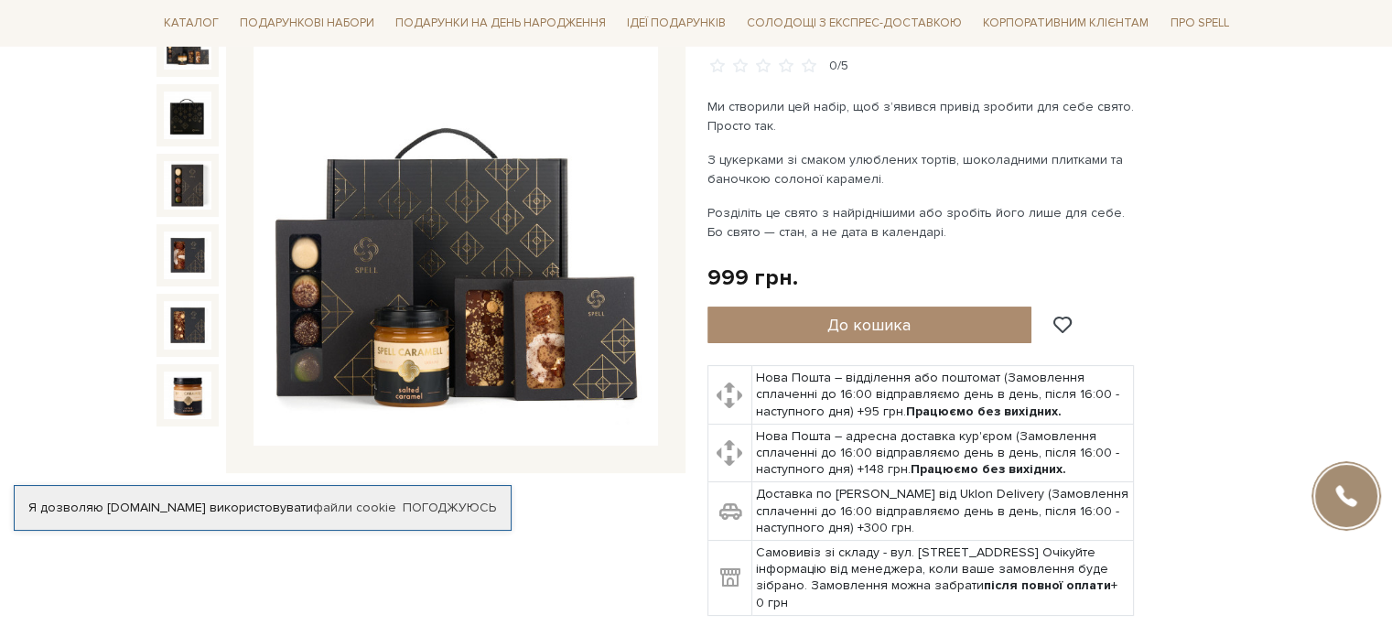
click at [560, 285] on img at bounding box center [455, 244] width 404 height 404
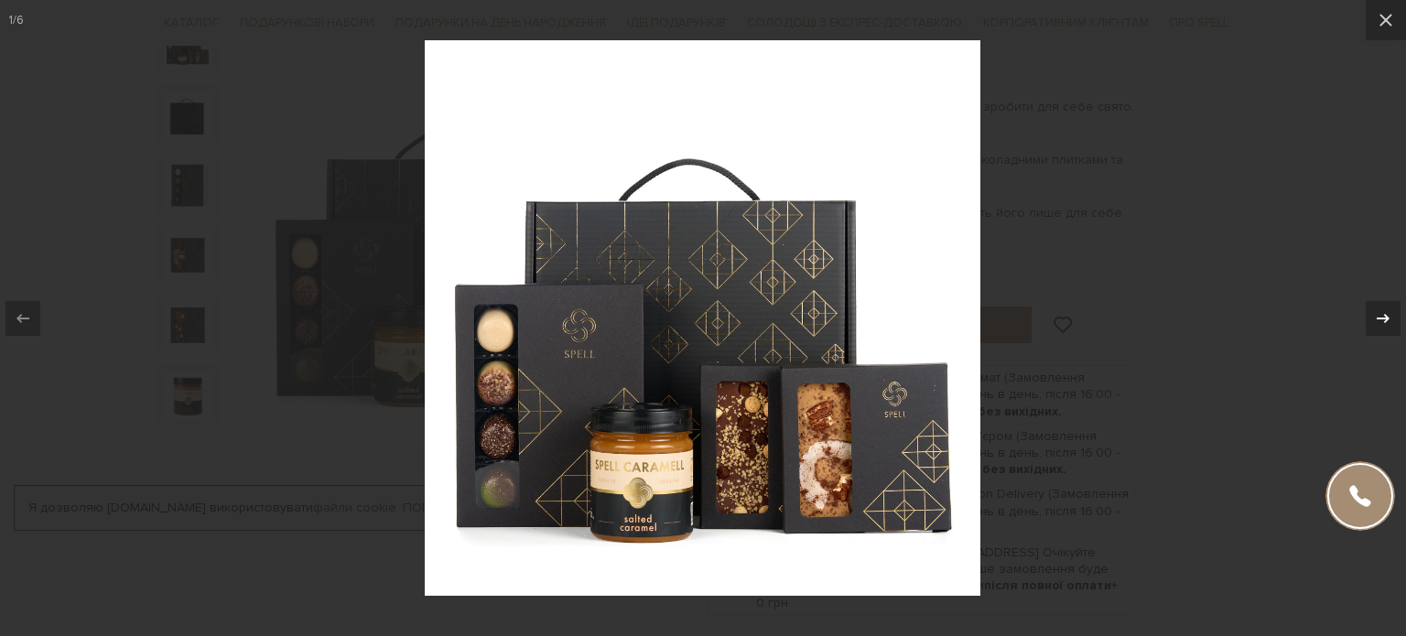
click at [1391, 319] on div at bounding box center [1382, 318] width 35 height 35
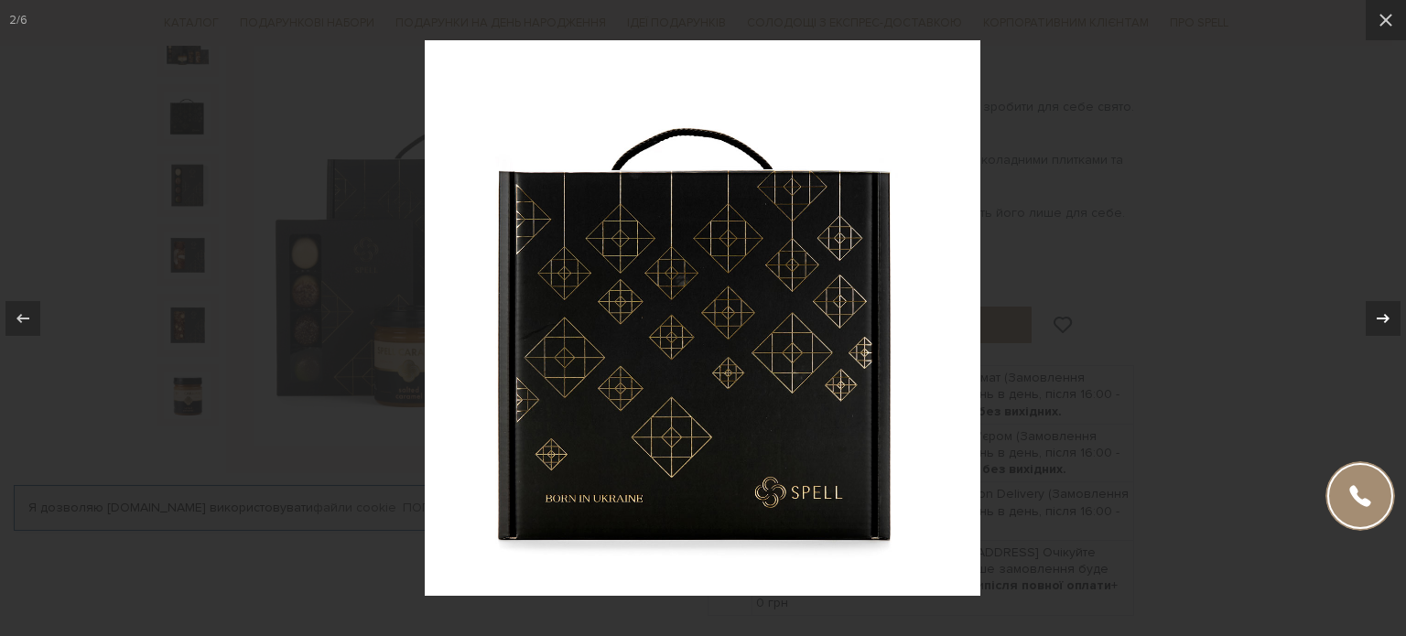
click at [1391, 319] on div at bounding box center [1382, 318] width 35 height 35
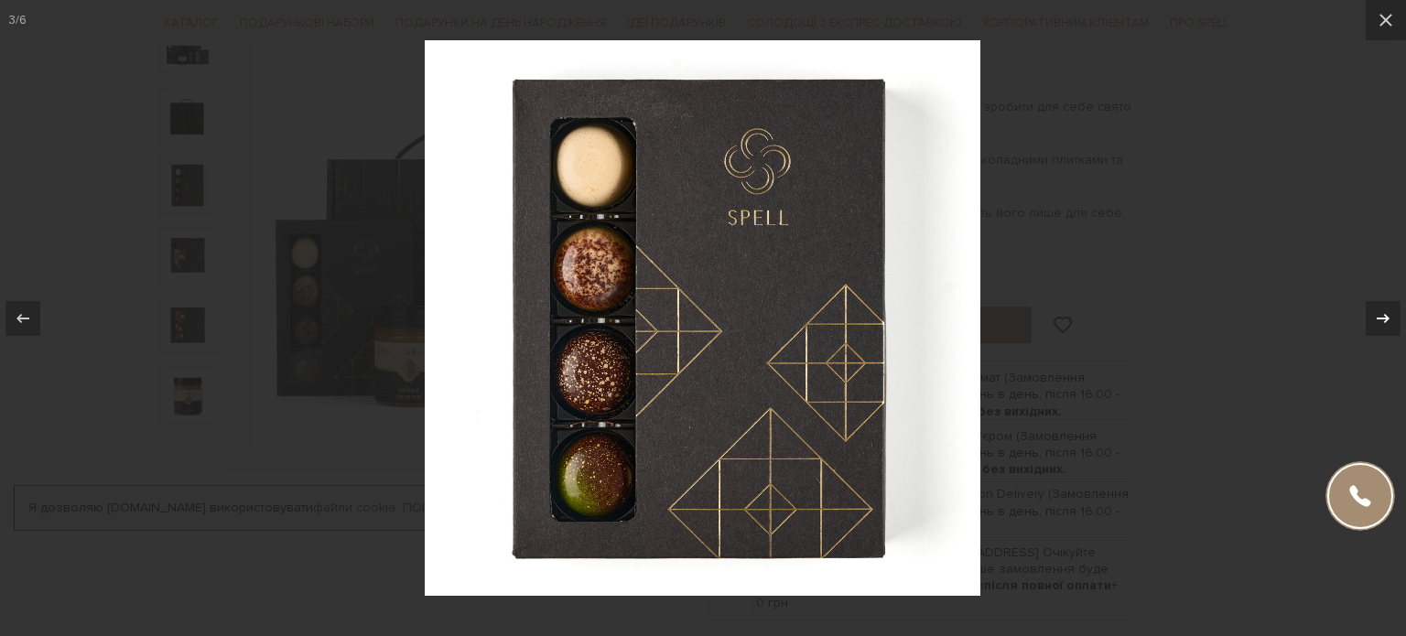
click at [1391, 319] on div at bounding box center [1382, 318] width 35 height 35
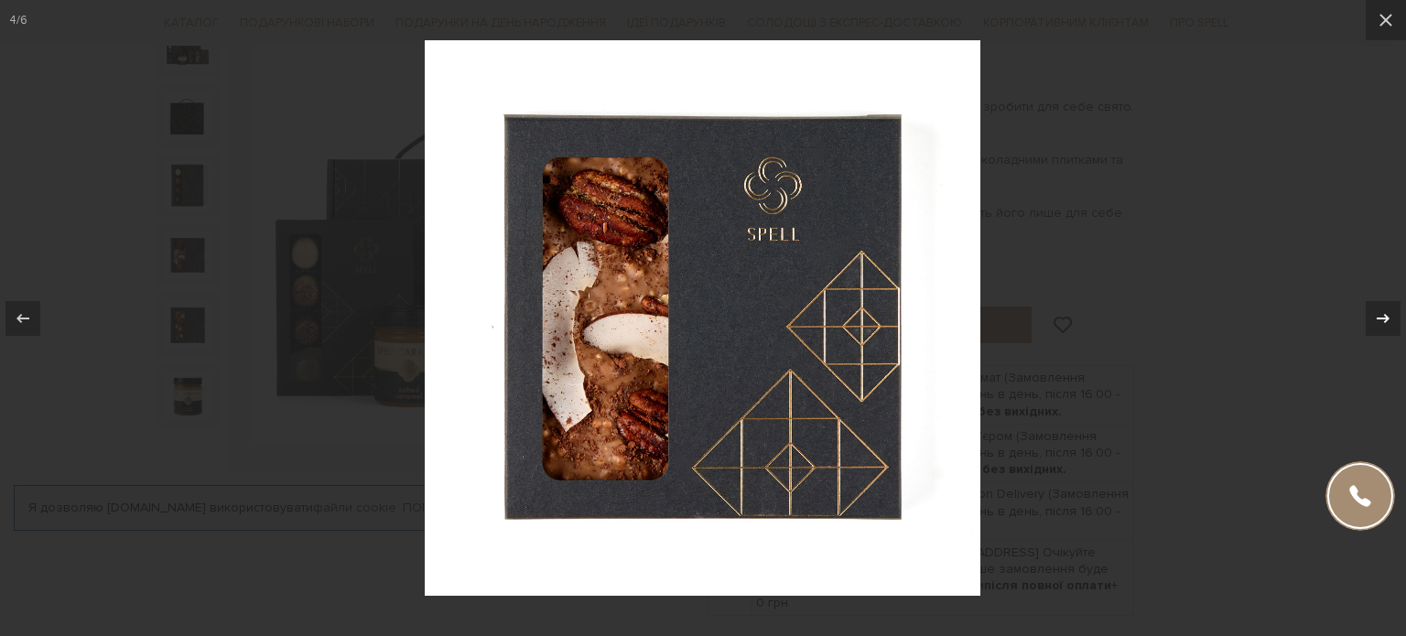
click at [1391, 319] on div at bounding box center [1382, 318] width 35 height 35
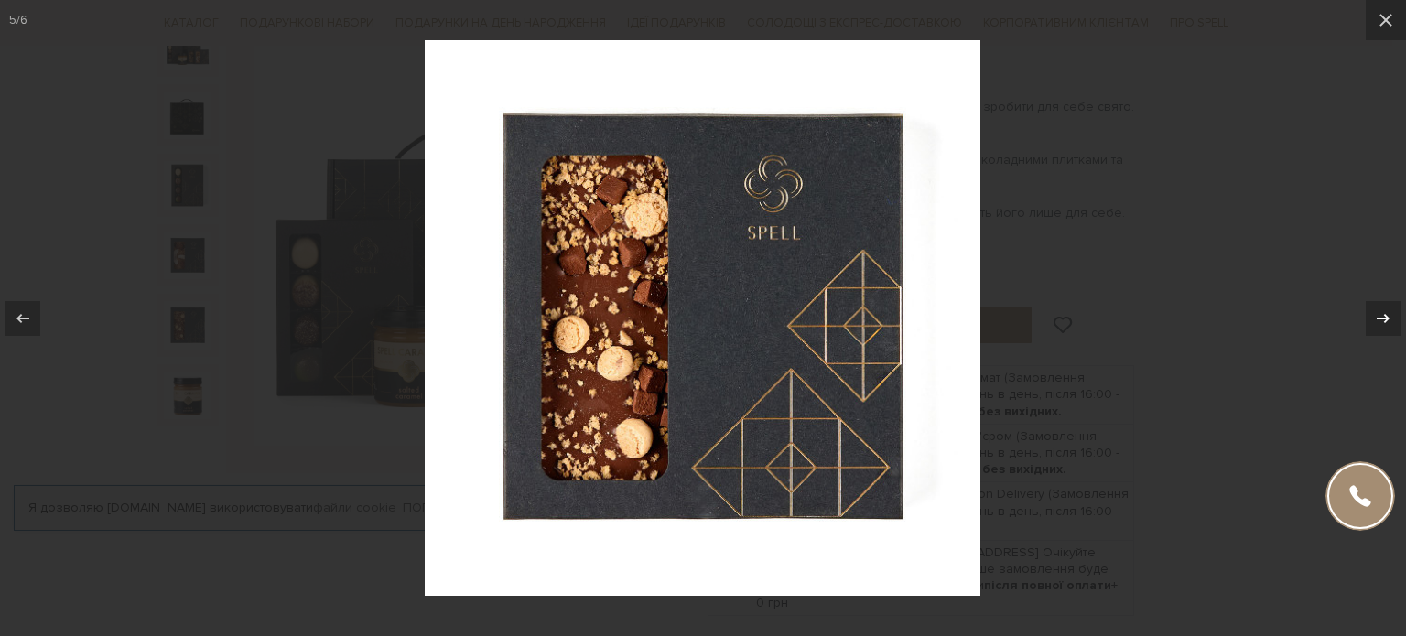
click at [1391, 319] on div at bounding box center [1382, 318] width 35 height 35
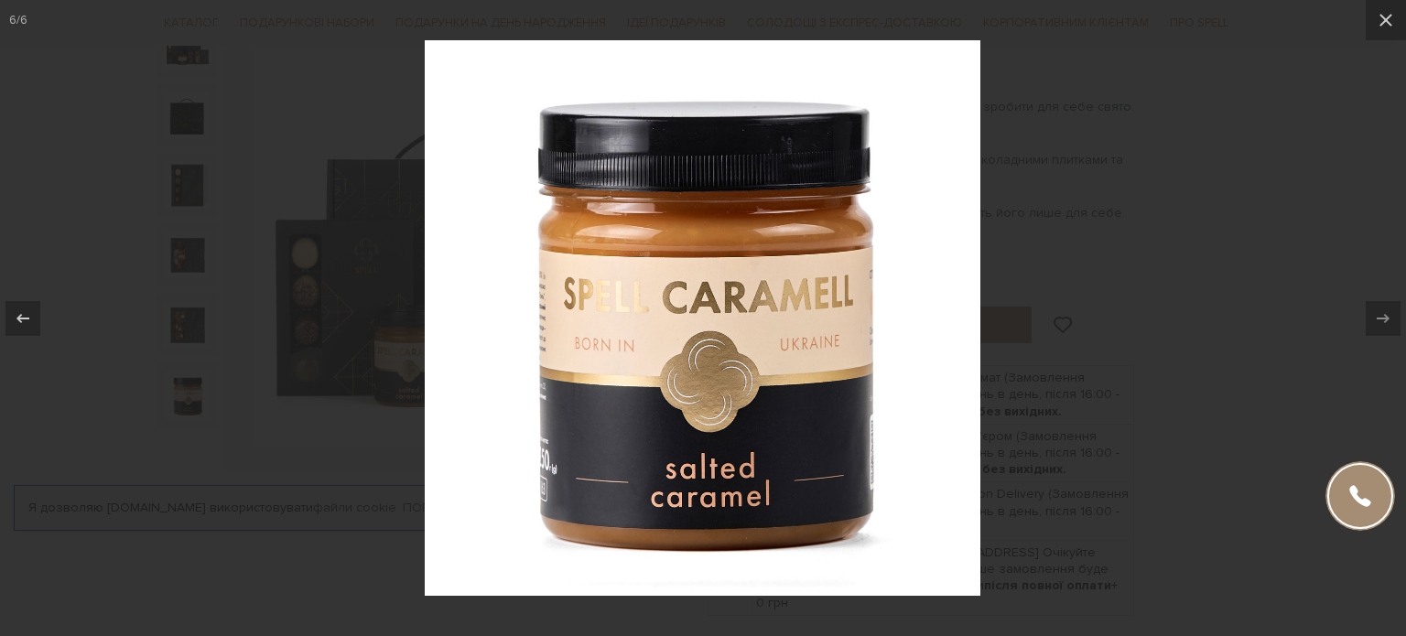
click at [1304, 196] on div at bounding box center [703, 318] width 1406 height 636
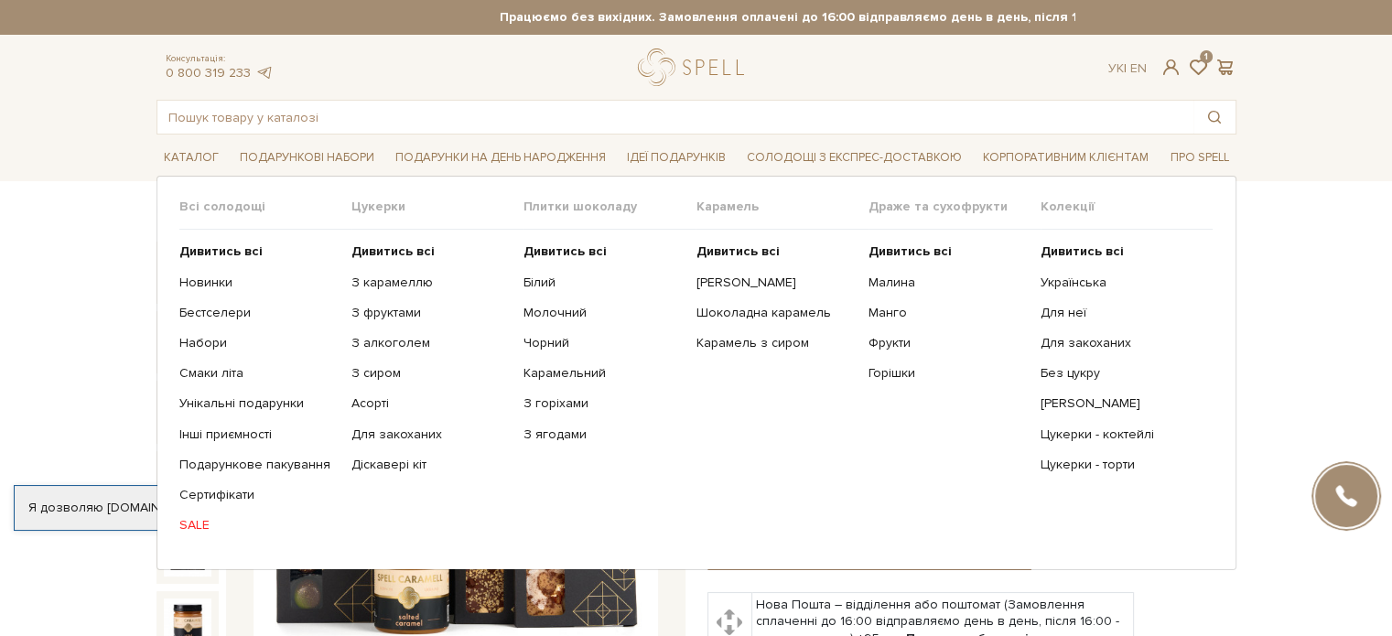
click at [188, 530] on link "SALE" at bounding box center [258, 525] width 158 height 16
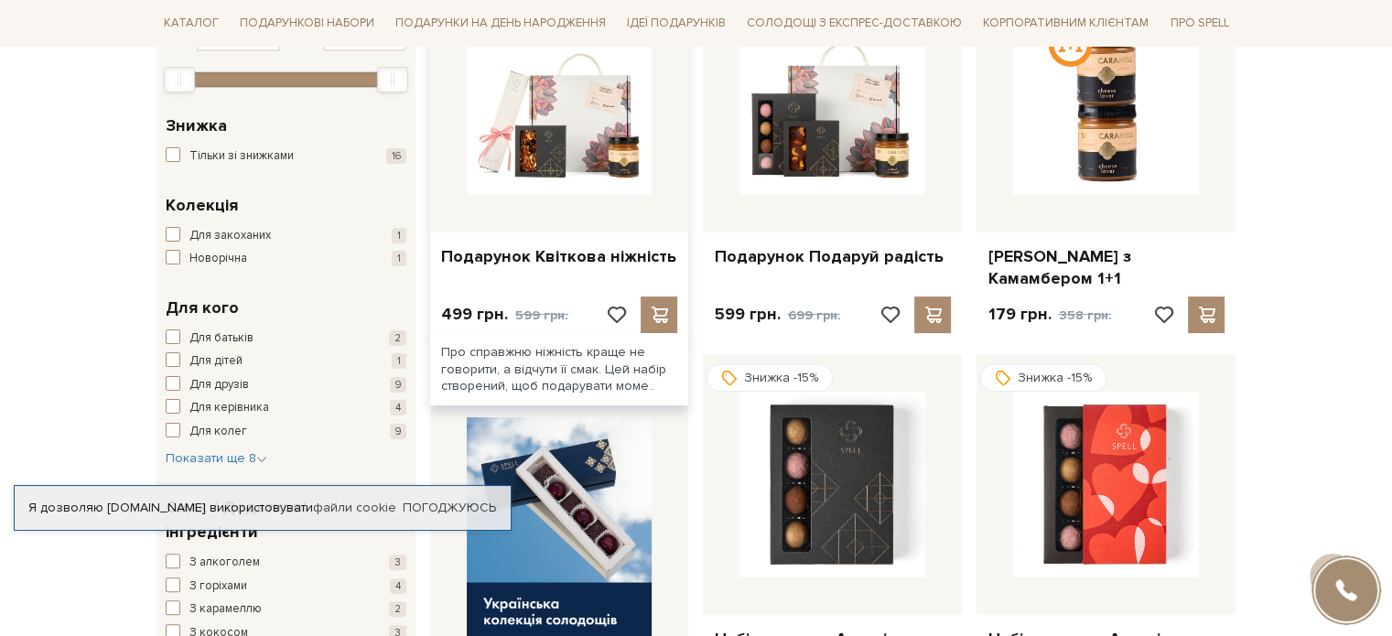
scroll to position [380, 0]
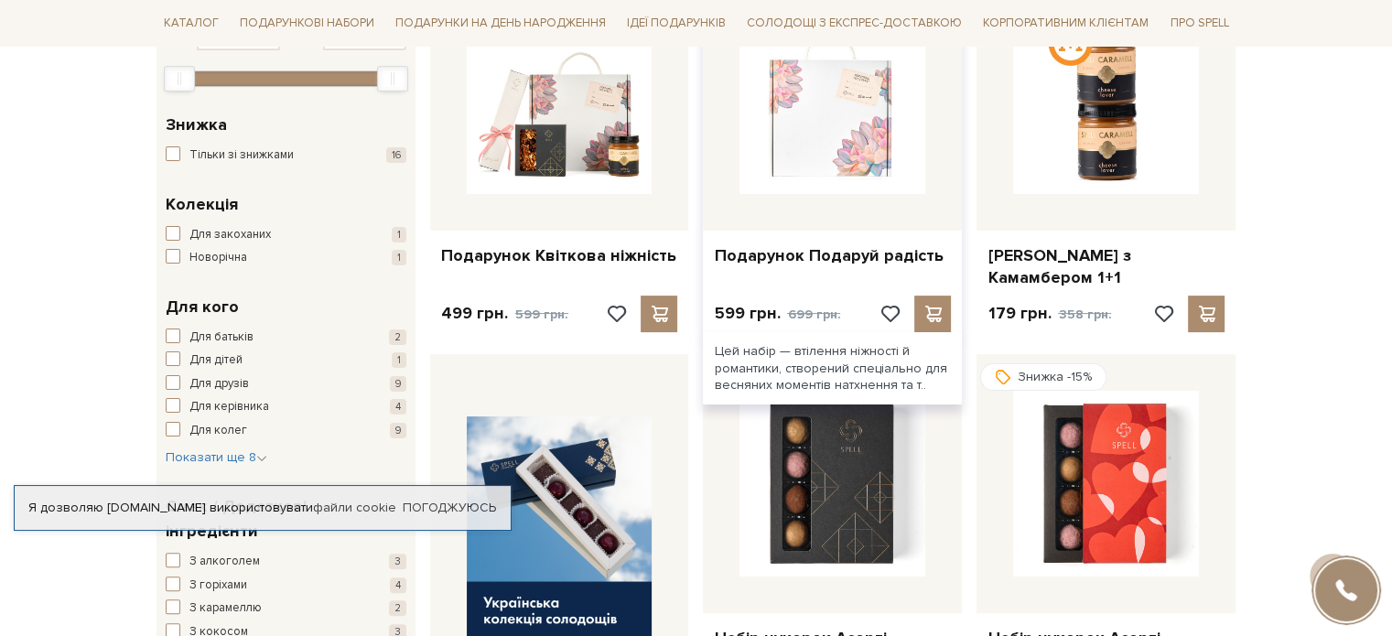
click at [758, 186] on img at bounding box center [832, 101] width 186 height 186
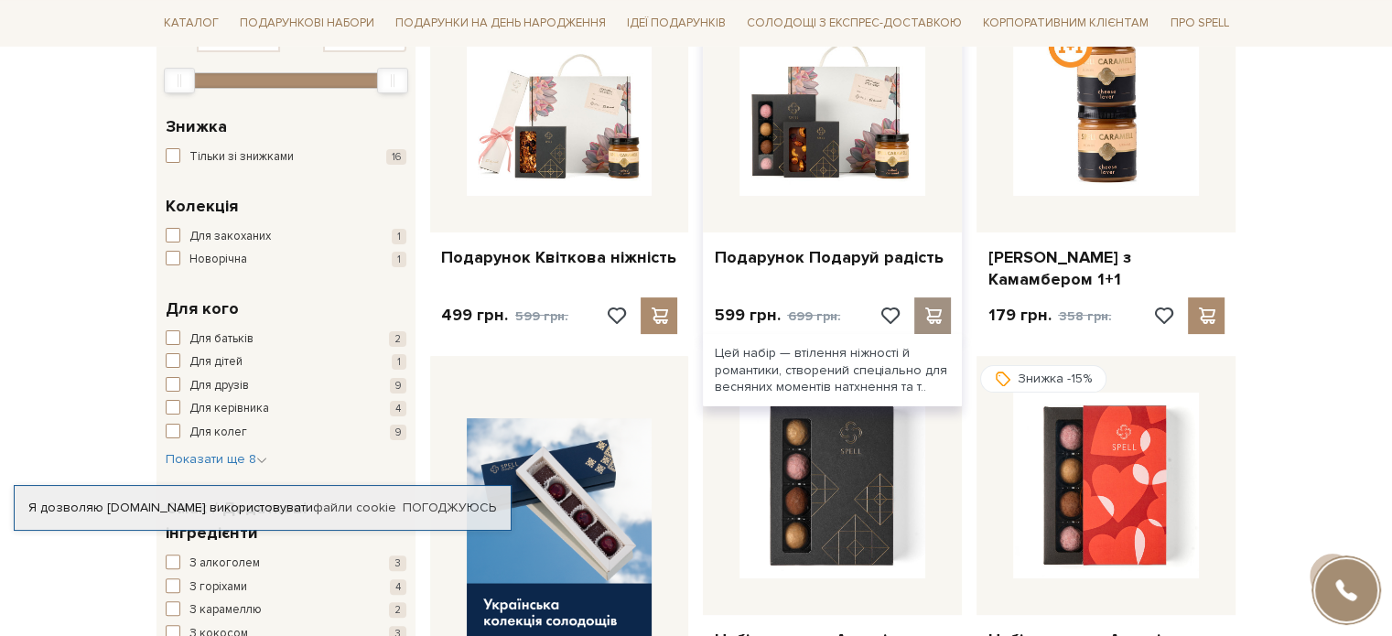
click at [917, 297] on div at bounding box center [932, 315] width 37 height 37
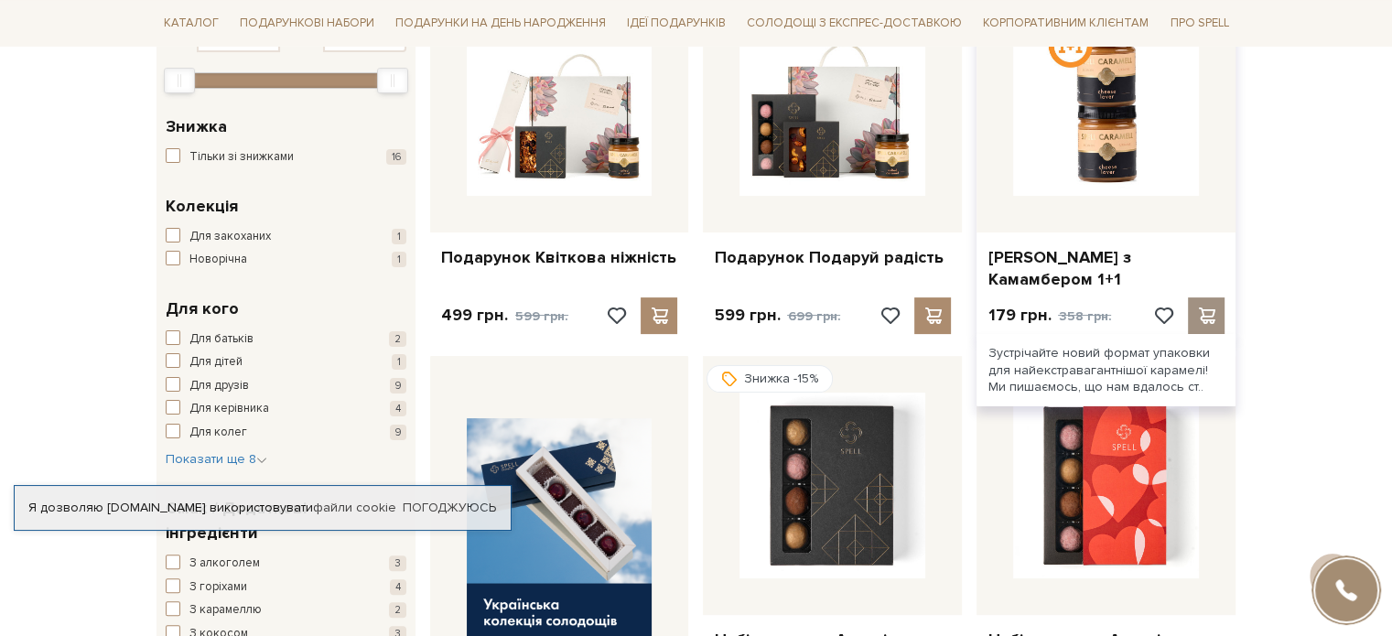
click at [1214, 307] on span at bounding box center [1206, 315] width 23 height 16
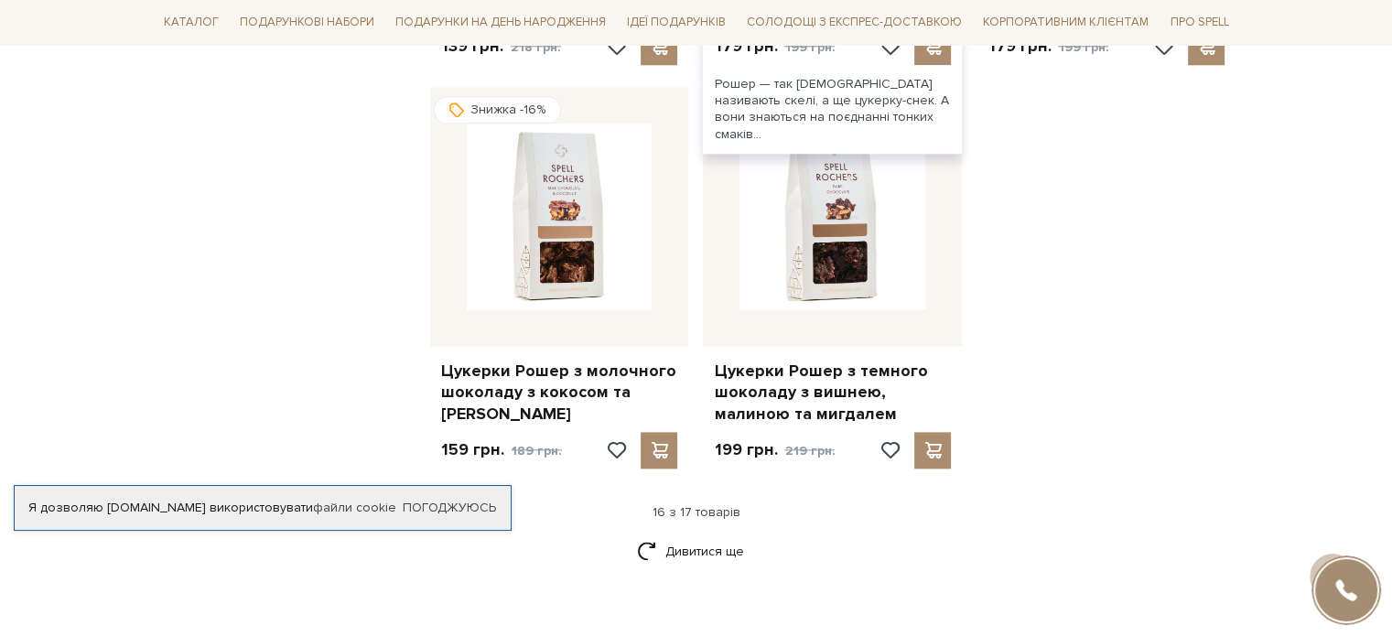
scroll to position [2225, 0]
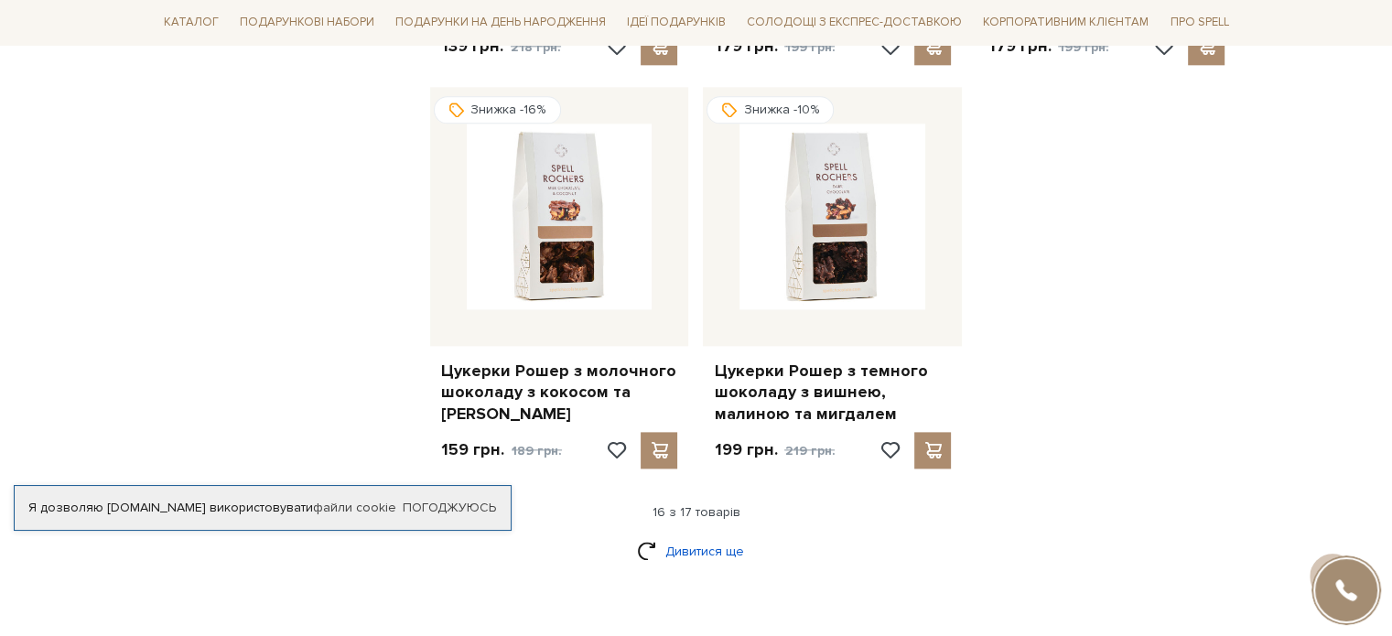
click at [680, 535] on link "Дивитися ще" at bounding box center [696, 551] width 119 height 32
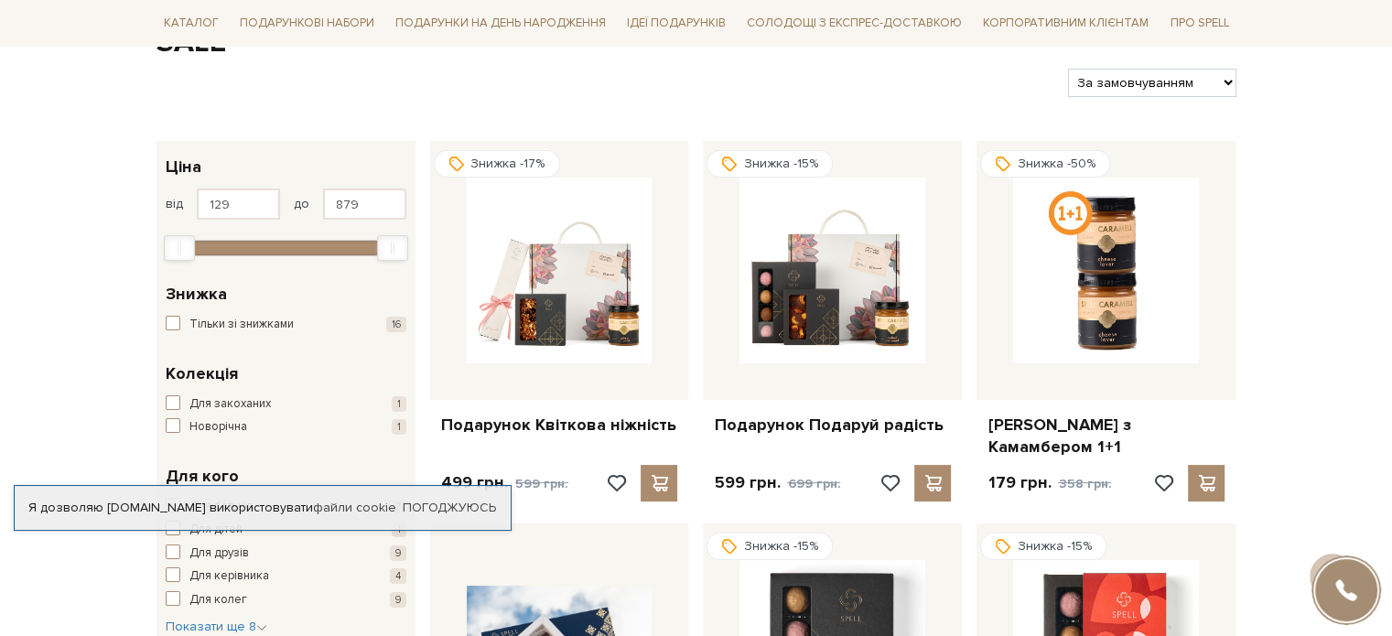
scroll to position [0, 0]
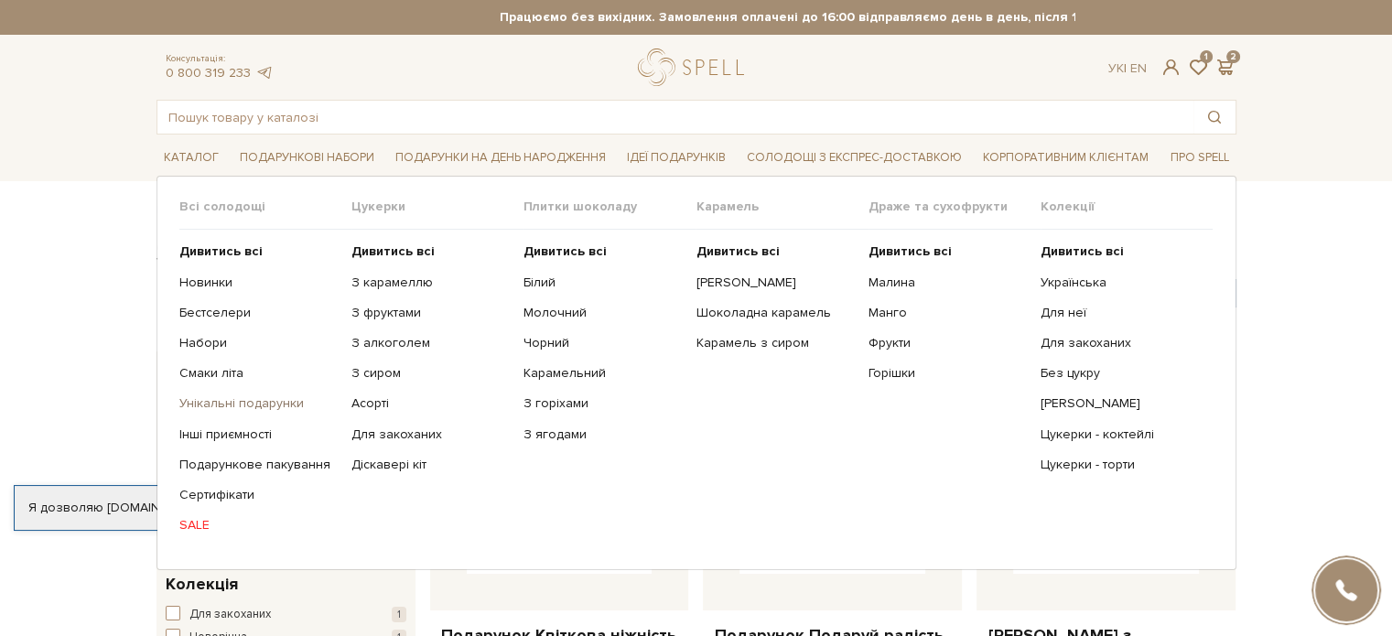
click at [213, 408] on link "Унікальні подарунки" at bounding box center [258, 403] width 158 height 16
click at [384, 404] on link "Асорті" at bounding box center [430, 403] width 158 height 16
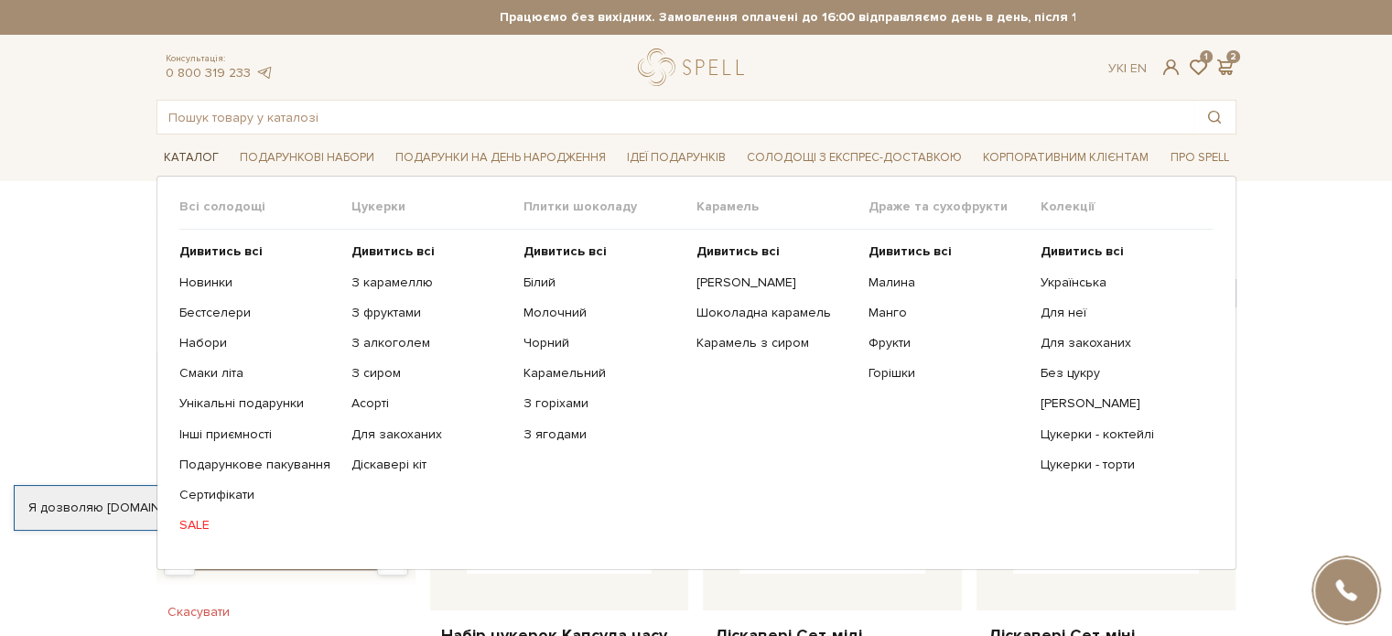
click at [195, 147] on span "Каталог" at bounding box center [191, 158] width 70 height 28
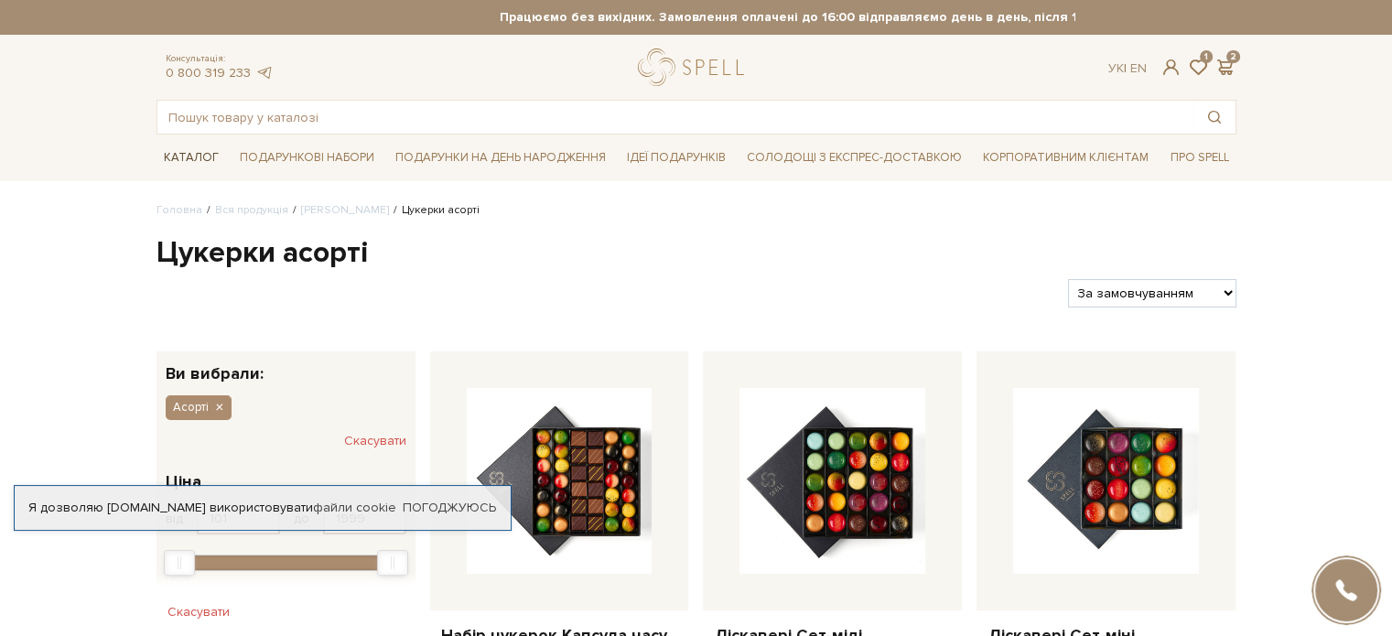
click at [192, 149] on span "Каталог" at bounding box center [191, 158] width 70 height 28
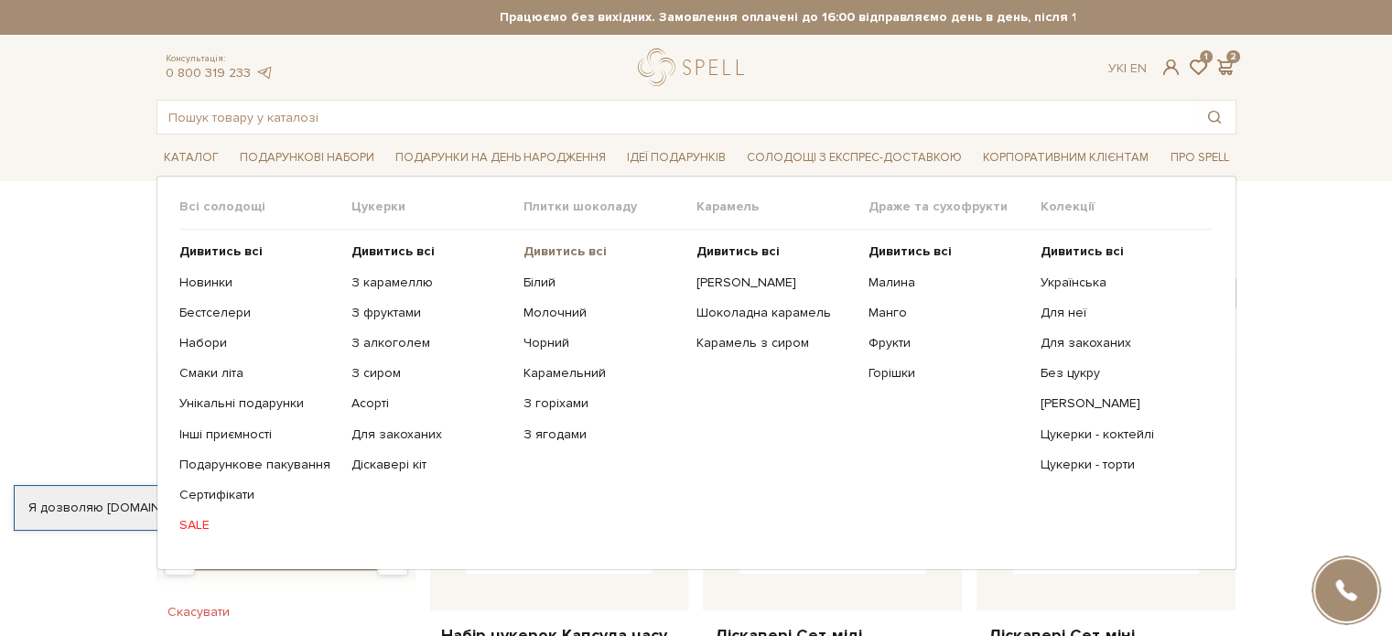
click at [569, 249] on b "Дивитись всі" at bounding box center [564, 251] width 83 height 16
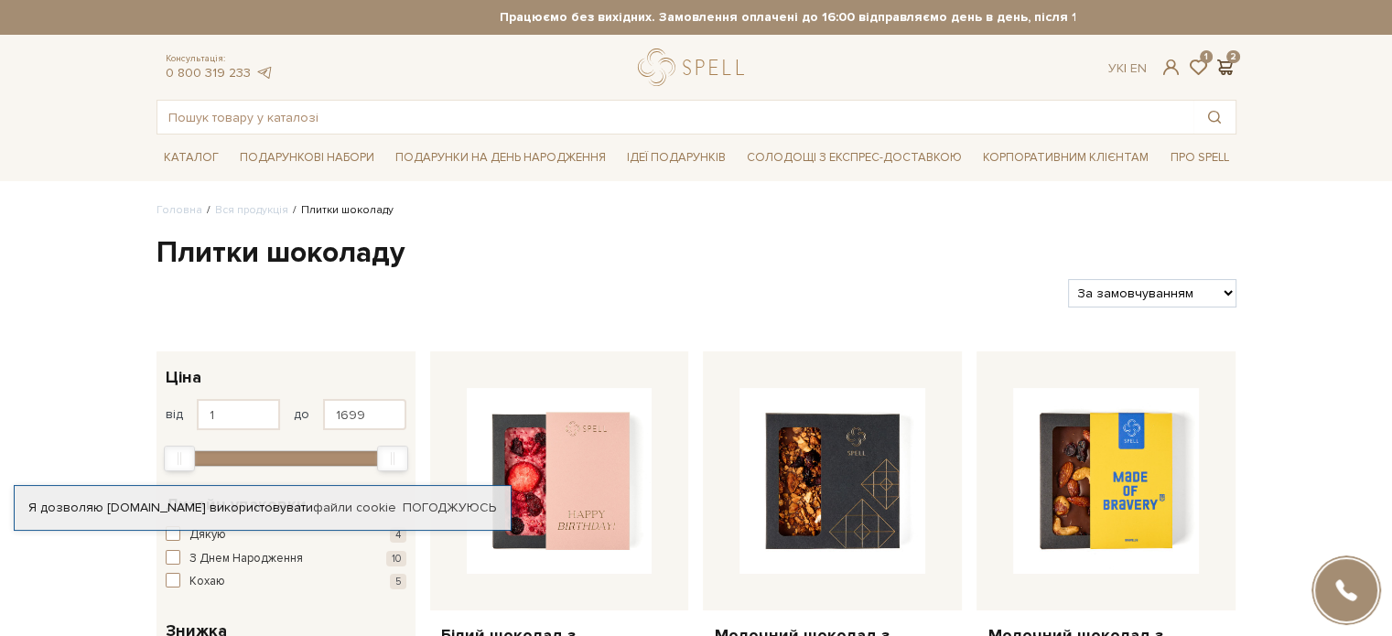
click at [1225, 61] on span at bounding box center [1225, 67] width 22 height 19
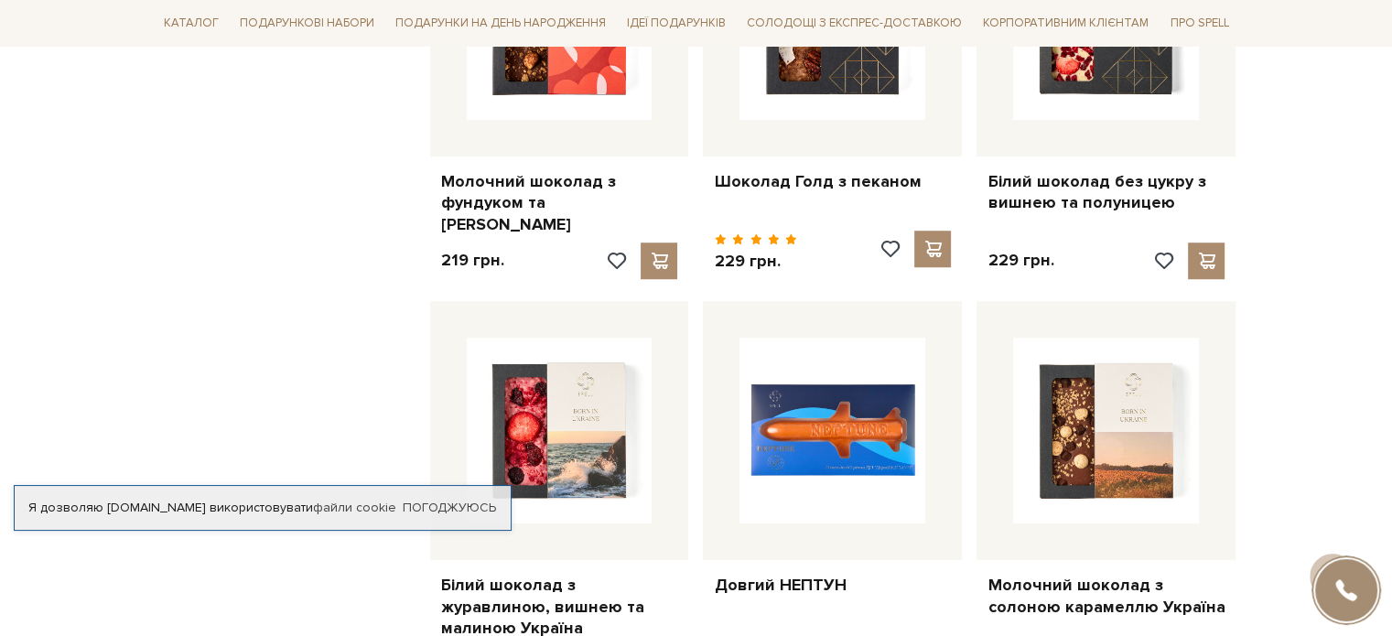
scroll to position [1255, 0]
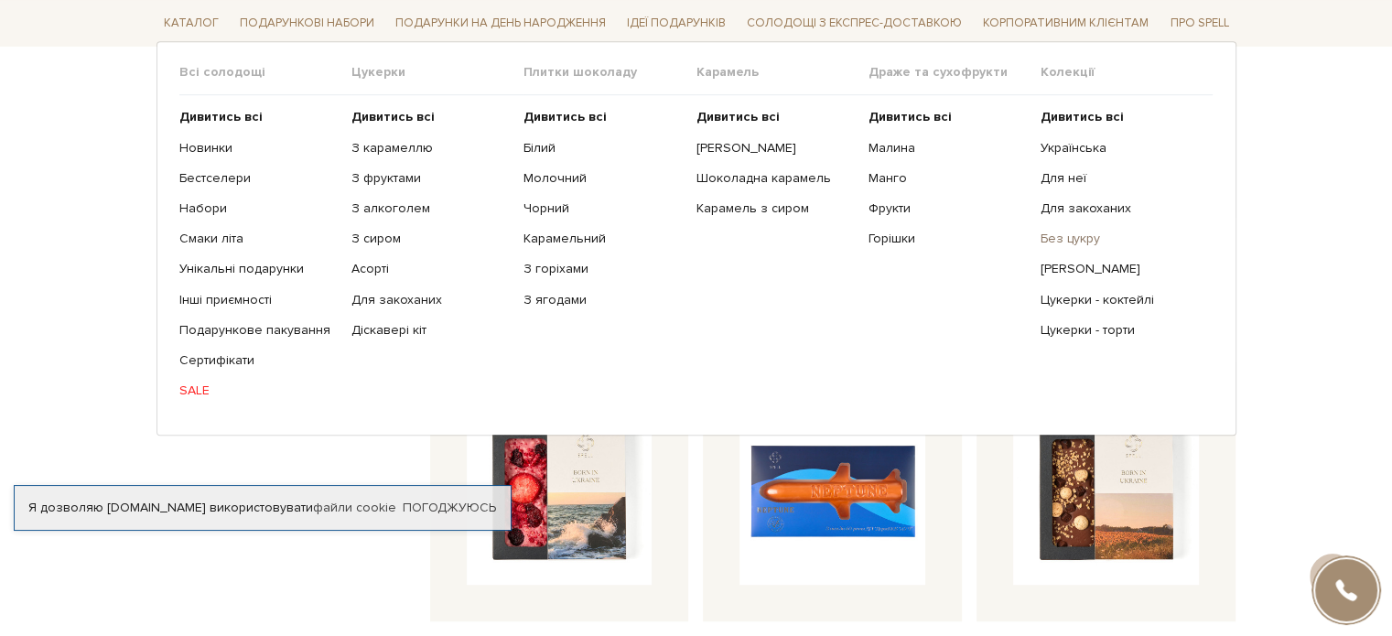
click at [1052, 235] on link "Без цукру" at bounding box center [1119, 239] width 158 height 16
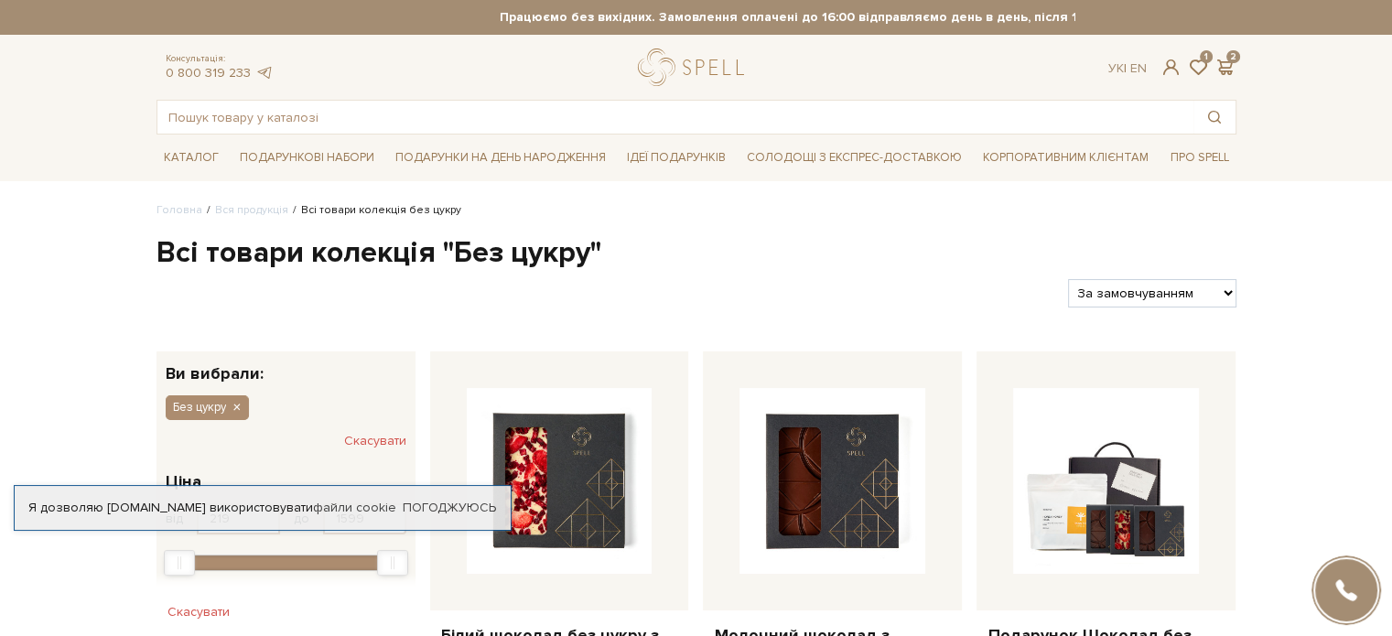
scroll to position [205, 0]
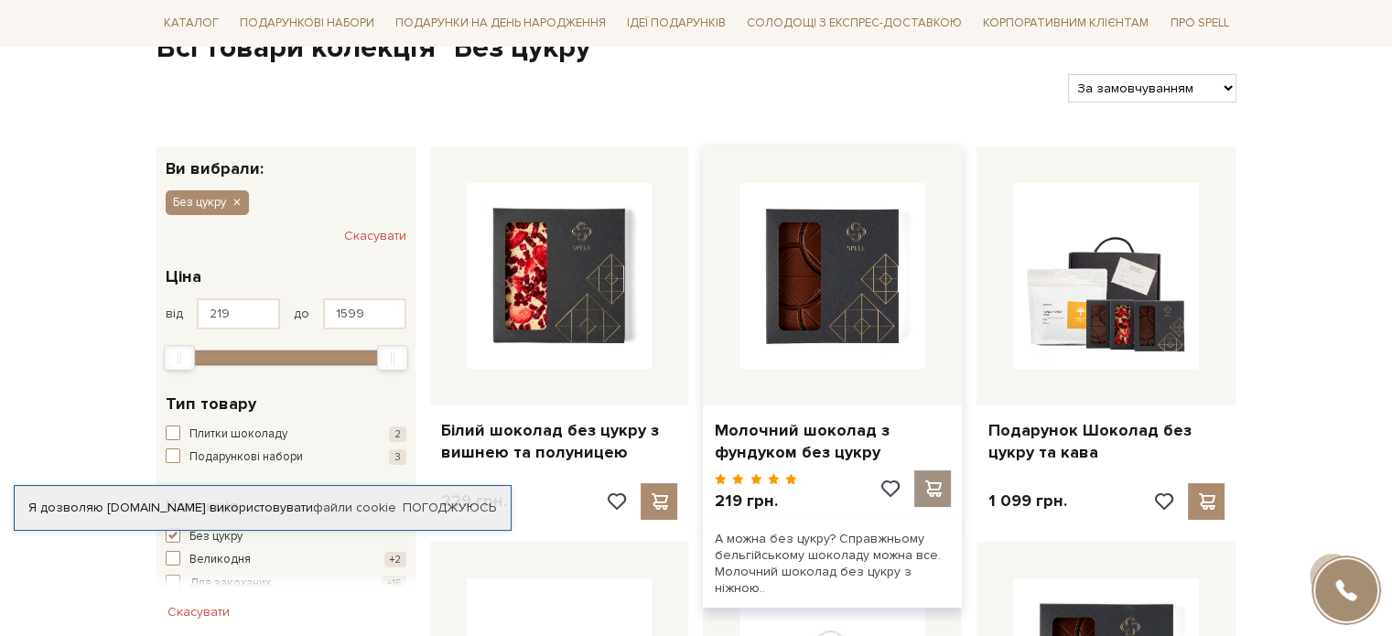
click at [932, 480] on span at bounding box center [932, 488] width 23 height 16
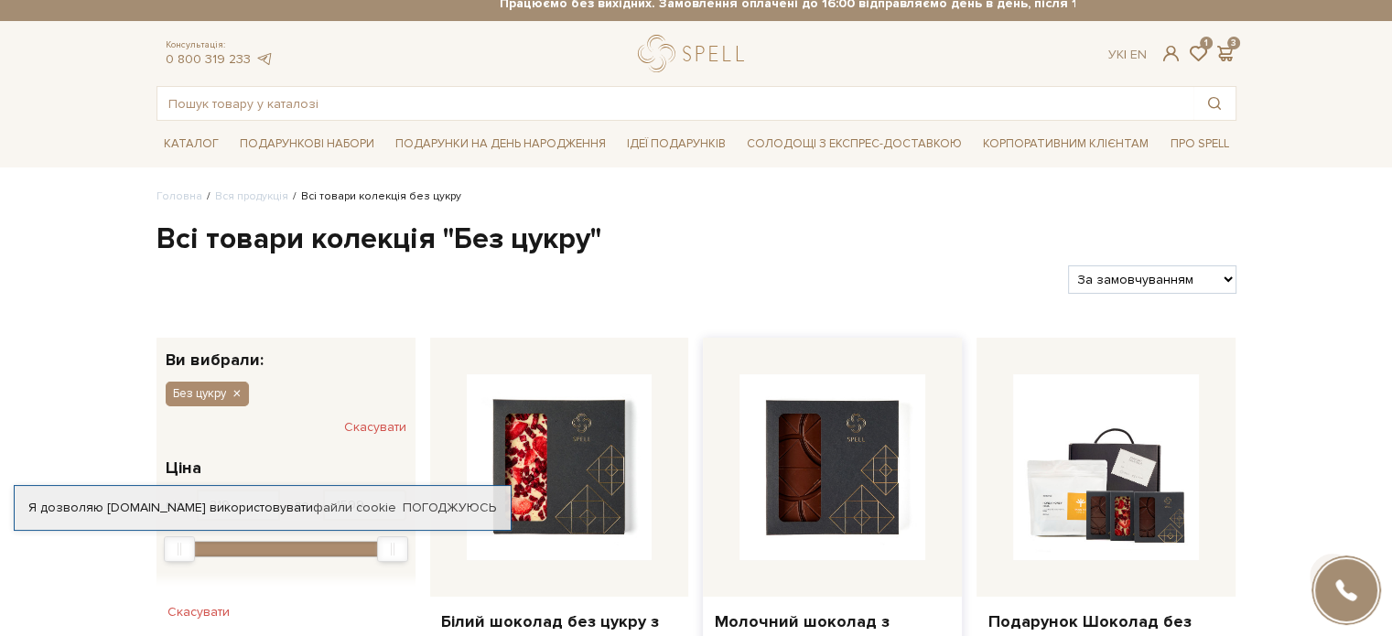
scroll to position [13, 0]
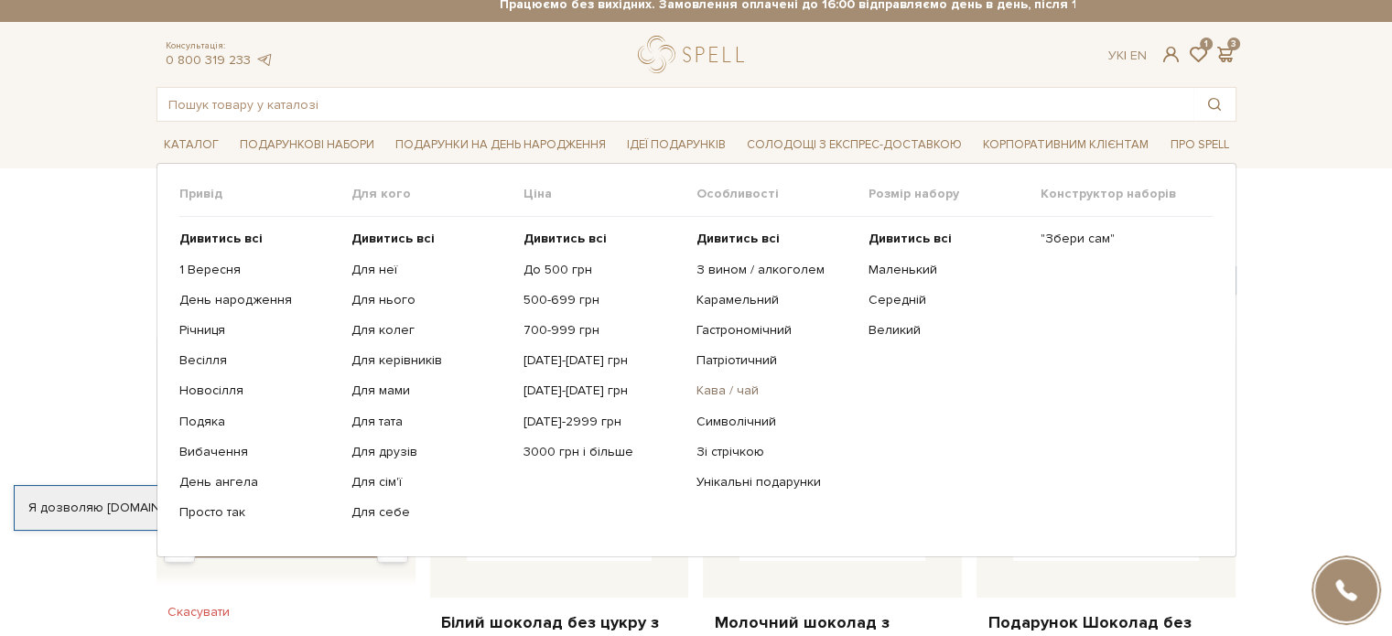
click at [710, 387] on link "Кава / чай" at bounding box center [774, 390] width 158 height 16
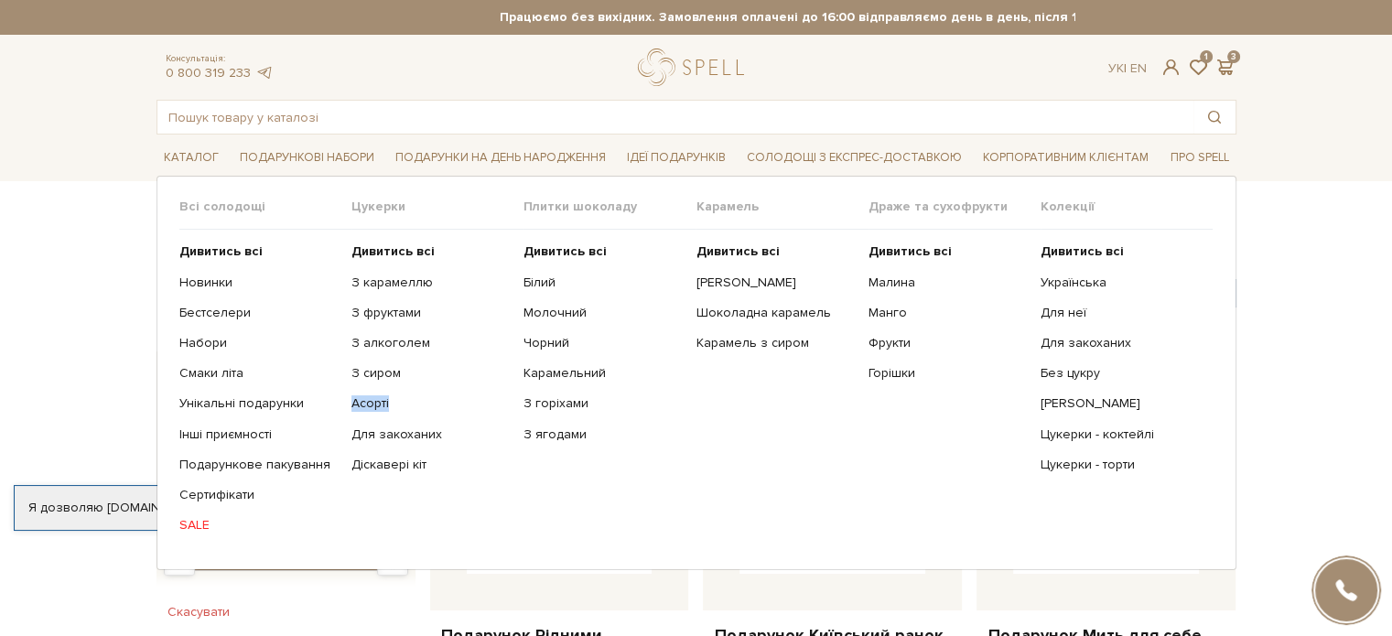
drag, startPoint x: 522, startPoint y: 361, endPoint x: 446, endPoint y: 383, distance: 79.1
click at [446, 383] on ul "Дивитись всі З карамеллю З фруктами З алкоголем З сиром Асорті" at bounding box center [437, 389] width 172 height 318
click at [1113, 463] on link "Цукерки - торти" at bounding box center [1119, 465] width 158 height 16
click at [362, 281] on link "З карамеллю" at bounding box center [430, 283] width 158 height 16
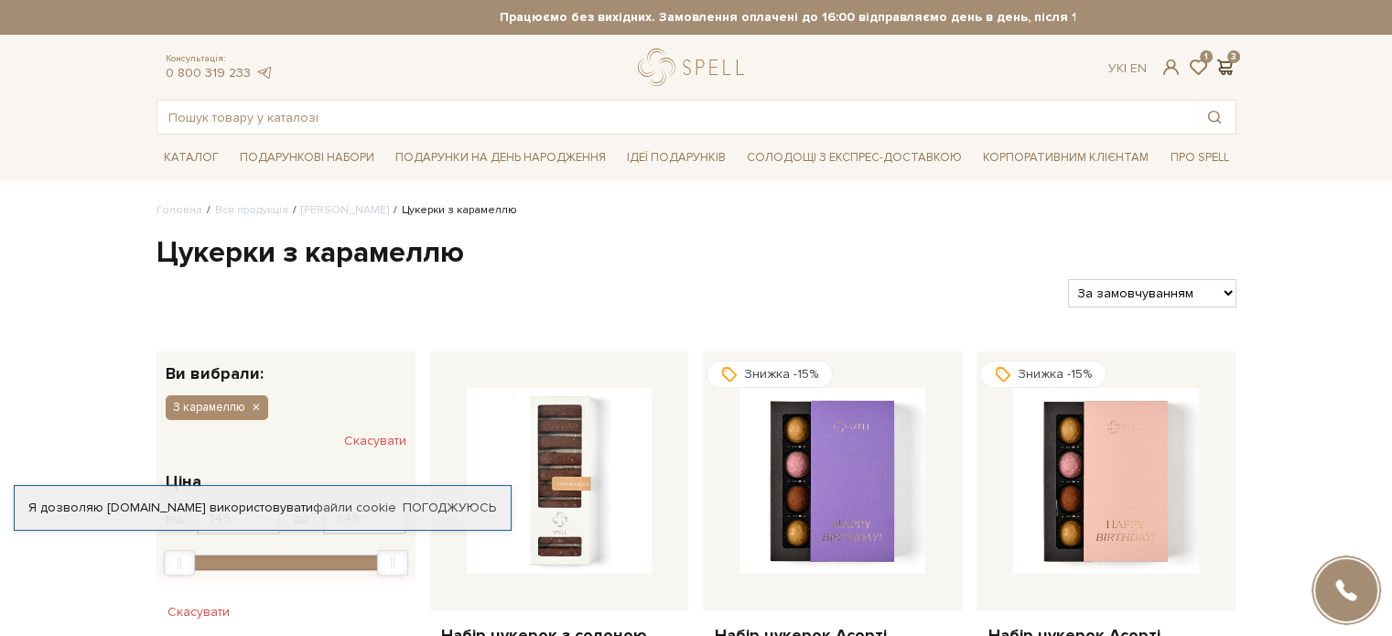
click at [1226, 75] on span at bounding box center [1225, 67] width 22 height 19
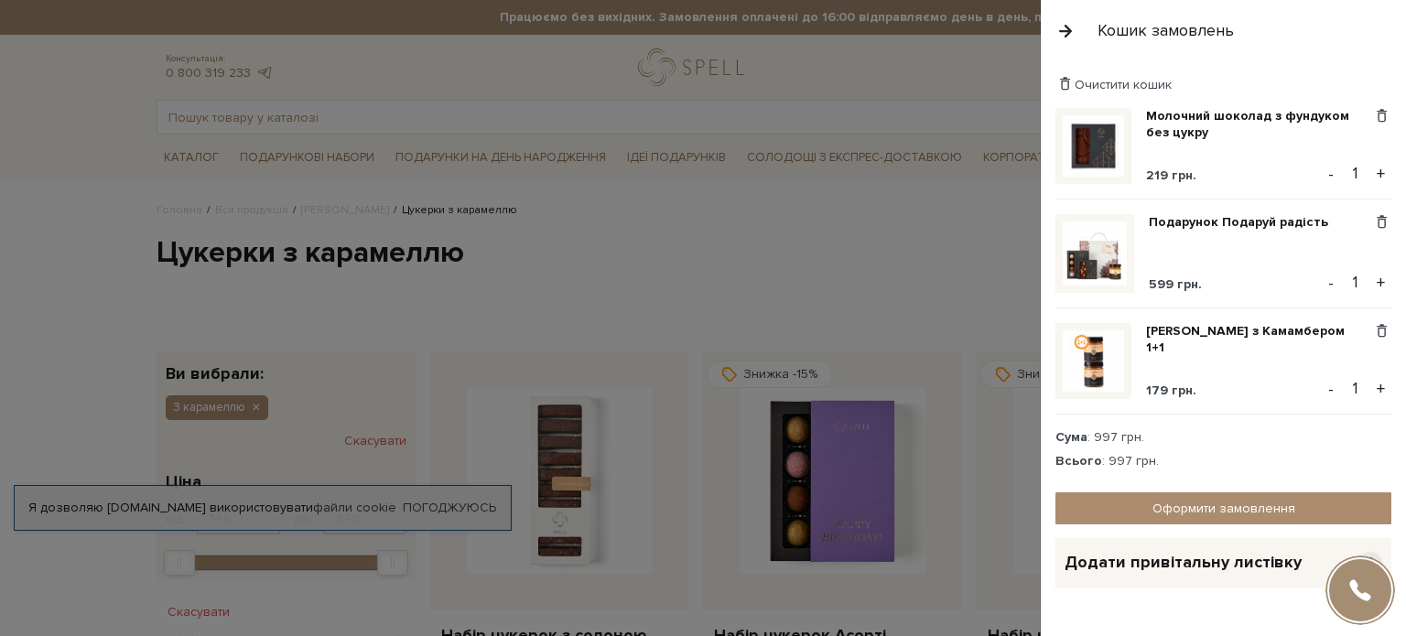
drag, startPoint x: 646, startPoint y: 16, endPoint x: 1051, endPoint y: 34, distance: 405.8
click at [1051, 34] on div "Кошик замовлень" at bounding box center [1222, 30] width 365 height 61
click at [1071, 17] on button "button" at bounding box center [1065, 31] width 20 height 32
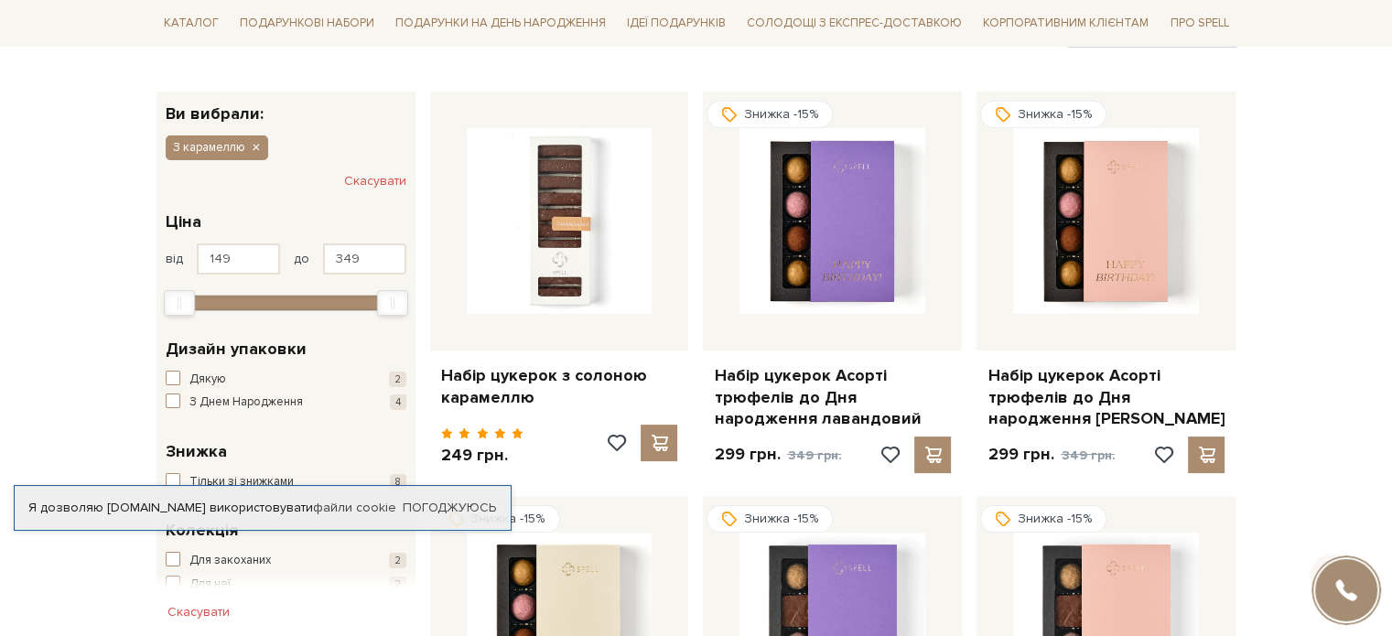
scroll to position [262, 0]
